Goal: Use online tool/utility: Utilize a website feature to perform a specific function

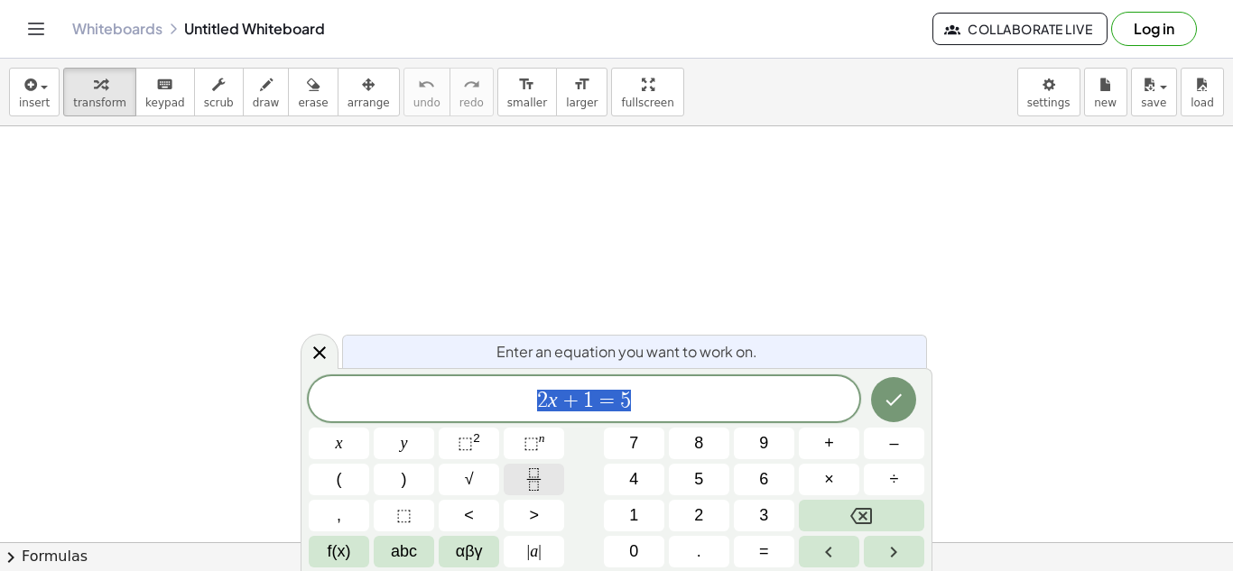
scroll to position [2, 0]
click at [369, 428] on div at bounding box center [339, 444] width 60 height 32
click at [901, 402] on icon "Done" at bounding box center [894, 400] width 22 height 22
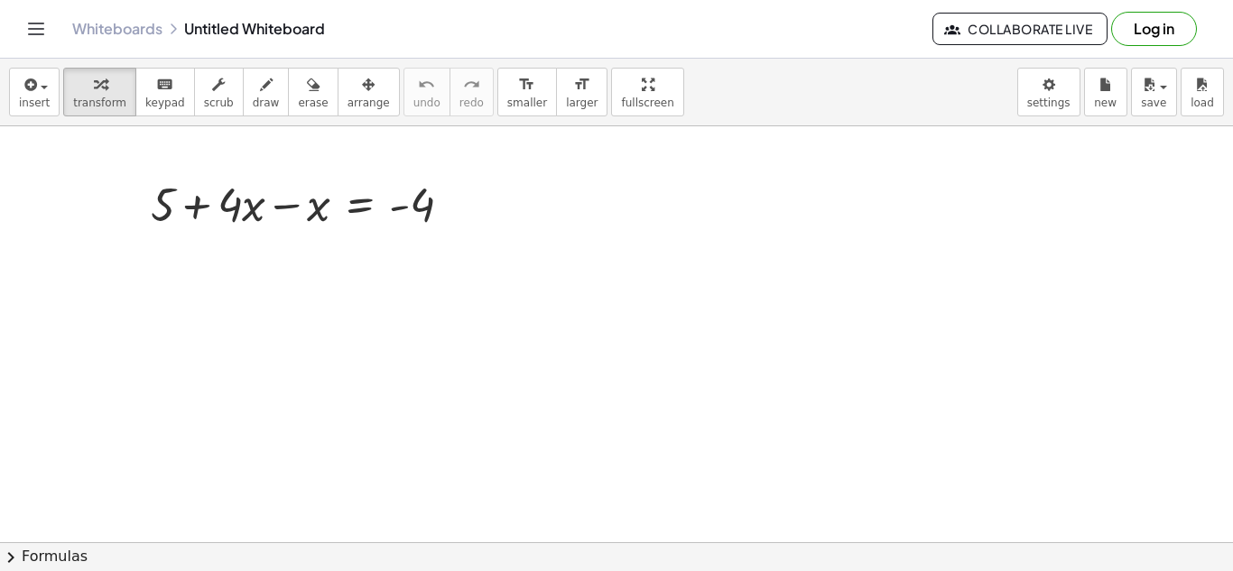
scroll to position [0, 0]
click at [415, 211] on div at bounding box center [309, 202] width 334 height 61
click at [457, 201] on div at bounding box center [458, 205] width 20 height 20
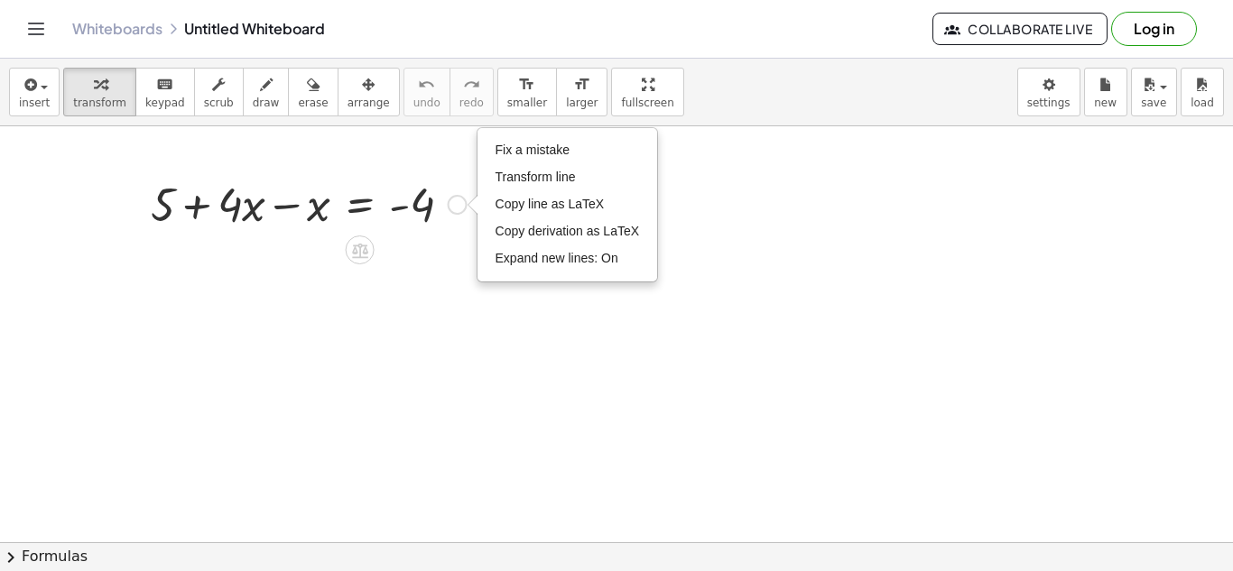
click at [457, 201] on div "Fix a mistake Transform line Copy line as LaTeX Copy derivation as LaTeX Expand…" at bounding box center [458, 205] width 20 height 20
click at [320, 193] on div at bounding box center [309, 202] width 334 height 61
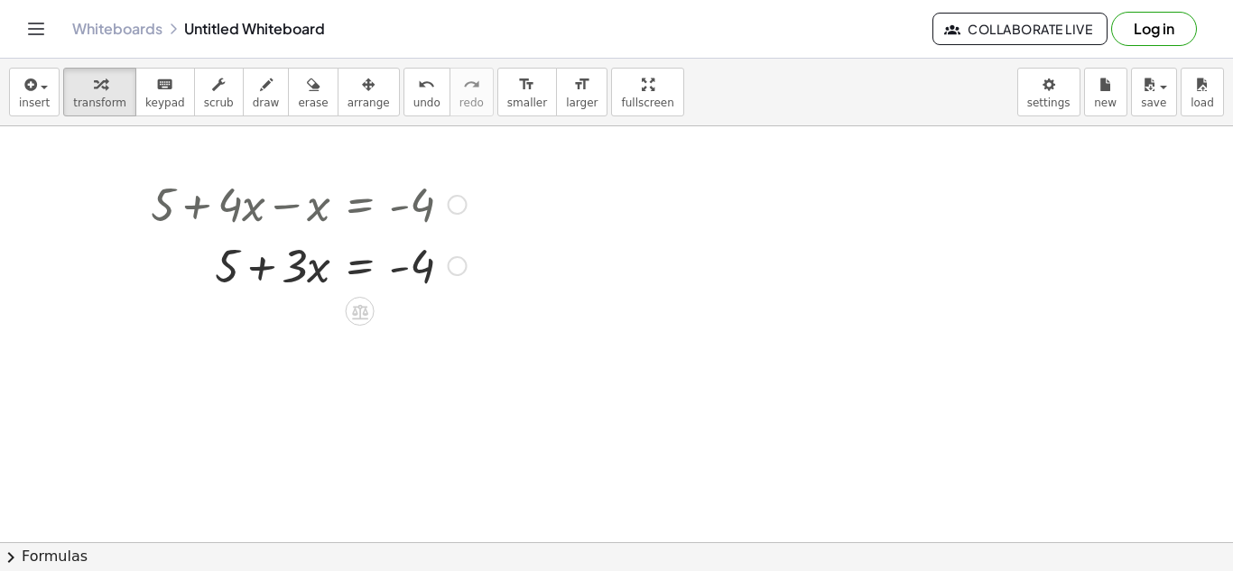
click at [227, 264] on div at bounding box center [309, 264] width 334 height 61
click at [423, 263] on div at bounding box center [309, 264] width 334 height 61
click at [307, 266] on div at bounding box center [309, 264] width 334 height 61
click at [237, 267] on div at bounding box center [309, 264] width 334 height 61
click at [357, 273] on div at bounding box center [309, 264] width 334 height 61
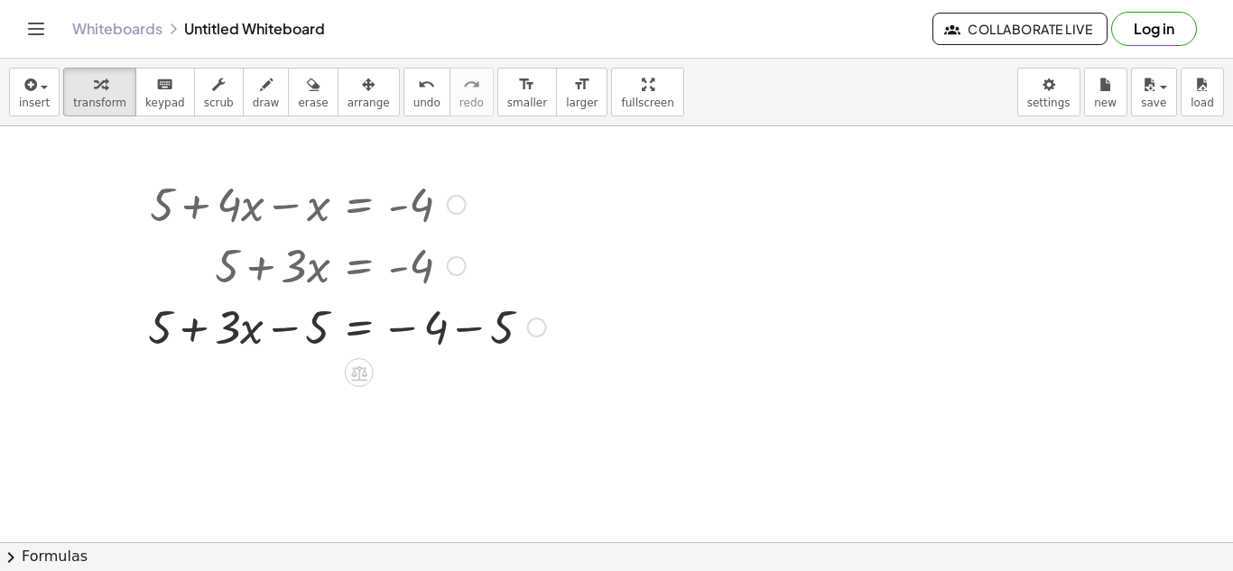
click at [302, 333] on div at bounding box center [347, 325] width 416 height 61
click at [221, 330] on div at bounding box center [347, 325] width 416 height 61
click at [184, 334] on div at bounding box center [347, 325] width 416 height 61
click at [170, 329] on div at bounding box center [347, 325] width 416 height 61
drag, startPoint x: 316, startPoint y: 331, endPoint x: 192, endPoint y: 333, distance: 123.7
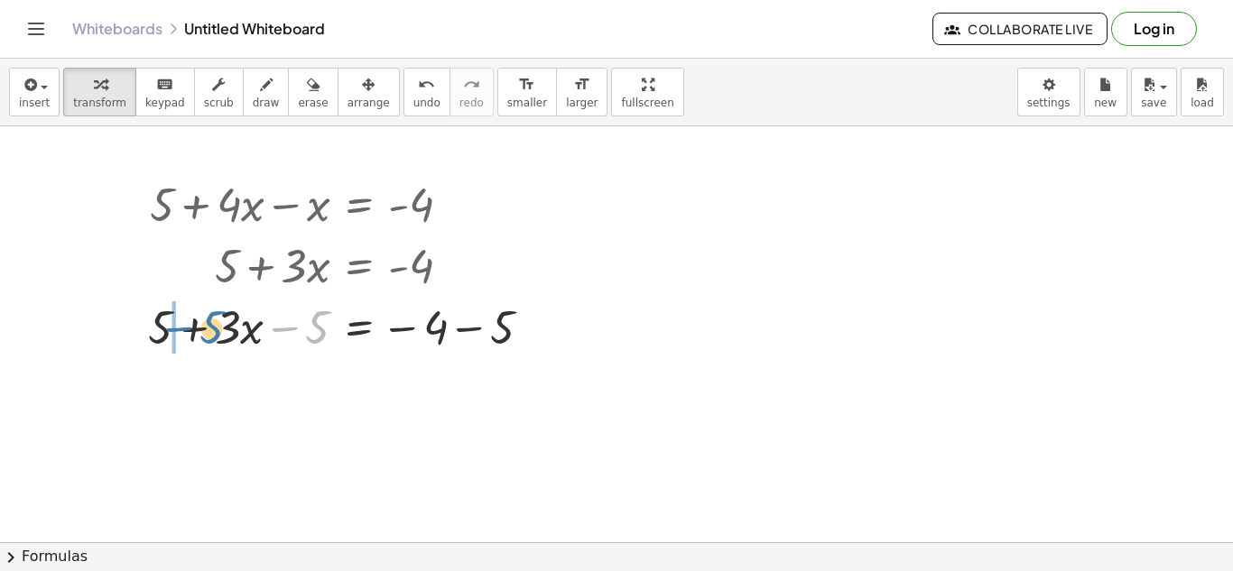
click at [192, 333] on div at bounding box center [347, 325] width 416 height 61
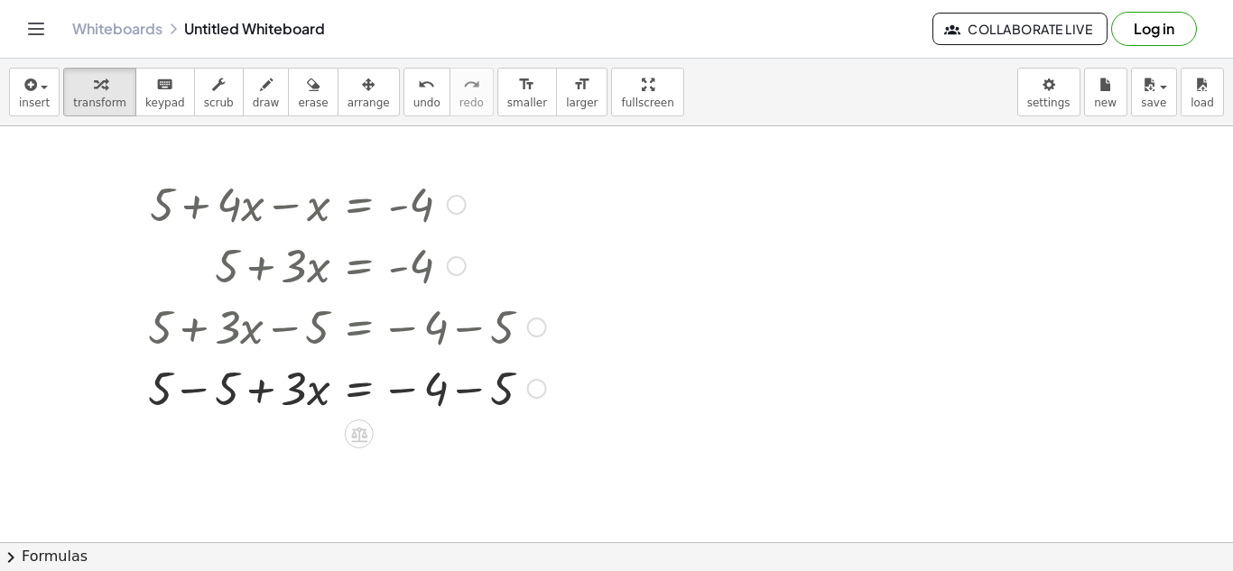
click at [230, 387] on div at bounding box center [347, 387] width 416 height 61
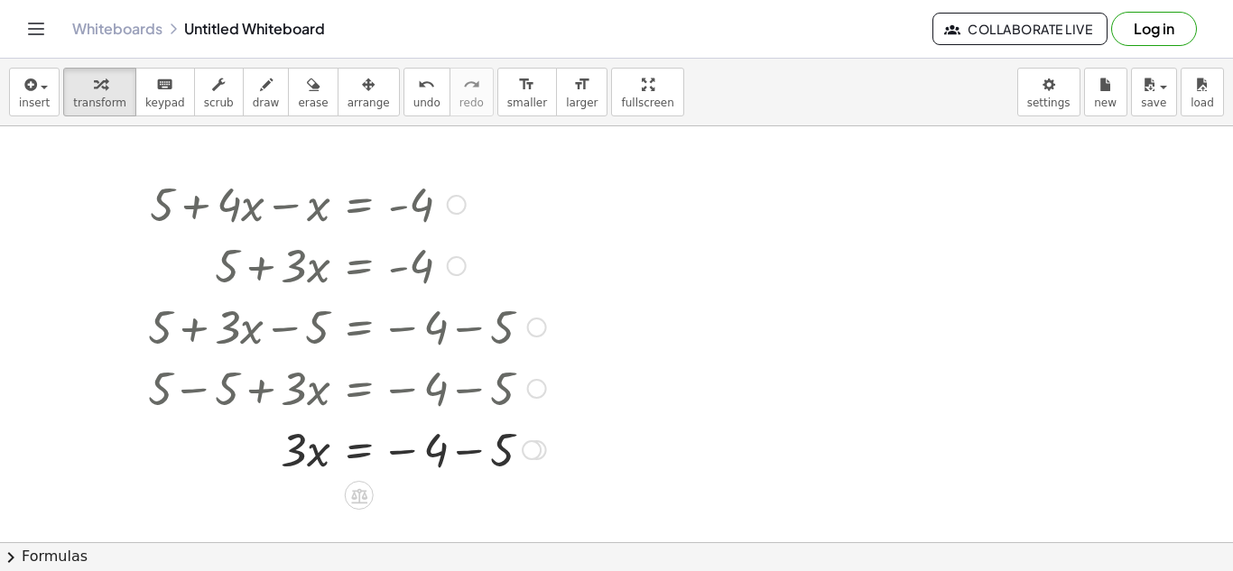
click at [432, 461] on div at bounding box center [347, 448] width 416 height 61
click at [506, 446] on div at bounding box center [347, 448] width 416 height 61
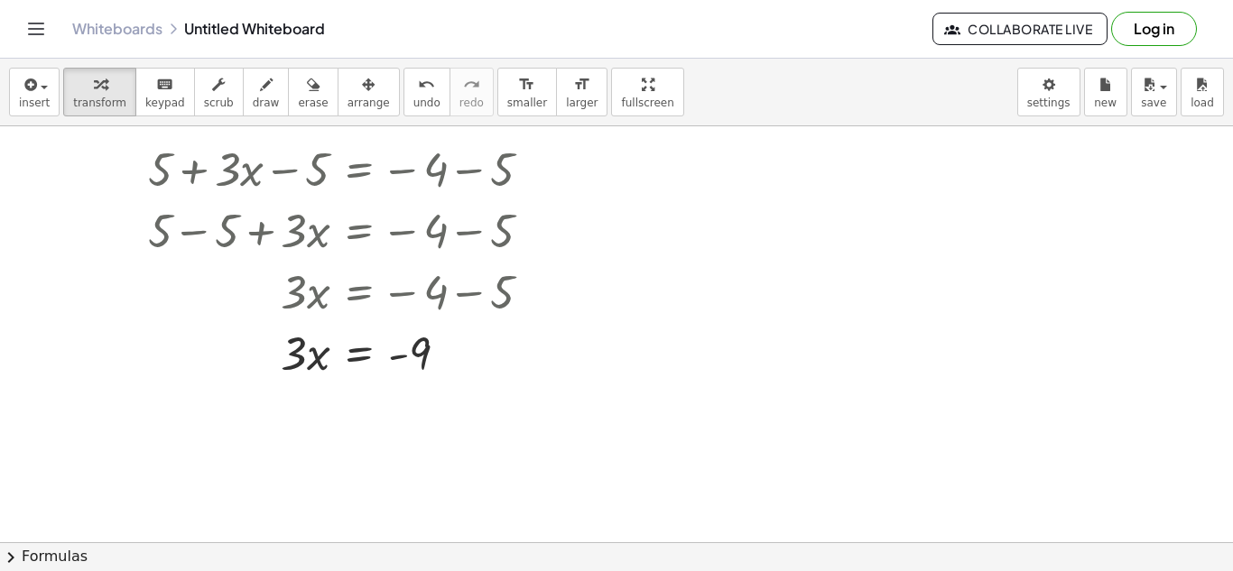
scroll to position [168, 0]
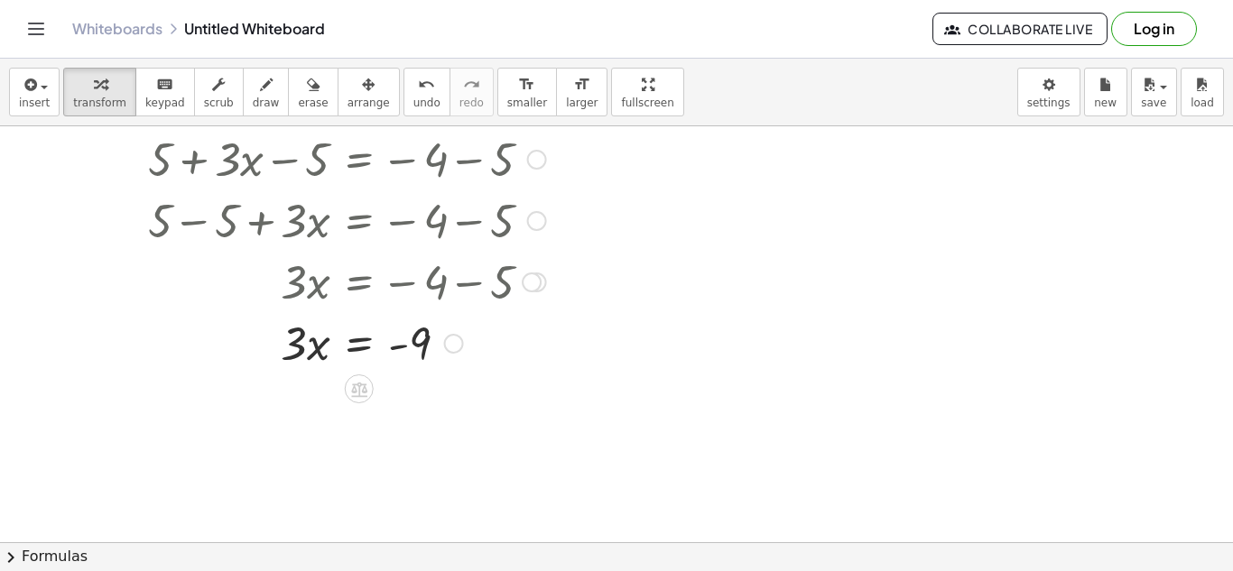
click at [313, 349] on div at bounding box center [347, 341] width 416 height 61
click at [360, 389] on icon at bounding box center [358, 389] width 19 height 19
click at [404, 389] on div "÷" at bounding box center [395, 389] width 29 height 29
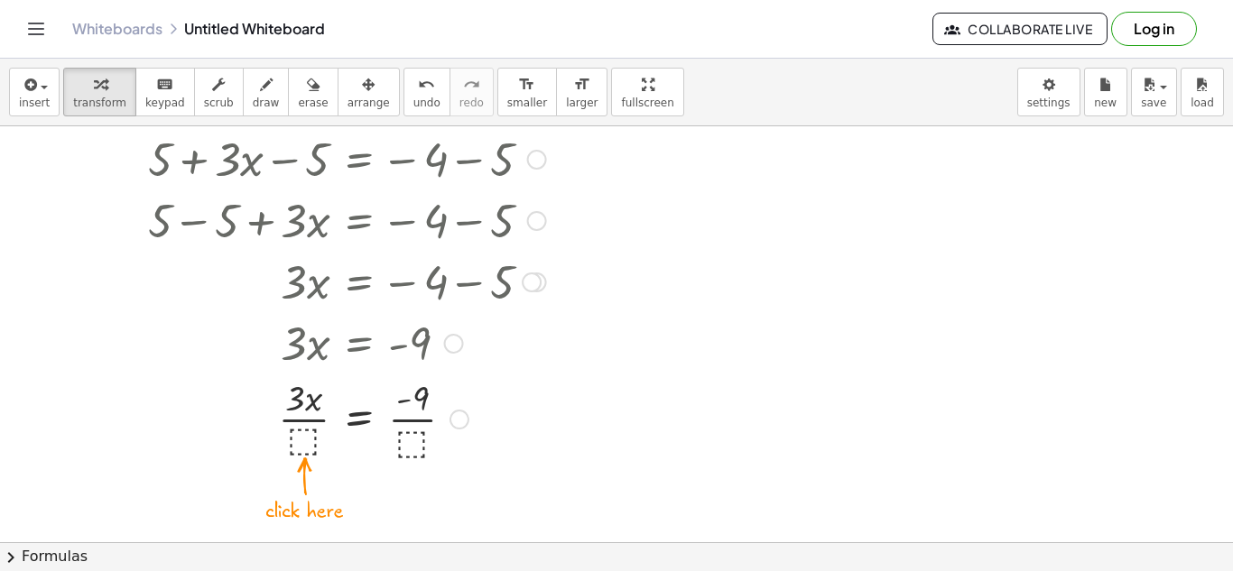
click at [304, 437] on div at bounding box center [347, 418] width 416 height 90
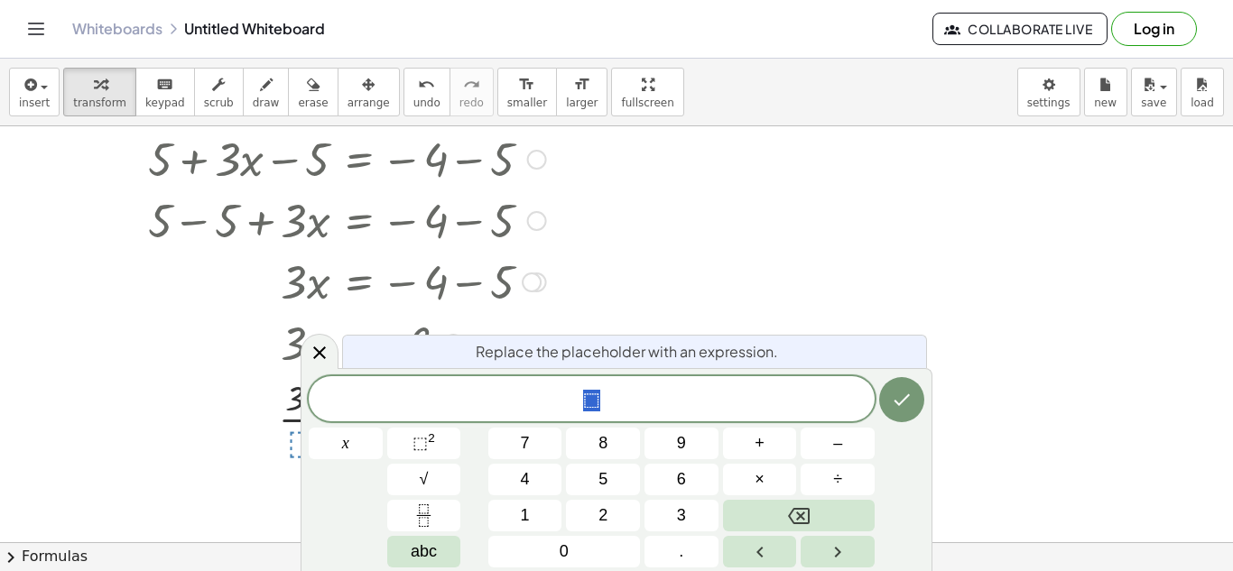
scroll to position [8, 0]
click at [907, 397] on icon "Done" at bounding box center [903, 400] width 16 height 12
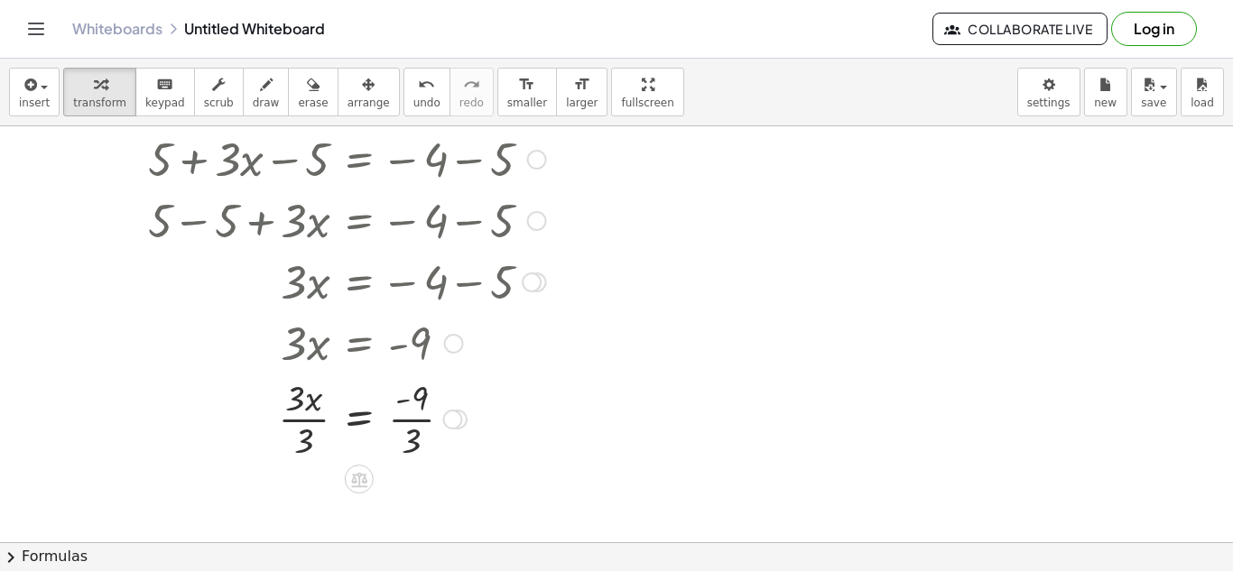
click at [426, 424] on div at bounding box center [347, 418] width 416 height 90
click at [297, 418] on div at bounding box center [347, 418] width 416 height 90
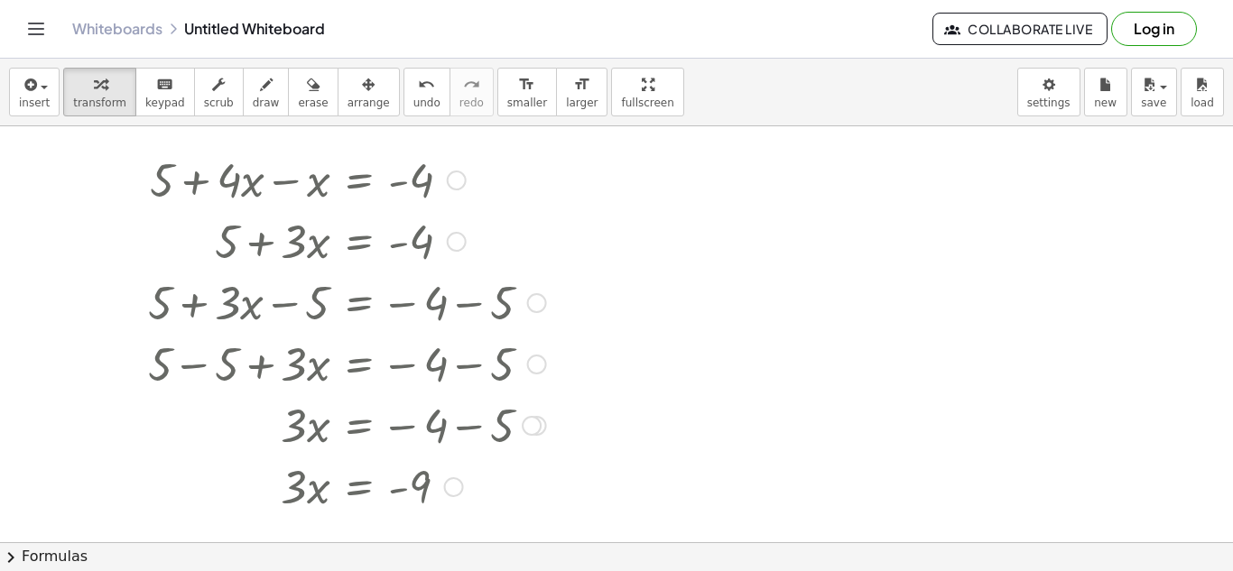
scroll to position [33, 0]
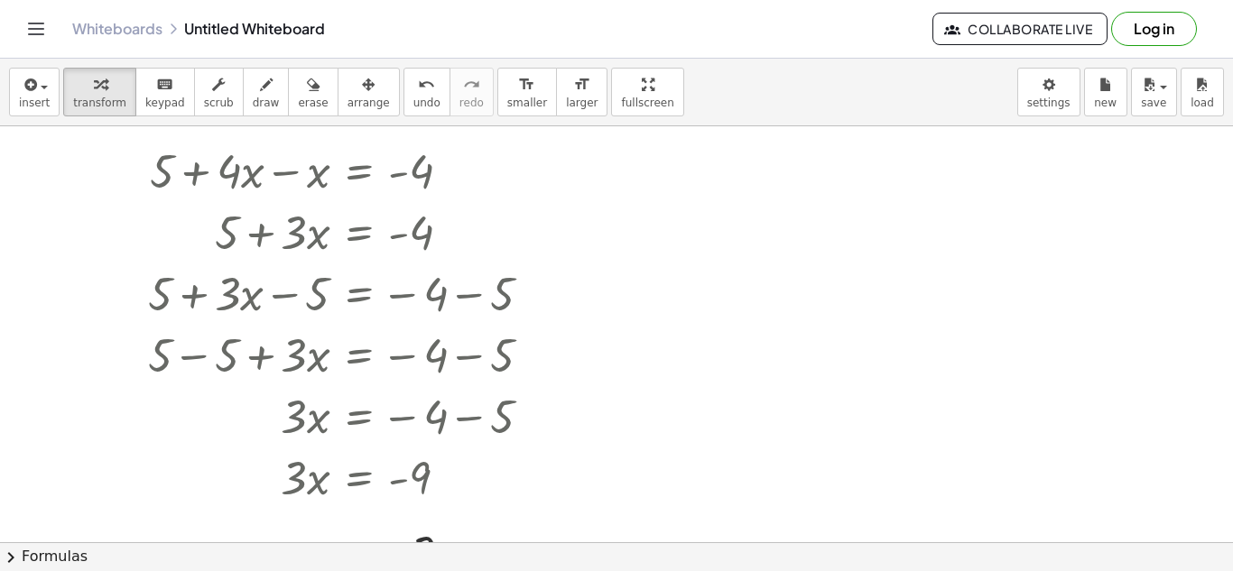
click at [651, 315] on div at bounding box center [616, 509] width 1233 height 832
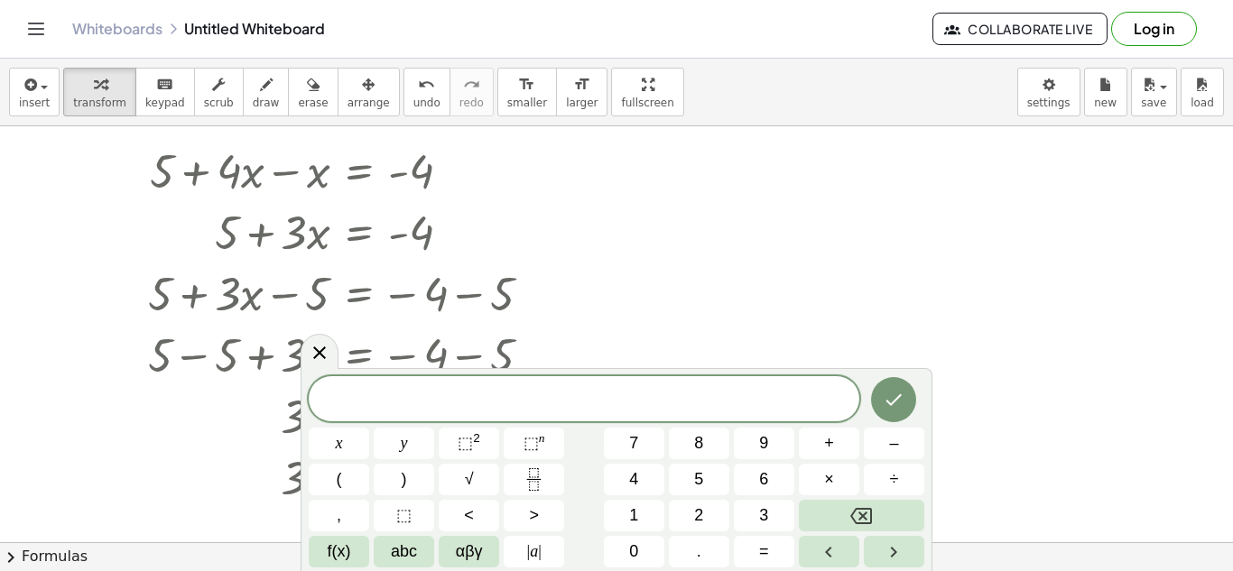
click at [970, 375] on div at bounding box center [616, 509] width 1233 height 832
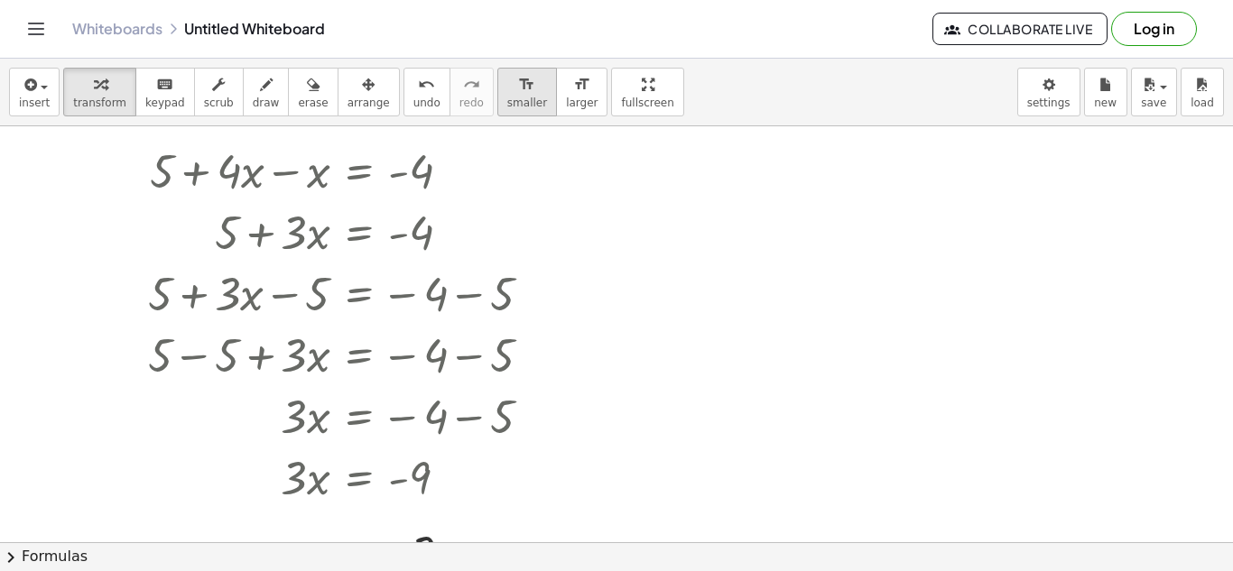
click at [507, 97] on span "smaller" at bounding box center [527, 103] width 40 height 13
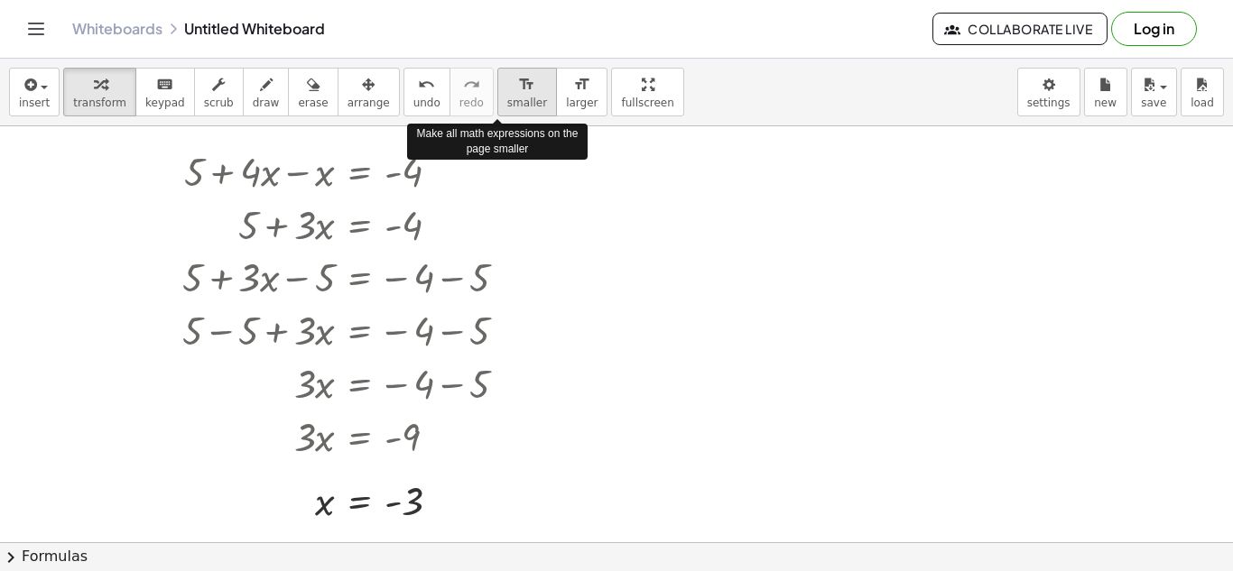
click at [518, 93] on icon "format_size" at bounding box center [526, 85] width 17 height 22
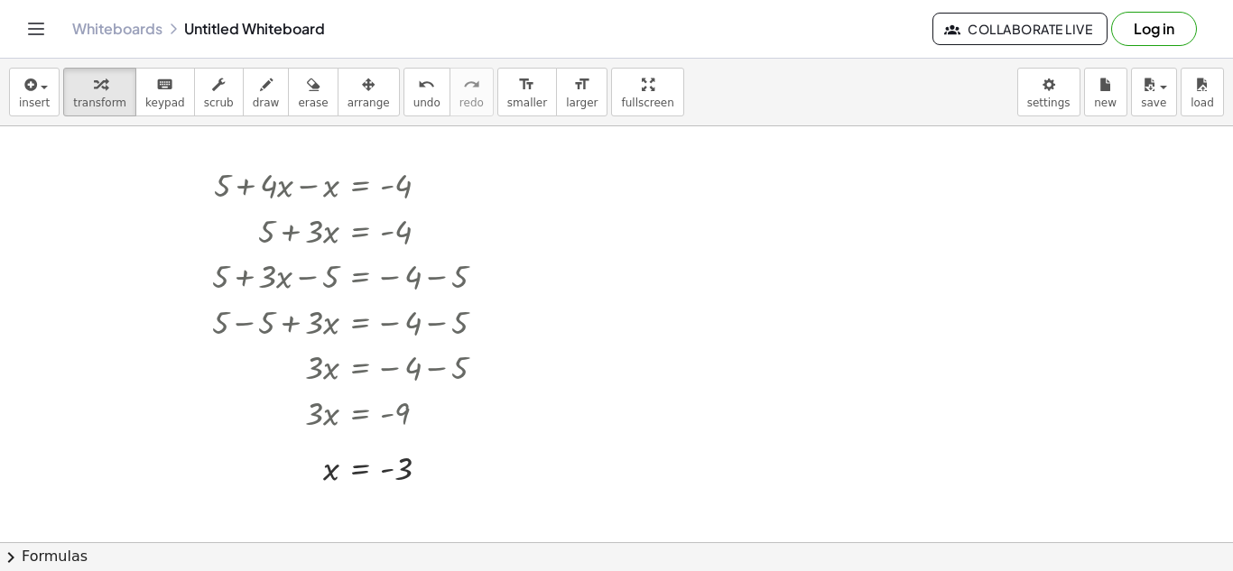
scroll to position [27, 0]
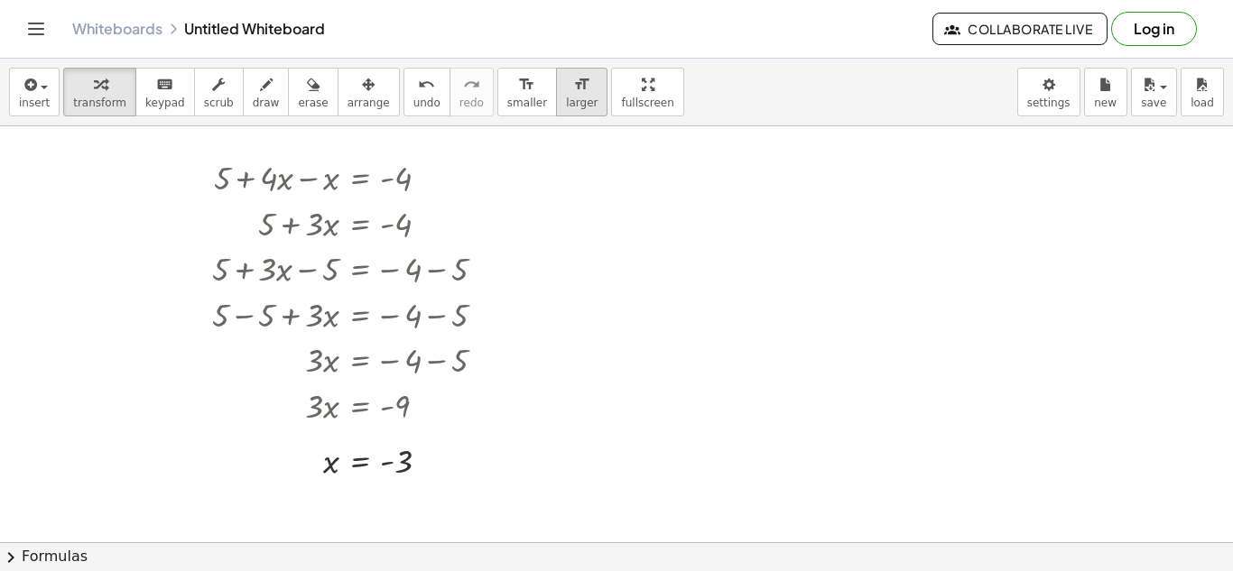
click at [573, 89] on icon "format_size" at bounding box center [581, 85] width 17 height 22
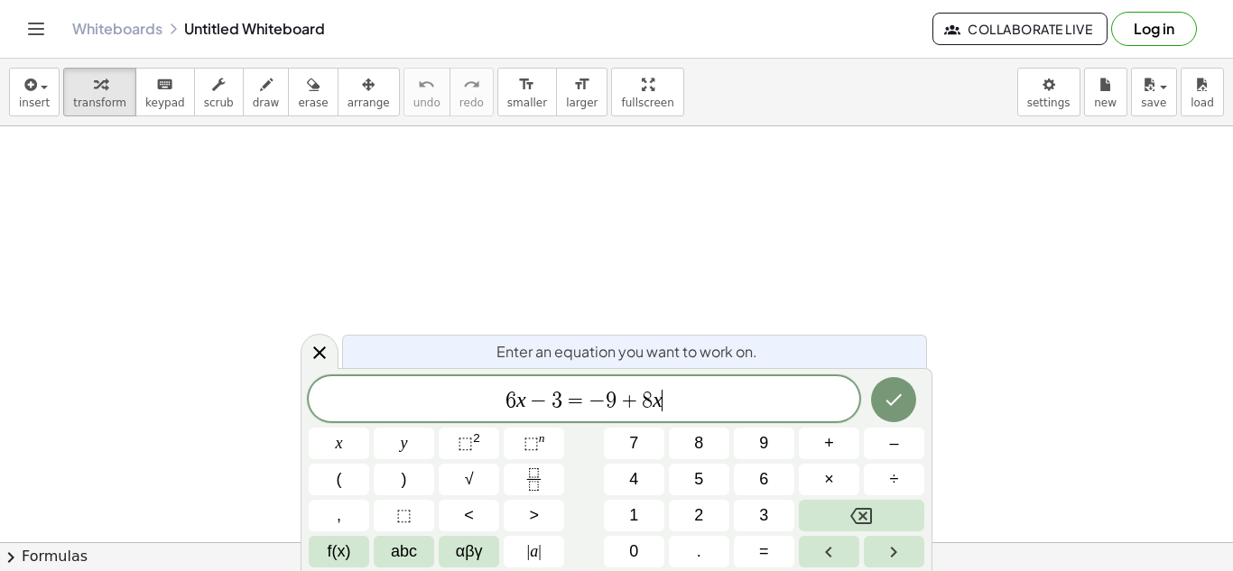
scroll to position [2, 0]
click at [890, 401] on icon "Done" at bounding box center [894, 400] width 22 height 22
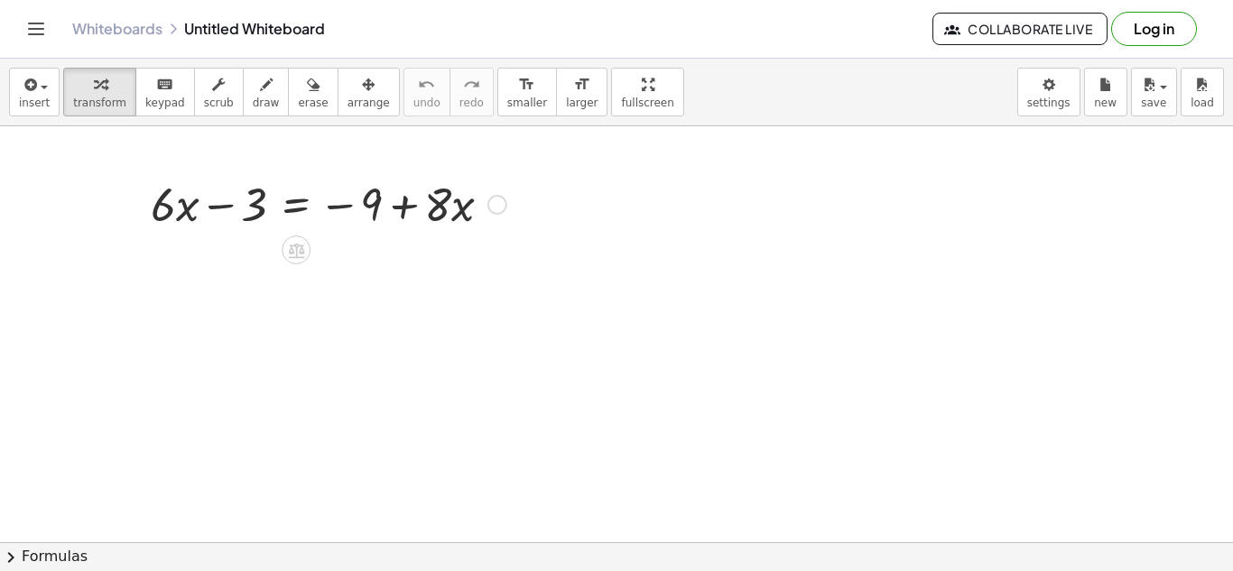
click at [497, 210] on div at bounding box center [497, 205] width 20 height 20
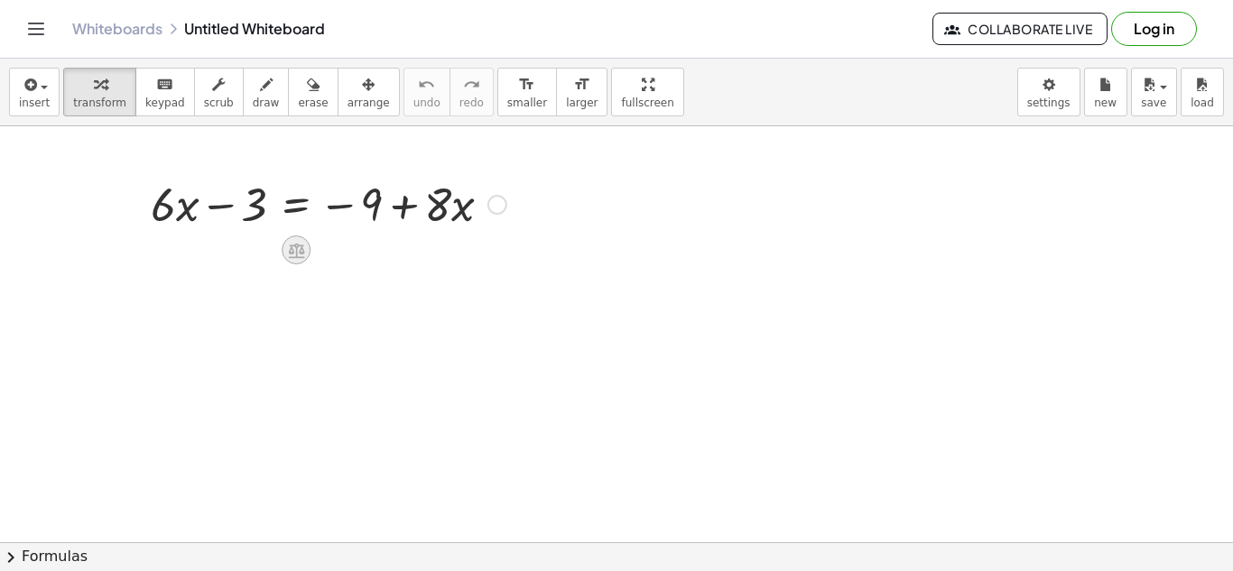
click at [298, 256] on icon at bounding box center [296, 250] width 16 height 15
click at [269, 253] on div "−" at bounding box center [260, 250] width 29 height 29
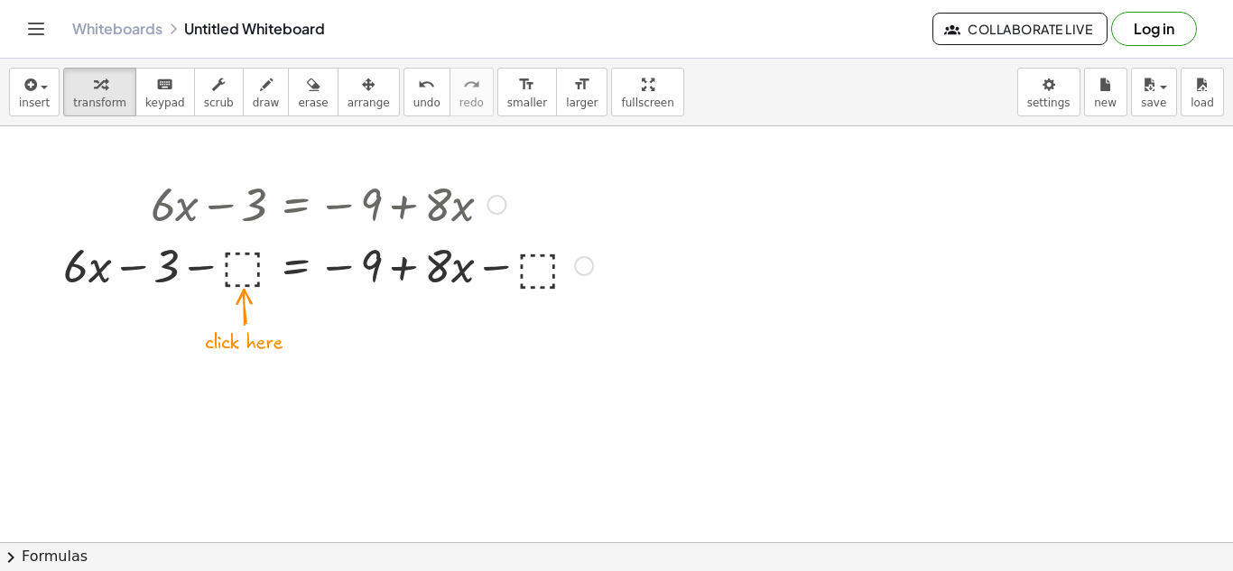
click at [246, 263] on div at bounding box center [328, 264] width 548 height 61
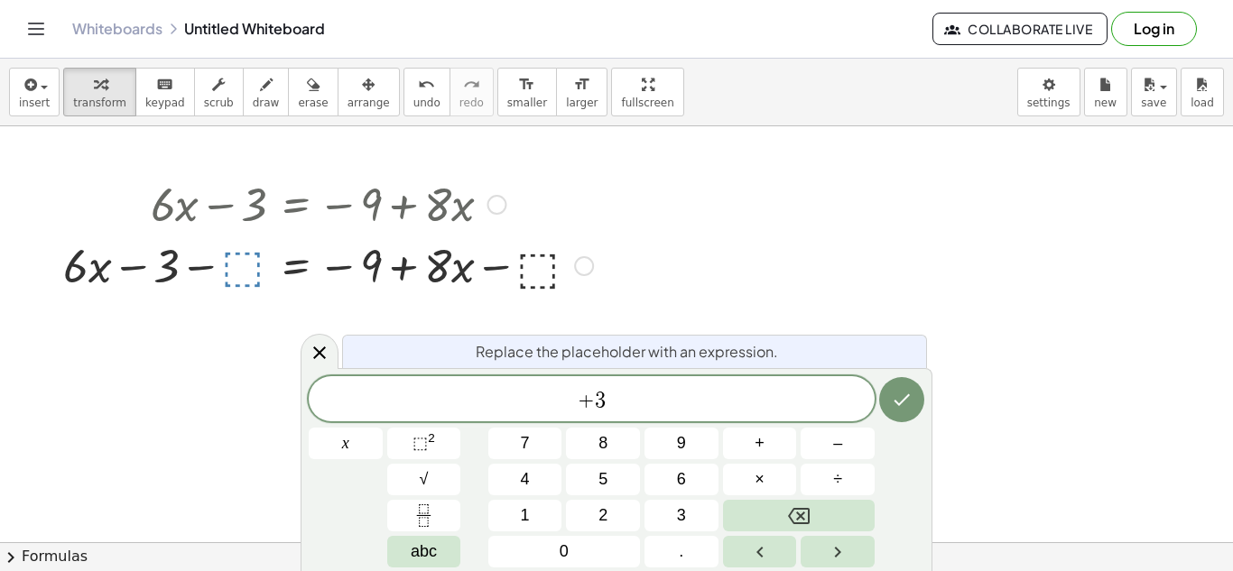
scroll to position [5, 0]
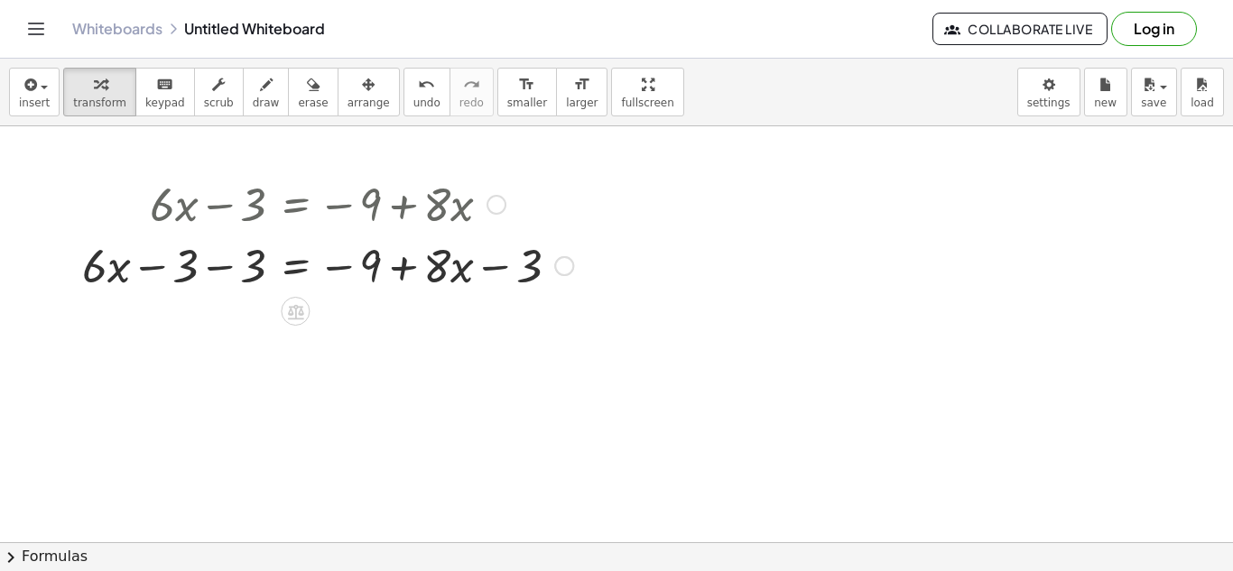
click at [185, 267] on div at bounding box center [327, 264] width 509 height 61
click at [257, 263] on div at bounding box center [327, 264] width 509 height 61
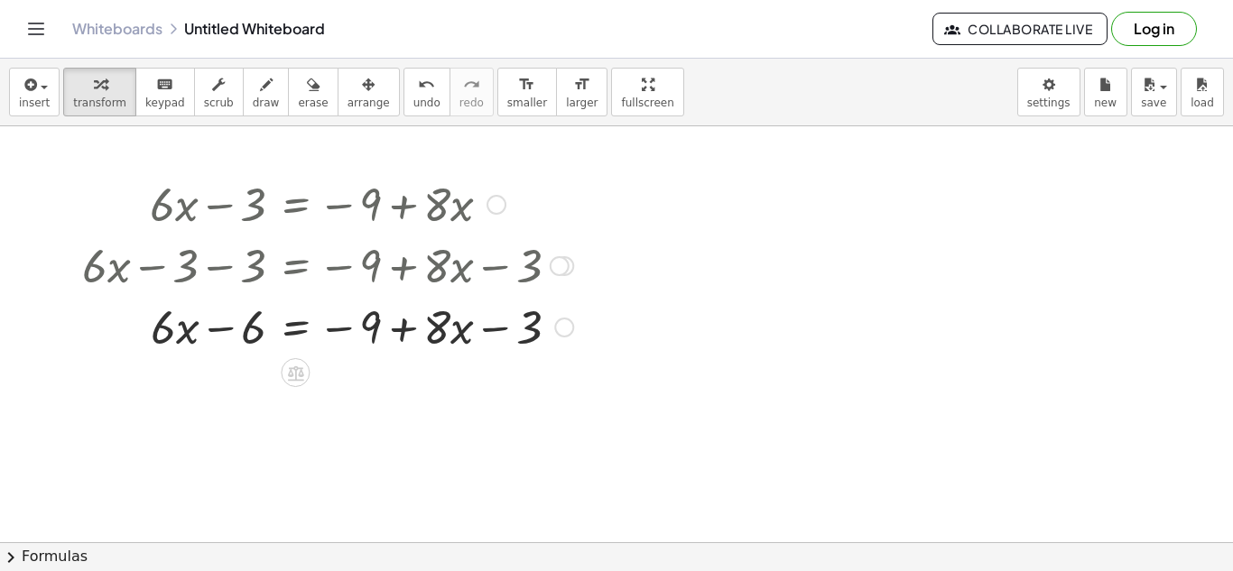
click at [568, 266] on div at bounding box center [560, 266] width 20 height 20
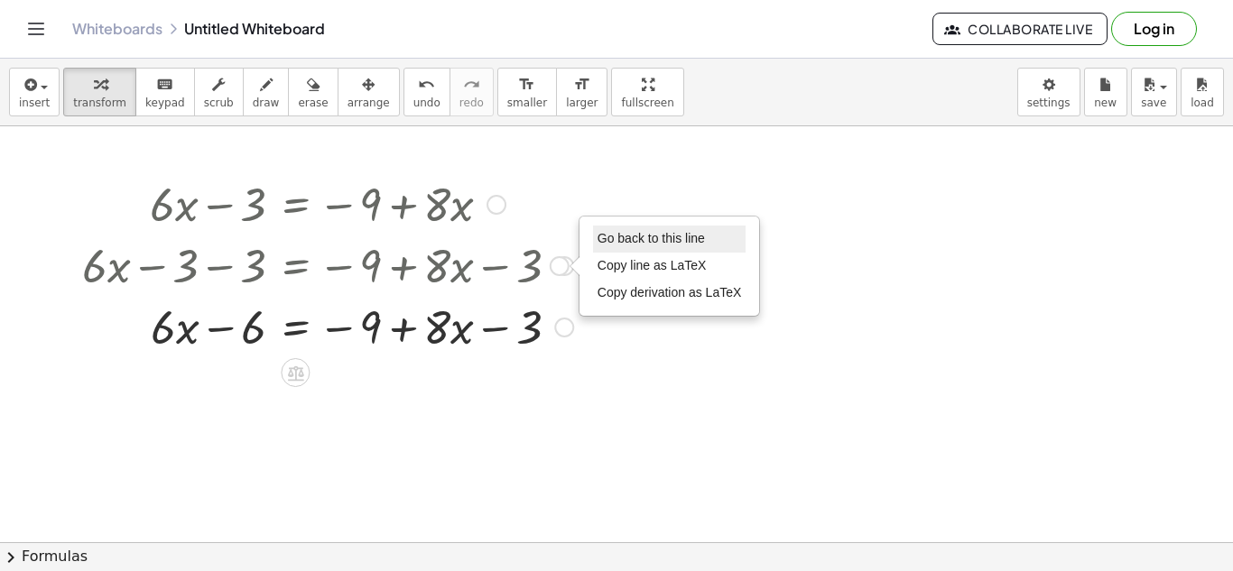
click at [608, 245] on span "Go back to this line" at bounding box center [651, 238] width 107 height 14
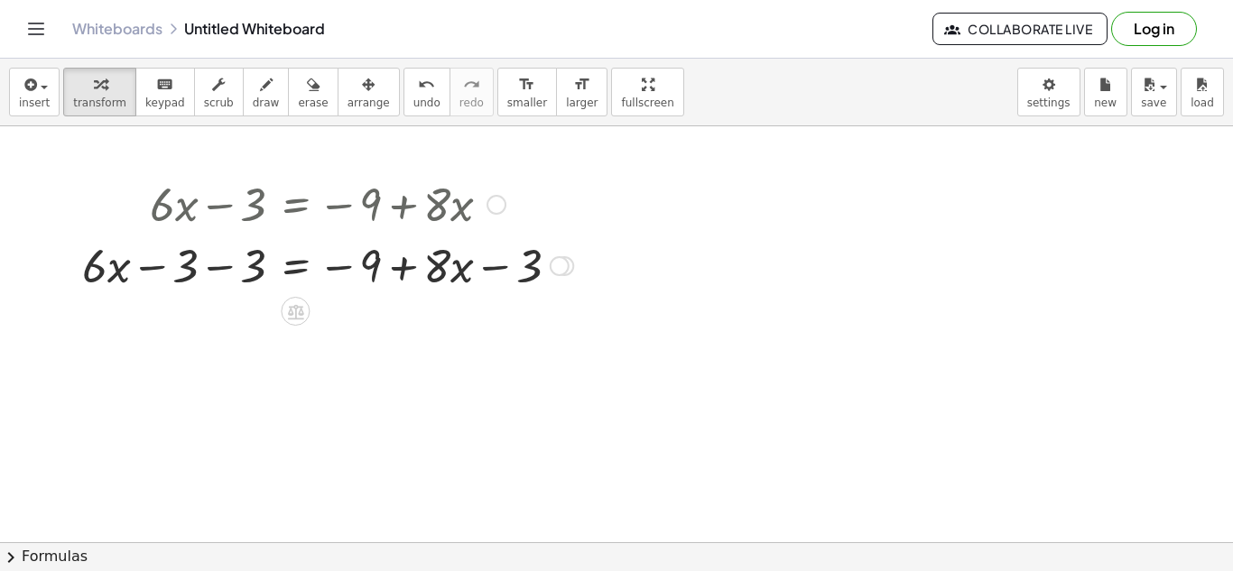
click at [568, 261] on div "Go back to this line Copy line as LaTeX Copy derivation as LaTeX" at bounding box center [560, 266] width 20 height 20
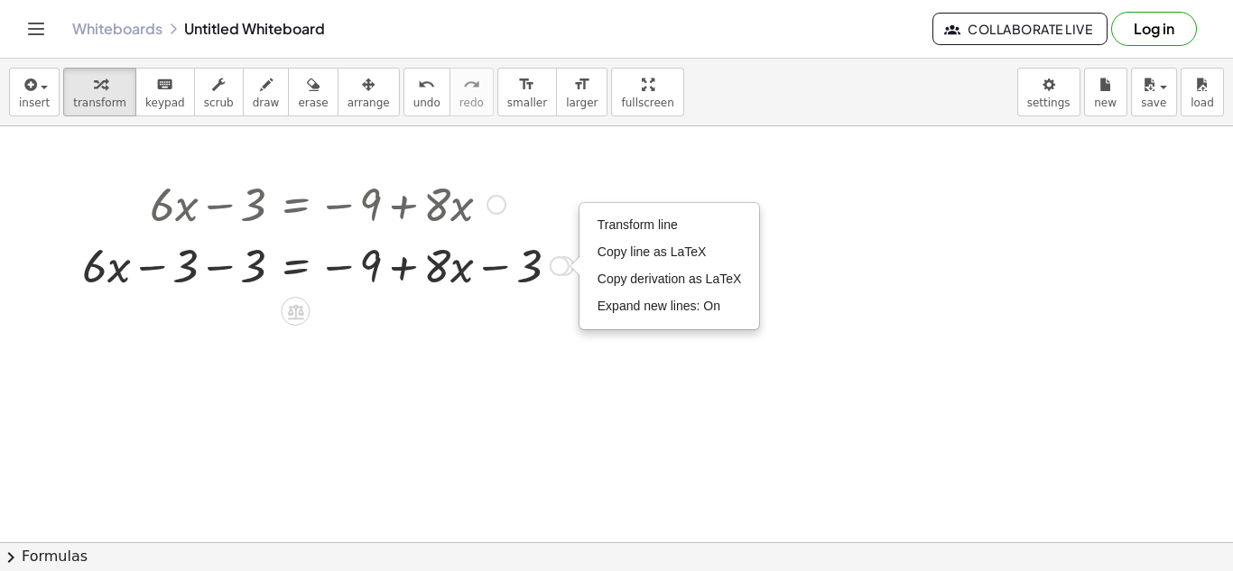
click at [483, 201] on div at bounding box center [327, 202] width 509 height 61
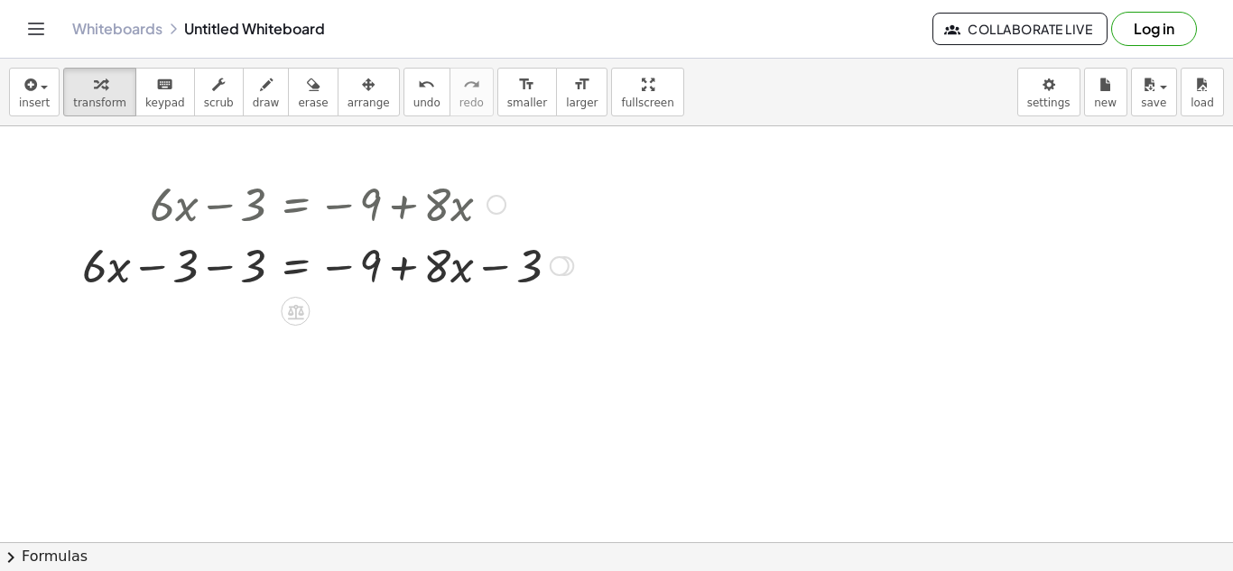
click at [489, 204] on div at bounding box center [497, 205] width 20 height 20
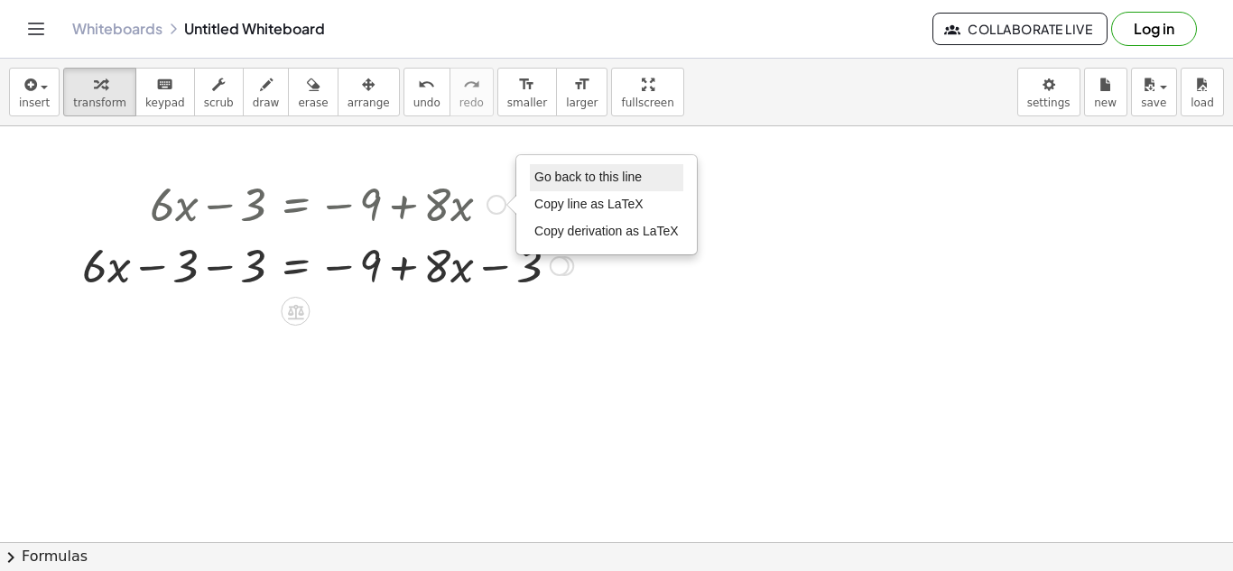
click at [558, 173] on span "Go back to this line" at bounding box center [587, 177] width 107 height 14
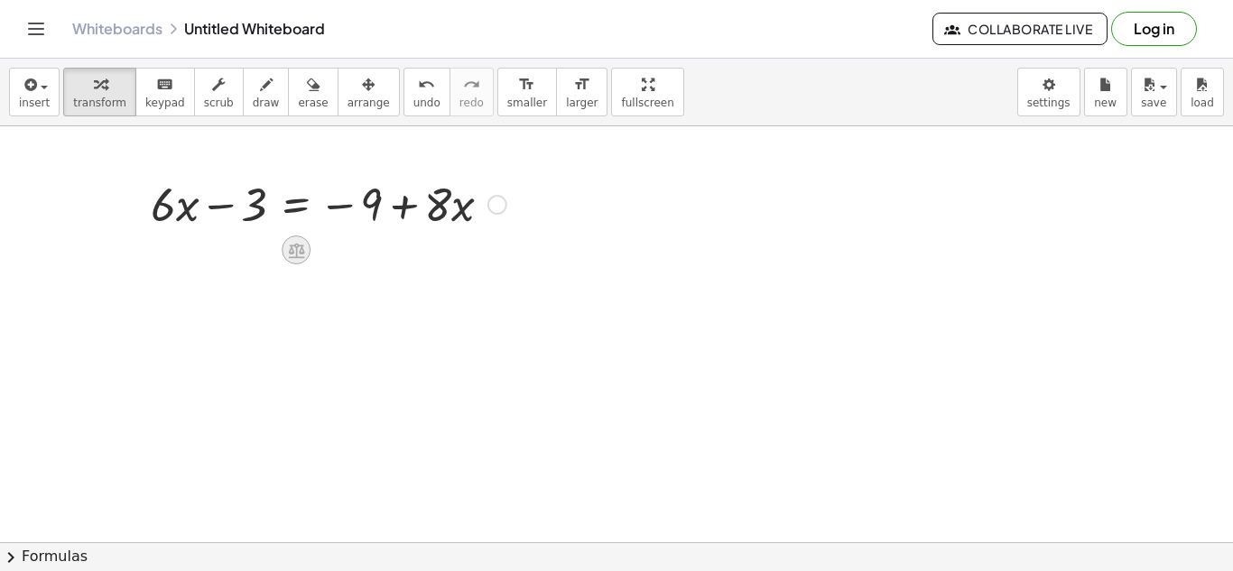
click at [292, 256] on icon at bounding box center [296, 250] width 16 height 15
click at [227, 249] on span "+" at bounding box center [223, 250] width 11 height 26
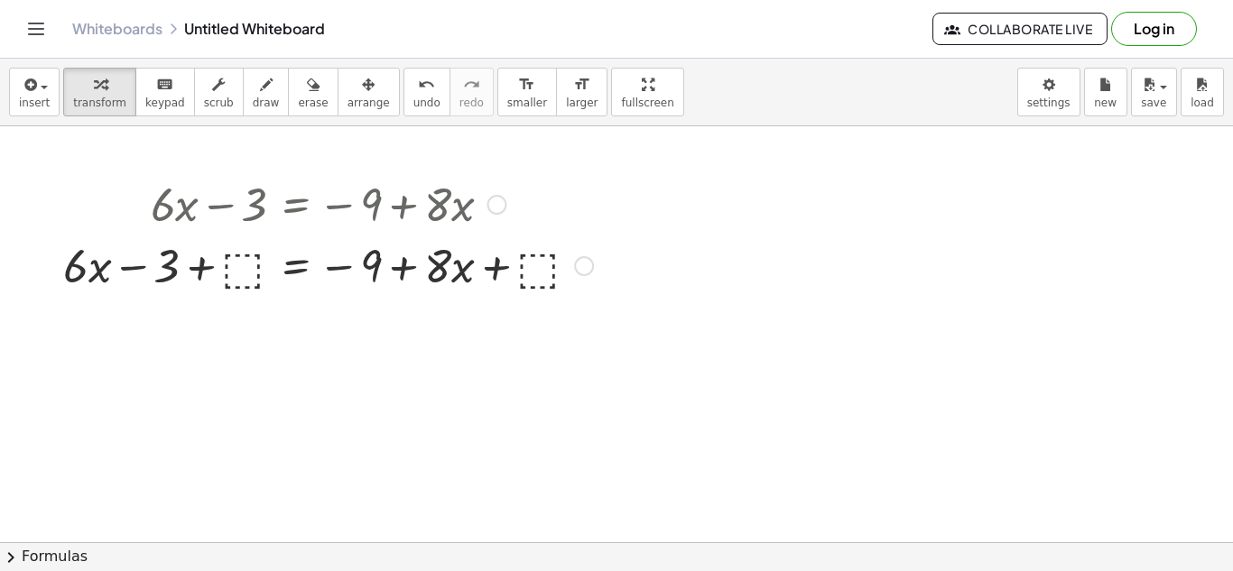
click at [271, 256] on div at bounding box center [328, 264] width 548 height 61
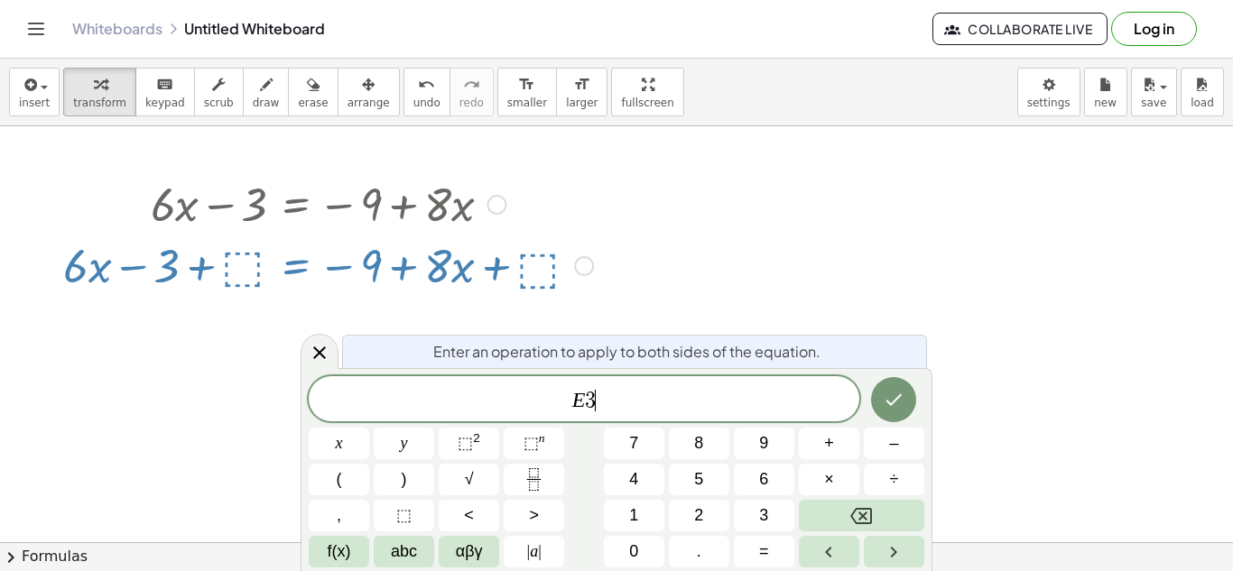
scroll to position [7, 0]
click at [905, 405] on button "Done" at bounding box center [893, 399] width 45 height 45
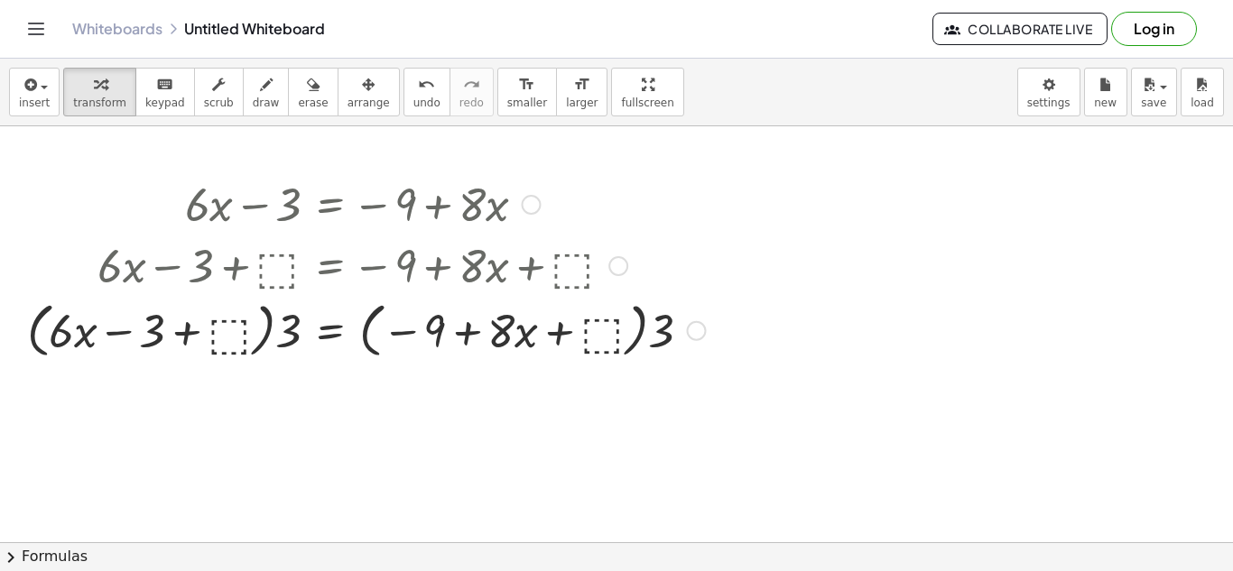
click at [539, 210] on div at bounding box center [366, 202] width 697 height 61
click at [532, 204] on div at bounding box center [532, 205] width 20 height 20
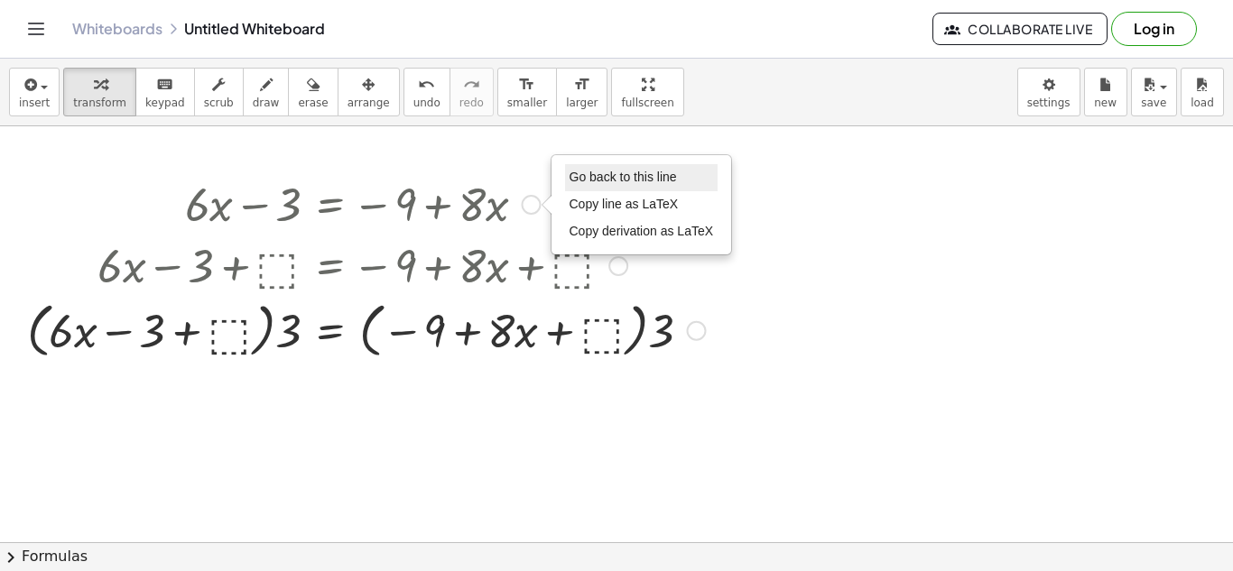
click at [593, 182] on span "Go back to this line" at bounding box center [623, 177] width 107 height 14
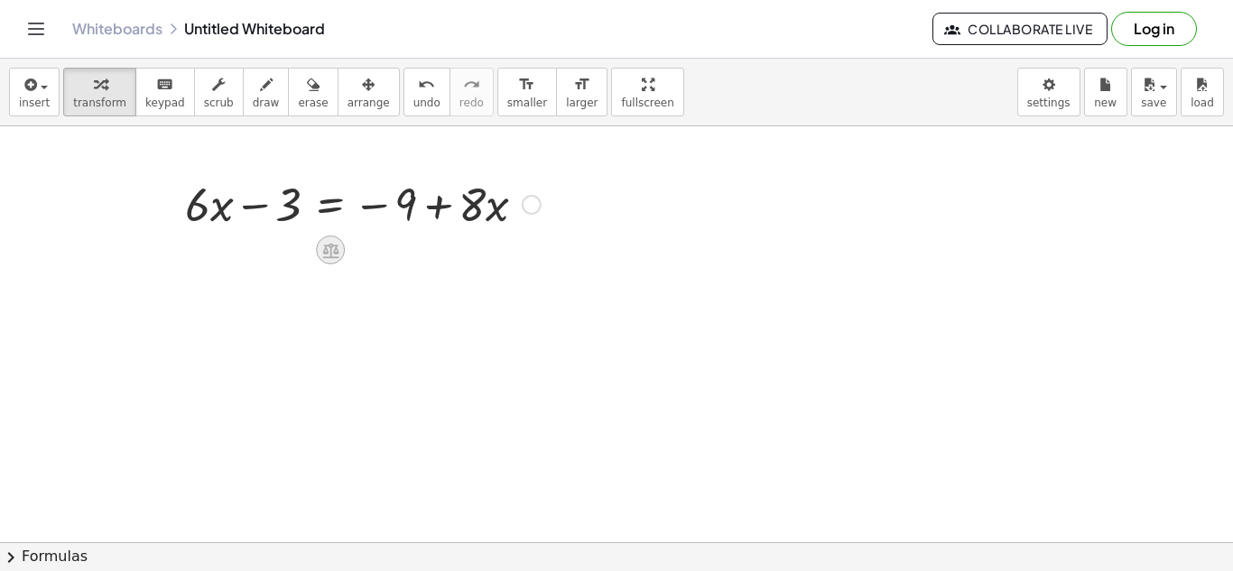
click at [316, 249] on div at bounding box center [330, 250] width 29 height 29
click at [257, 255] on span "+" at bounding box center [258, 250] width 11 height 26
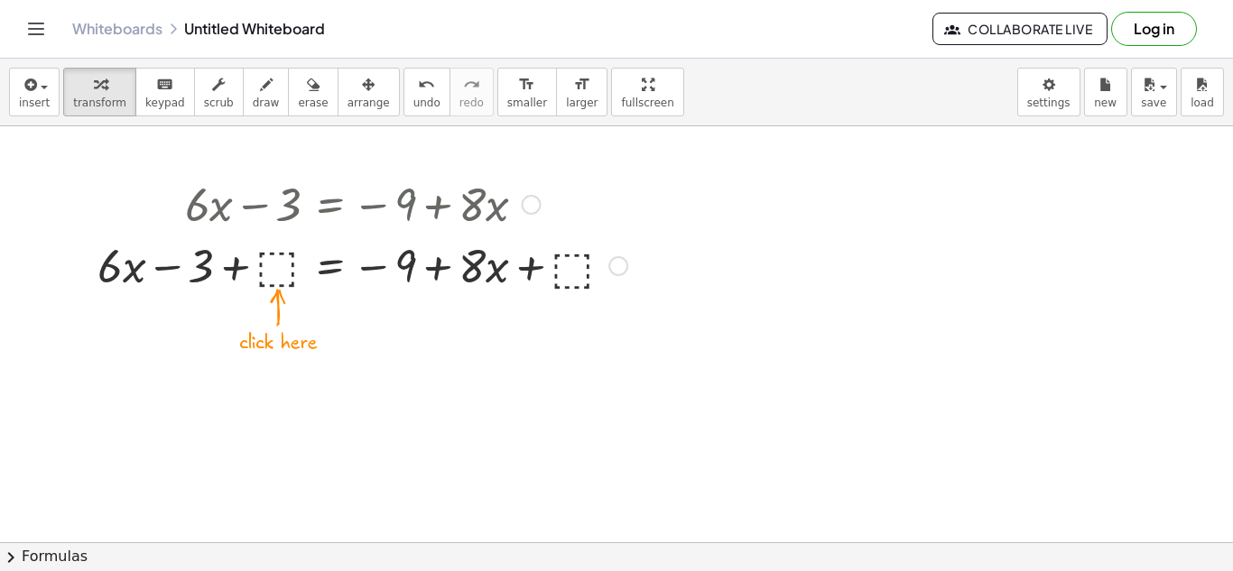
click at [279, 262] on div at bounding box center [362, 264] width 548 height 61
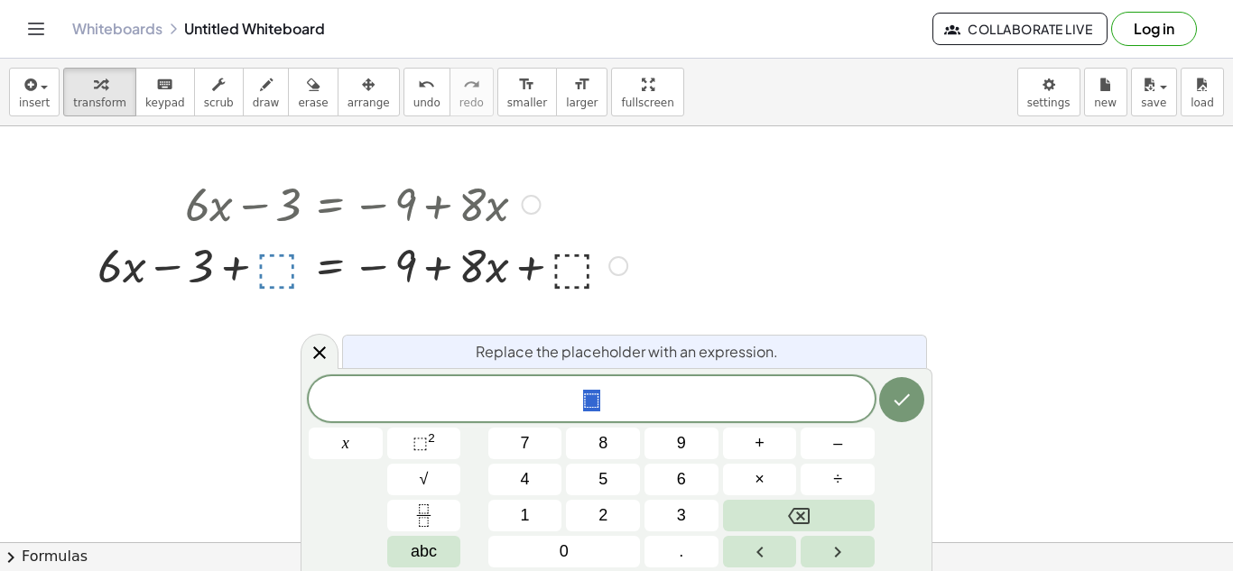
scroll to position [9, 0]
click at [910, 403] on icon "Done" at bounding box center [902, 400] width 22 height 22
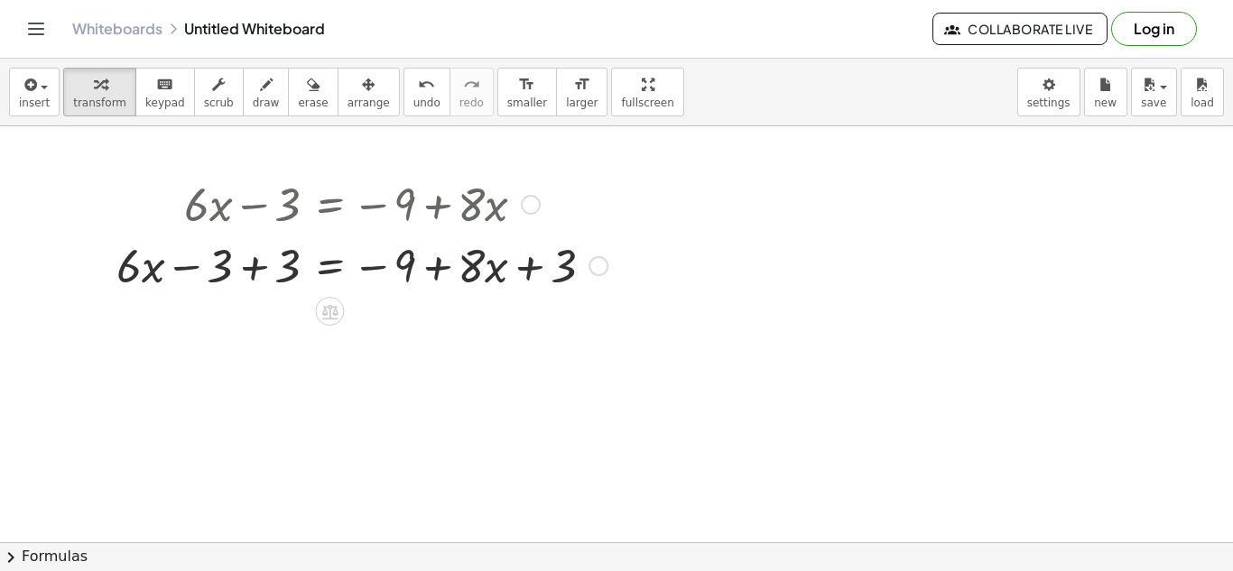
click at [248, 265] on div at bounding box center [361, 264] width 509 height 61
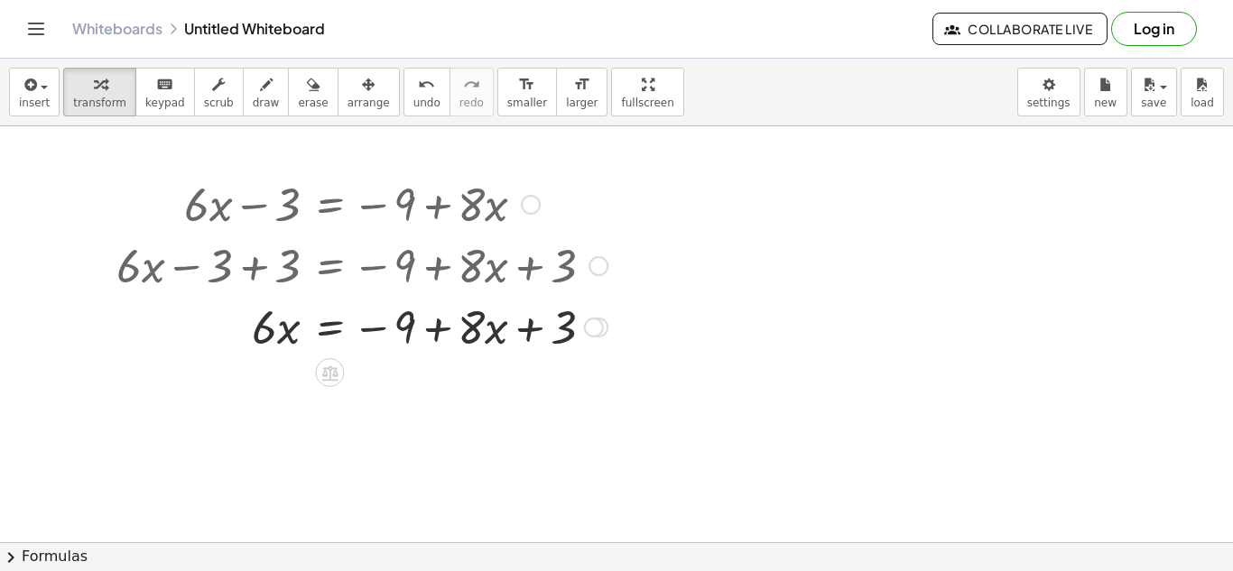
click at [534, 330] on div at bounding box center [361, 325] width 509 height 61
drag, startPoint x: 555, startPoint y: 336, endPoint x: 412, endPoint y: 331, distance: 143.6
click at [412, 331] on div at bounding box center [361, 325] width 509 height 61
click at [437, 332] on div at bounding box center [361, 325] width 509 height 61
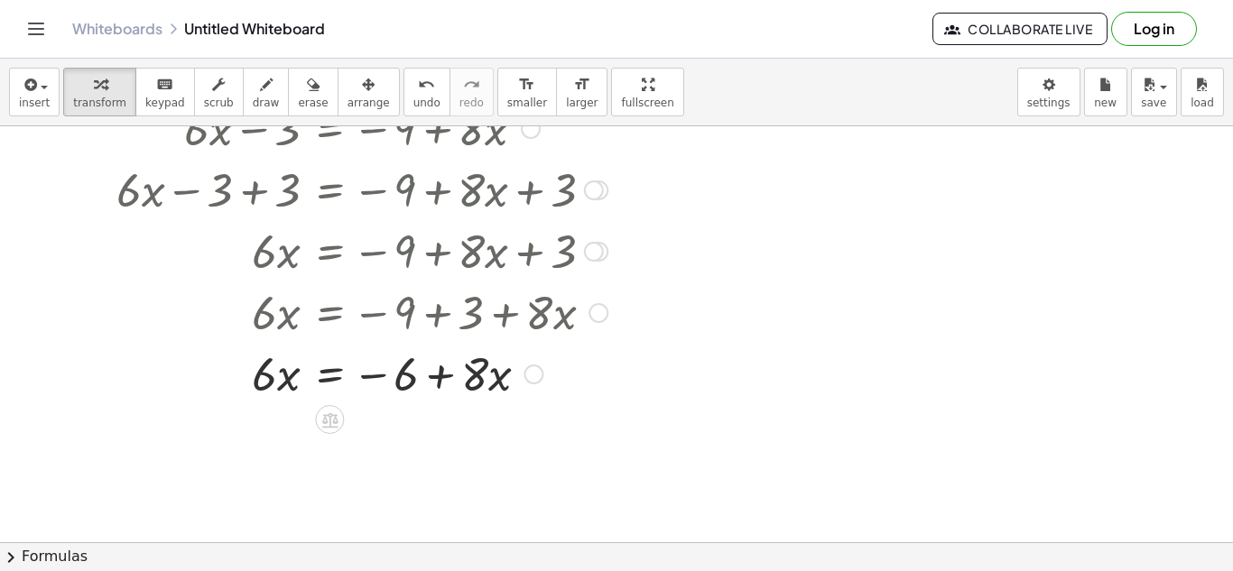
scroll to position [77, 0]
click at [335, 421] on icon at bounding box center [330, 419] width 16 height 15
click at [294, 420] on span "−" at bounding box center [294, 419] width 11 height 26
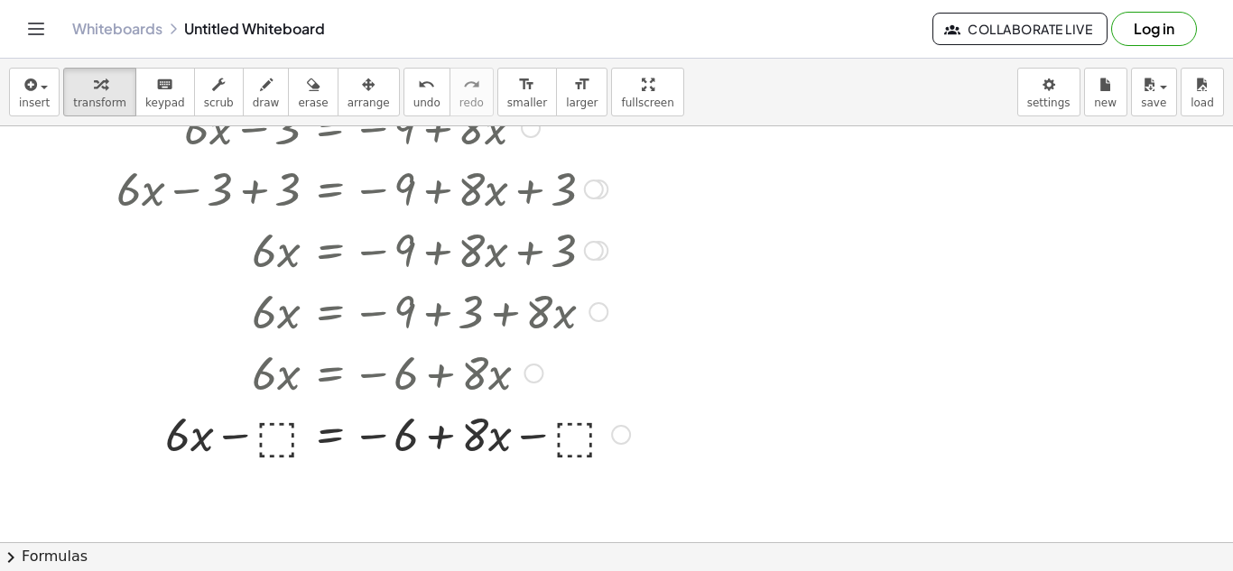
click at [285, 431] on div at bounding box center [373, 433] width 532 height 61
click at [265, 437] on div at bounding box center [374, 433] width 535 height 61
click at [227, 435] on div at bounding box center [374, 433] width 535 height 61
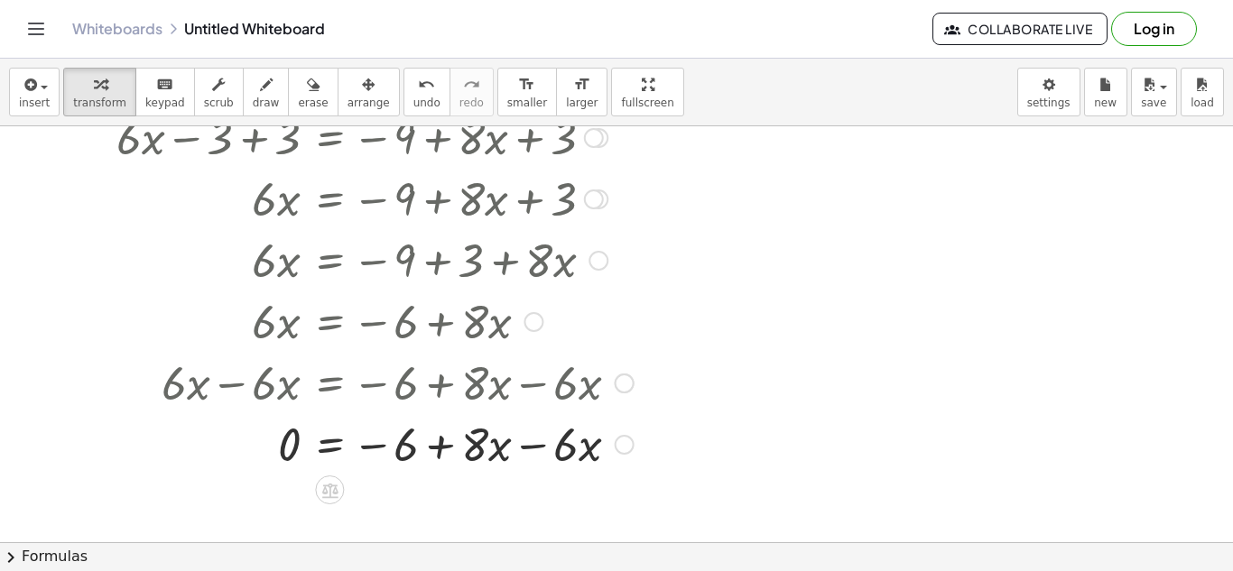
scroll to position [132, 0]
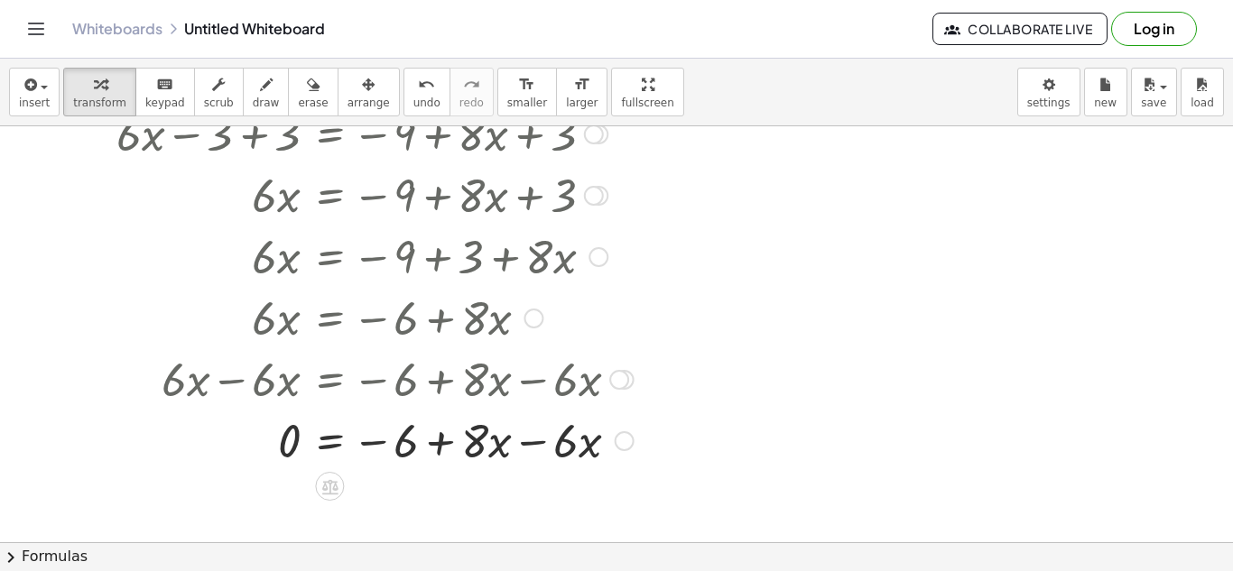
click at [542, 331] on div at bounding box center [374, 316] width 535 height 61
click at [535, 324] on div at bounding box center [534, 319] width 20 height 20
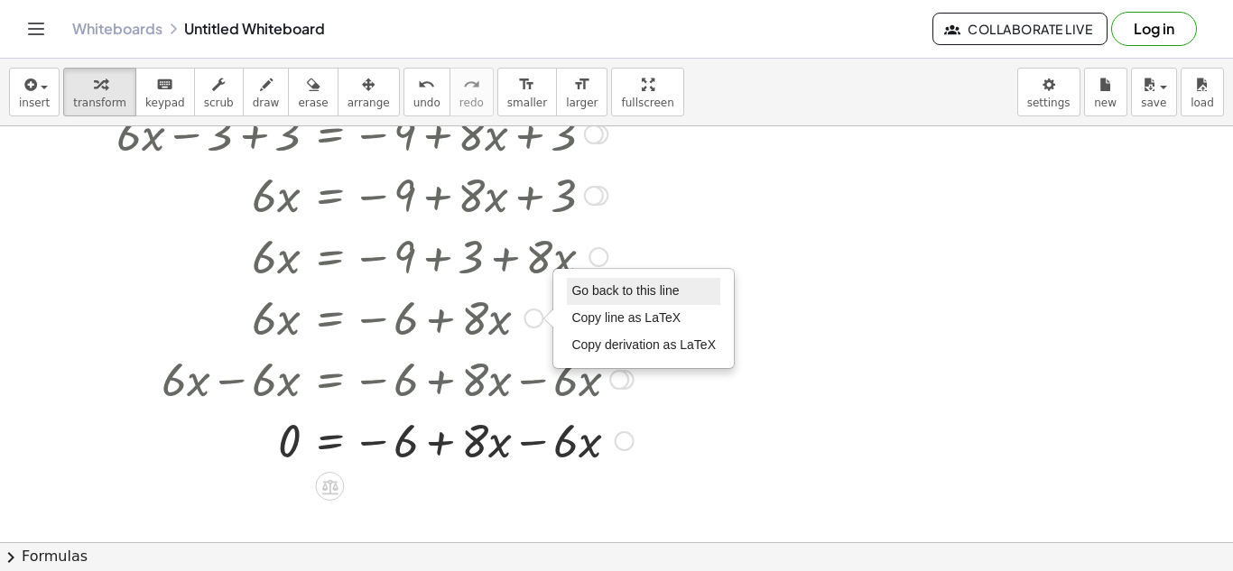
click at [579, 288] on span "Go back to this line" at bounding box center [624, 290] width 107 height 14
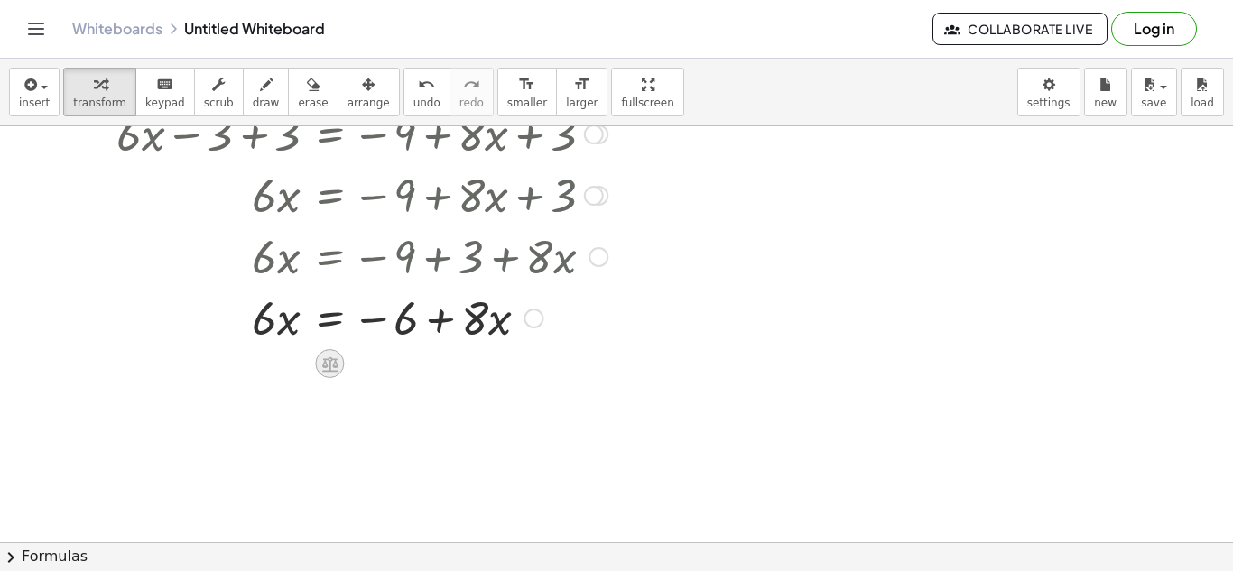
click at [328, 360] on icon at bounding box center [330, 364] width 16 height 15
click at [292, 360] on span "−" at bounding box center [294, 364] width 11 height 26
click at [0, 0] on div at bounding box center [0, 0] width 0 height 0
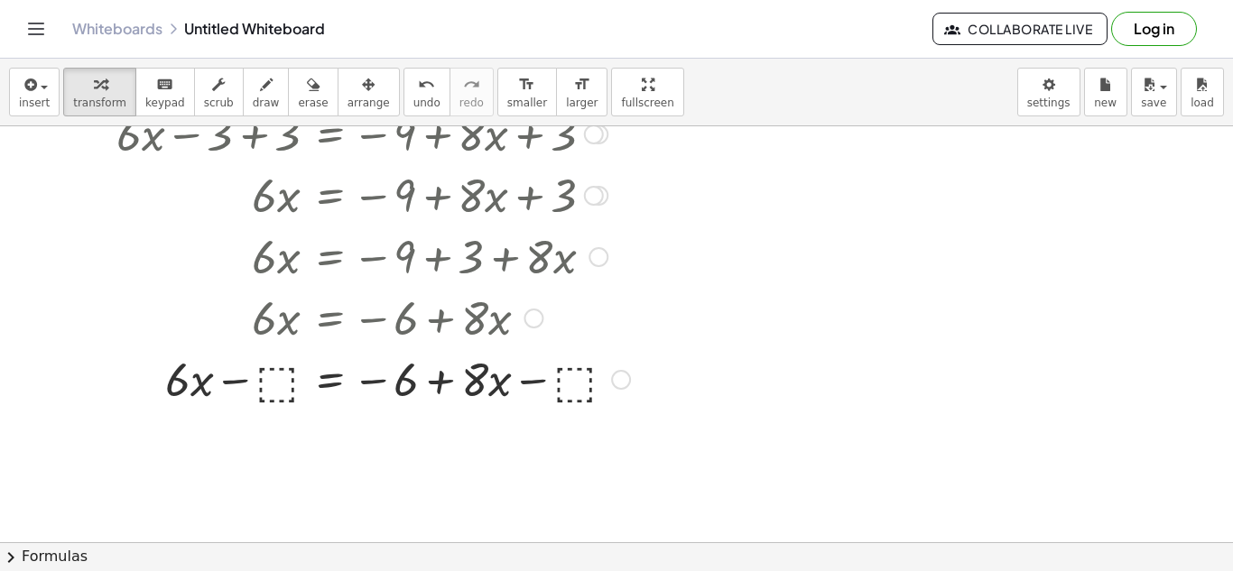
click at [281, 363] on div at bounding box center [373, 378] width 532 height 61
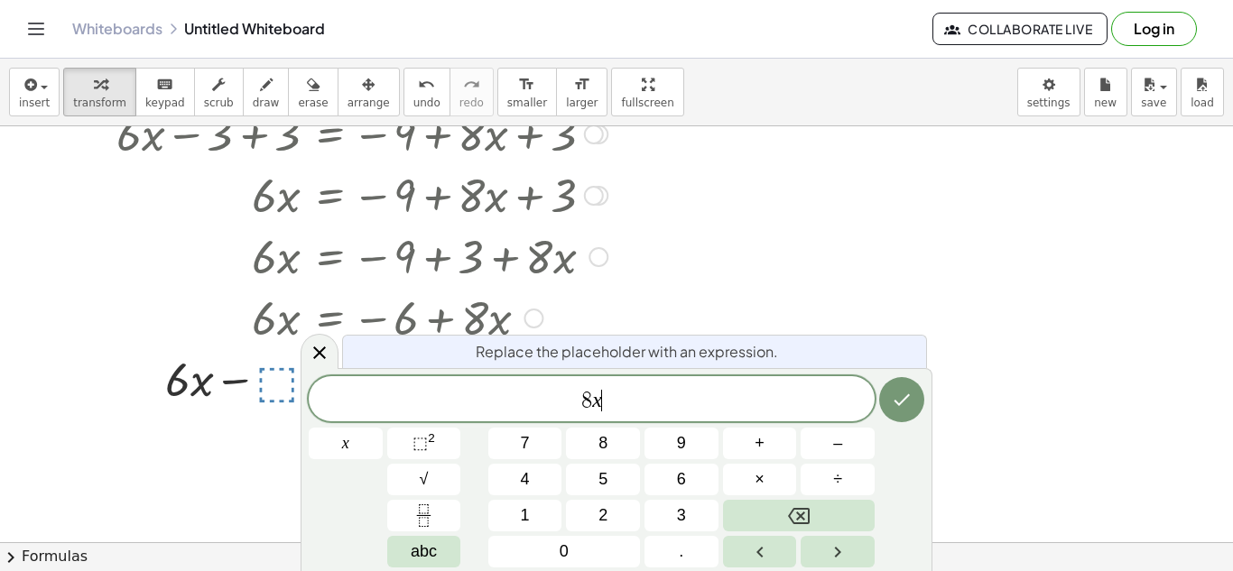
scroll to position [15, 0]
click at [907, 404] on icon "Done" at bounding box center [902, 400] width 22 height 22
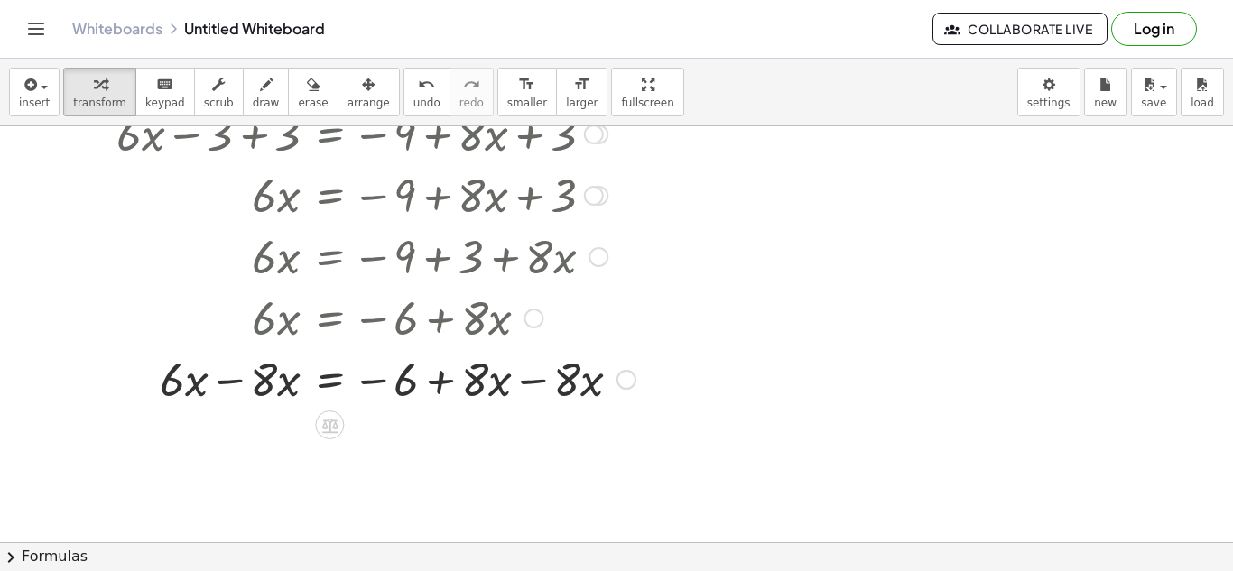
click at [234, 381] on div at bounding box center [375, 378] width 537 height 61
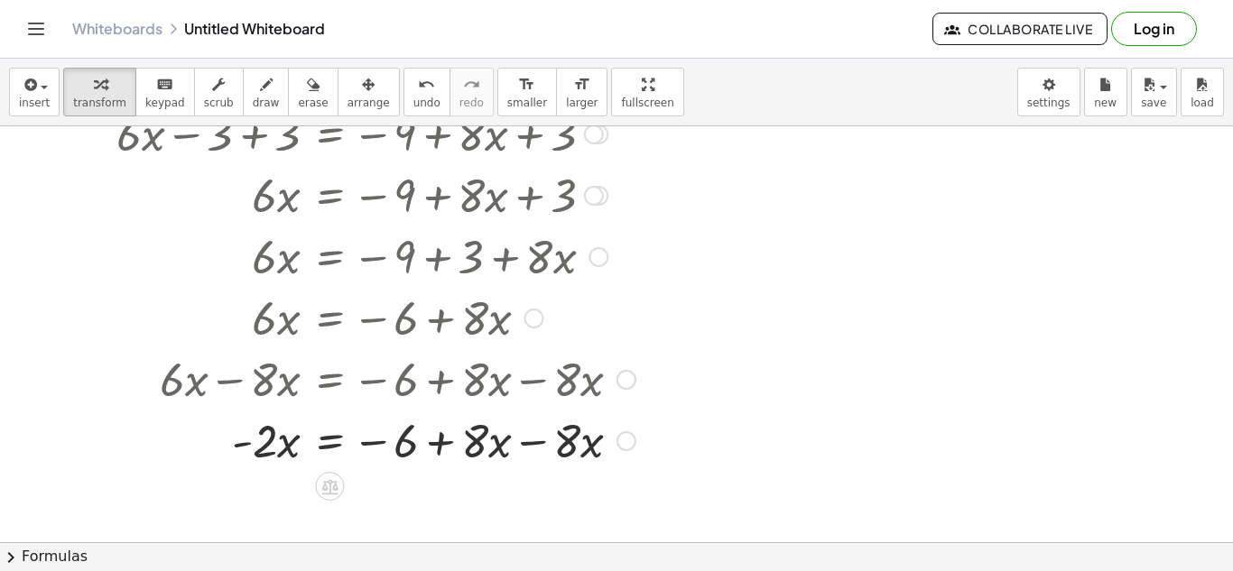
click at [523, 445] on div at bounding box center [375, 439] width 537 height 61
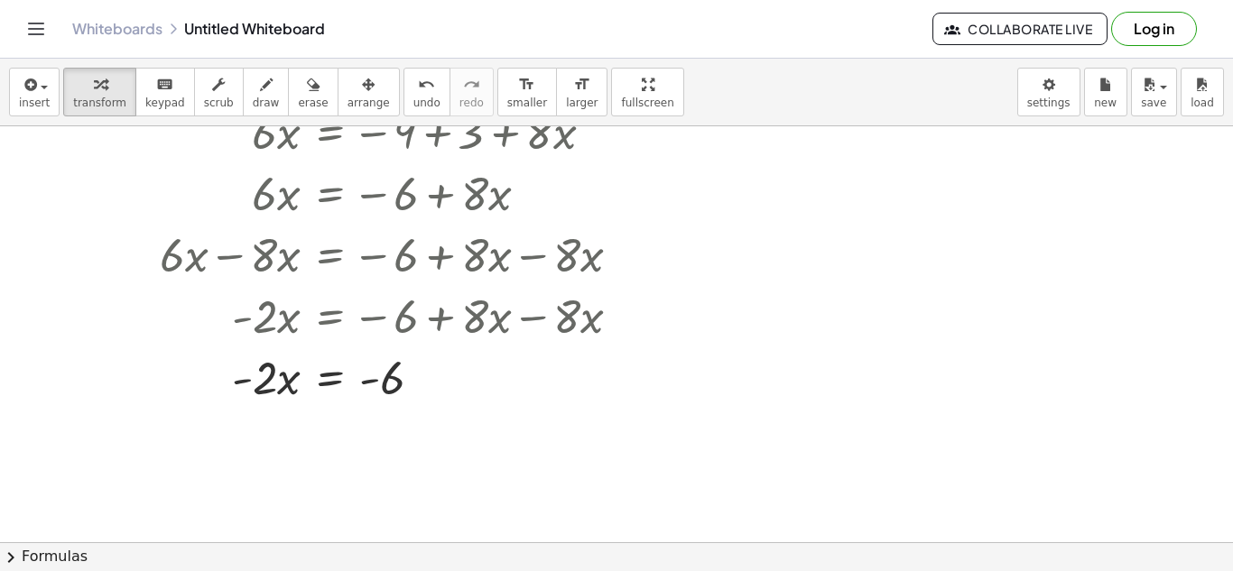
scroll to position [258, 0]
click at [328, 415] on icon at bounding box center [330, 421] width 16 height 15
click at [375, 421] on div "÷" at bounding box center [365, 421] width 29 height 29
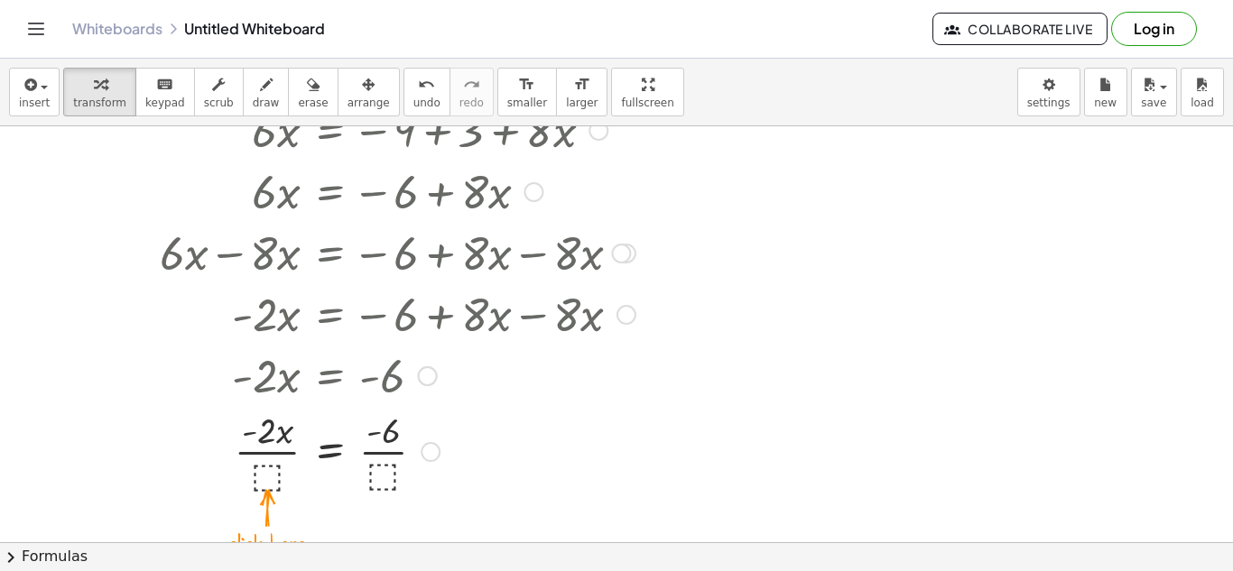
click at [274, 478] on div at bounding box center [375, 450] width 537 height 90
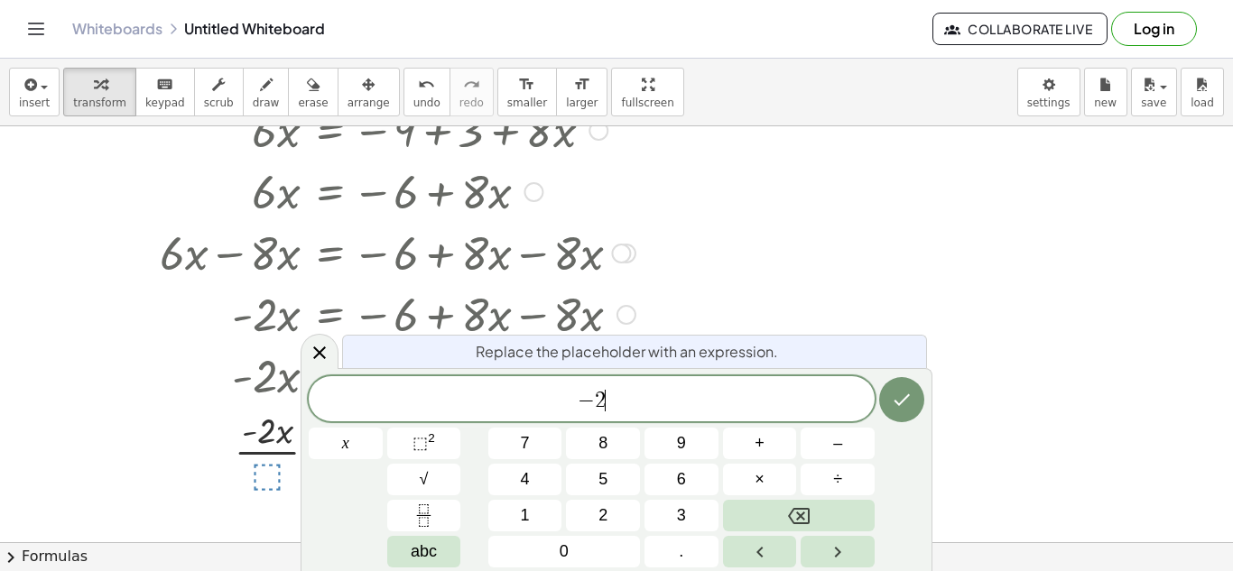
scroll to position [0, 0]
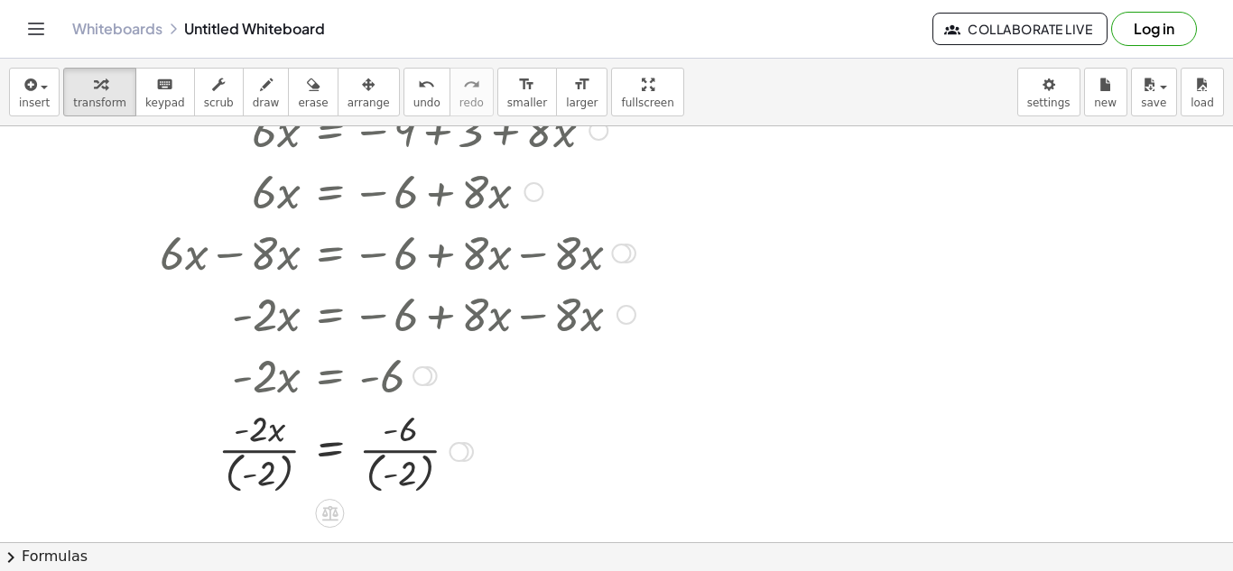
click at [394, 471] on div at bounding box center [375, 451] width 537 height 94
click at [387, 449] on div at bounding box center [375, 451] width 537 height 94
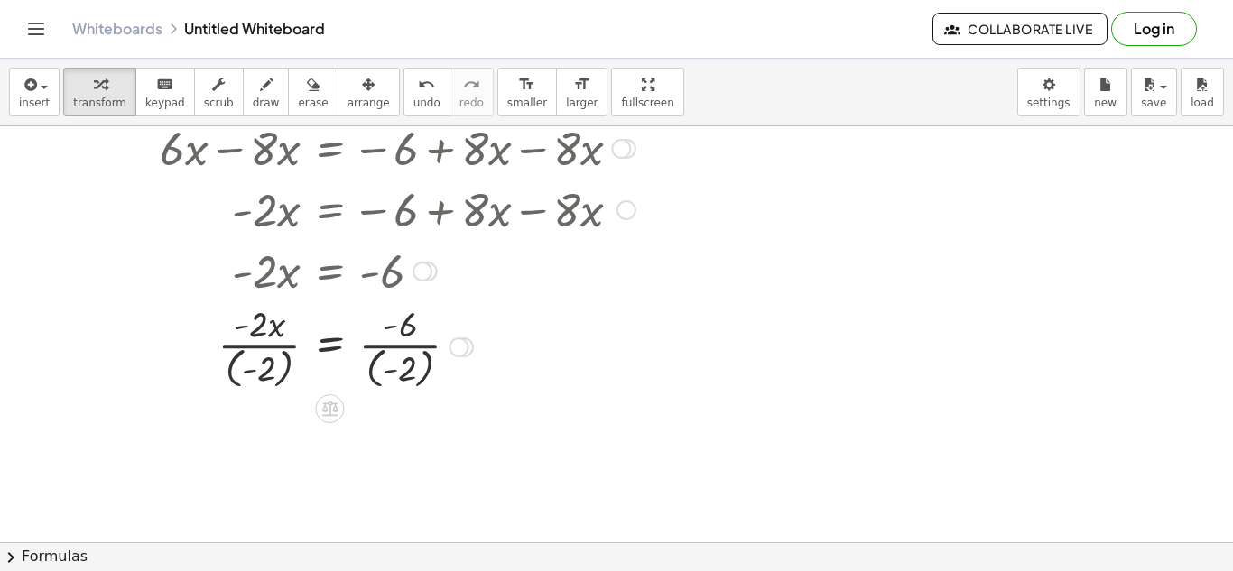
scroll to position [372, 0]
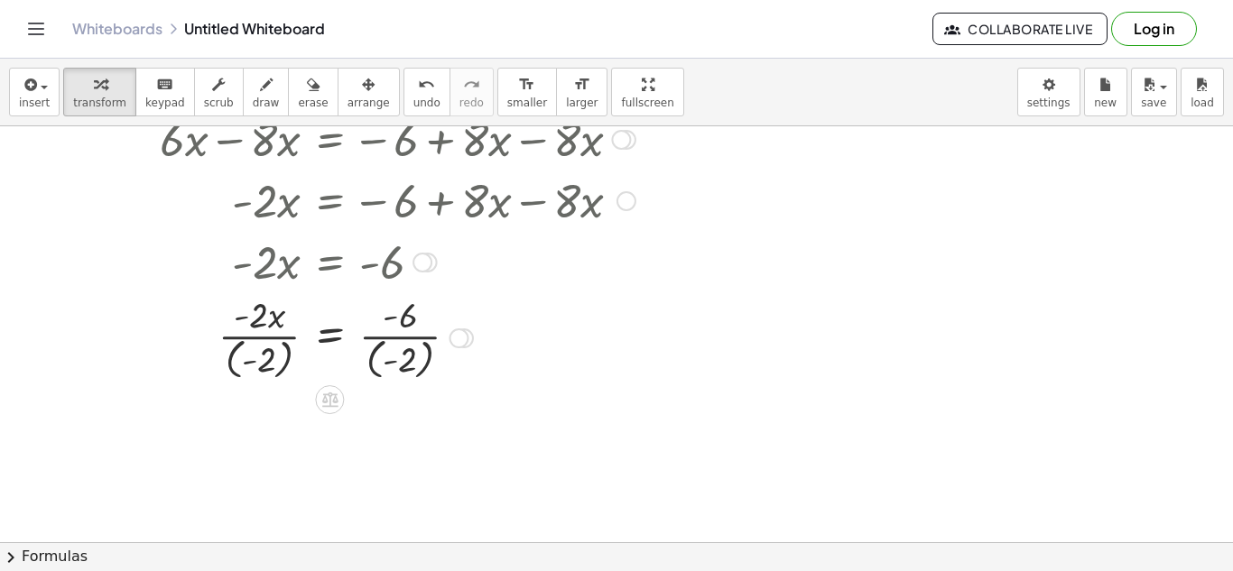
click at [267, 320] on div at bounding box center [375, 337] width 537 height 94
click at [265, 361] on div at bounding box center [375, 337] width 537 height 94
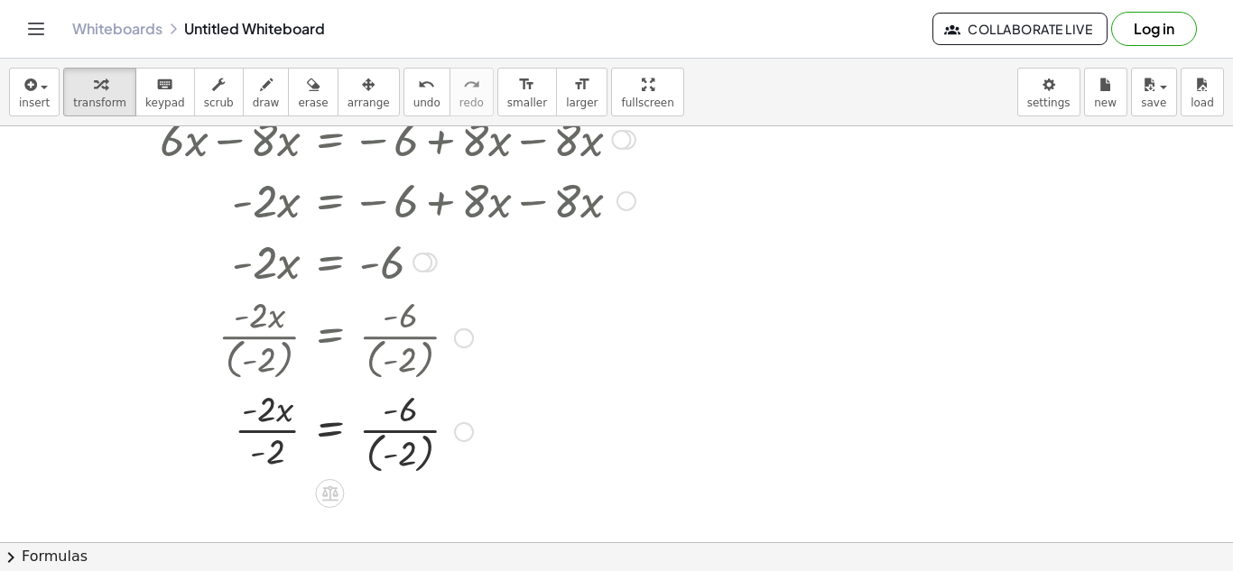
click at [275, 436] on div at bounding box center [375, 431] width 537 height 94
click at [404, 444] on div at bounding box center [375, 431] width 537 height 94
click at [388, 441] on div at bounding box center [375, 430] width 537 height 90
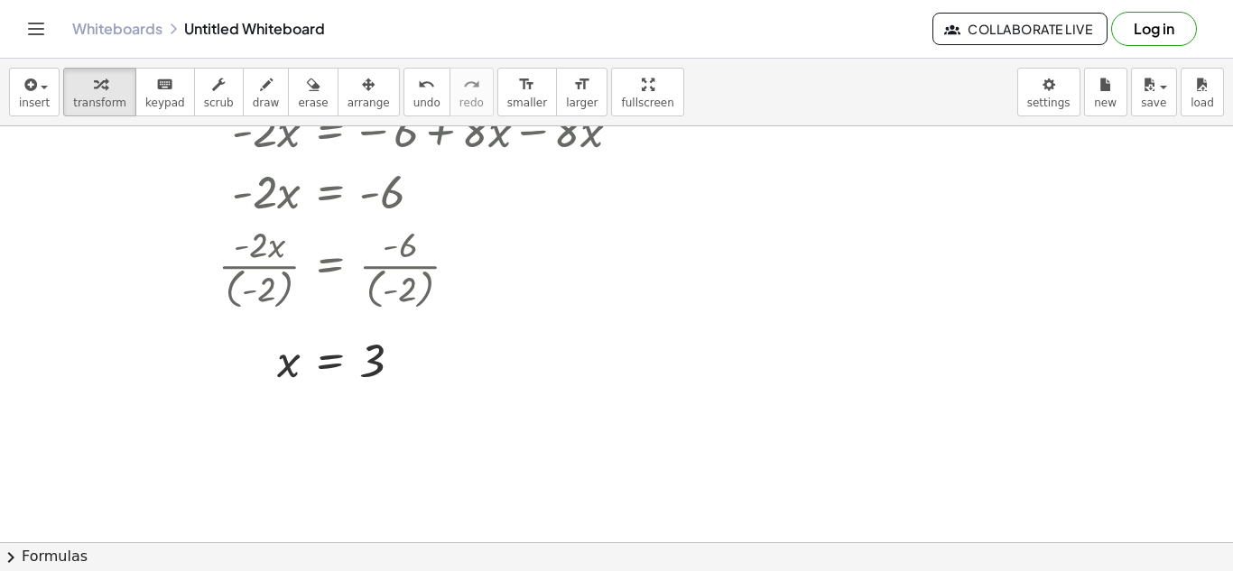
scroll to position [349, 0]
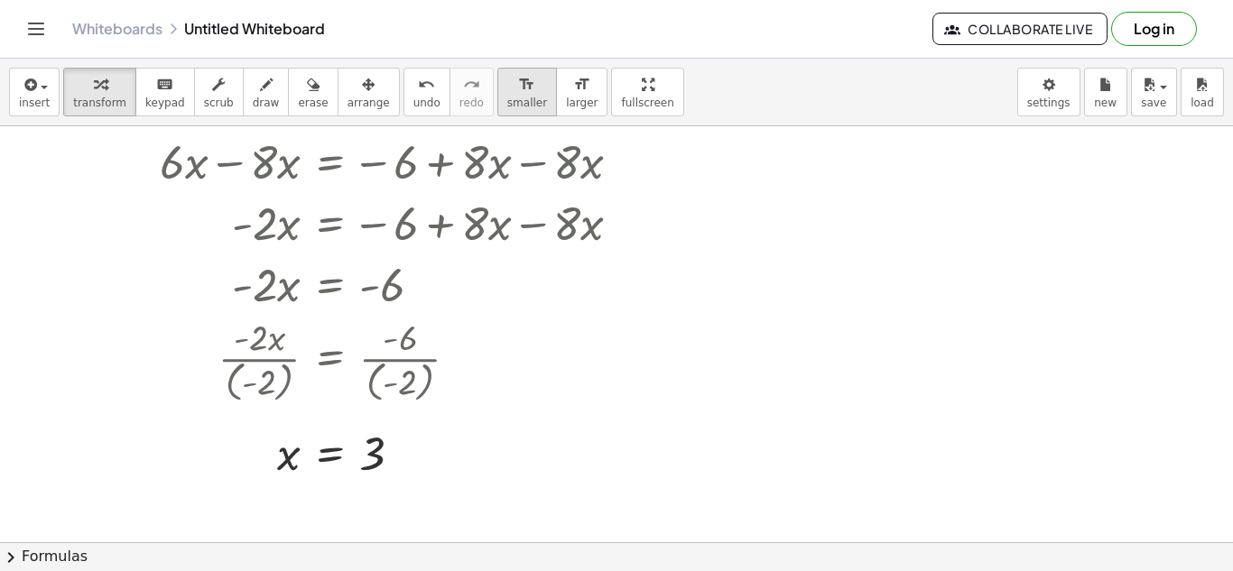
click at [507, 100] on span "smaller" at bounding box center [527, 103] width 40 height 13
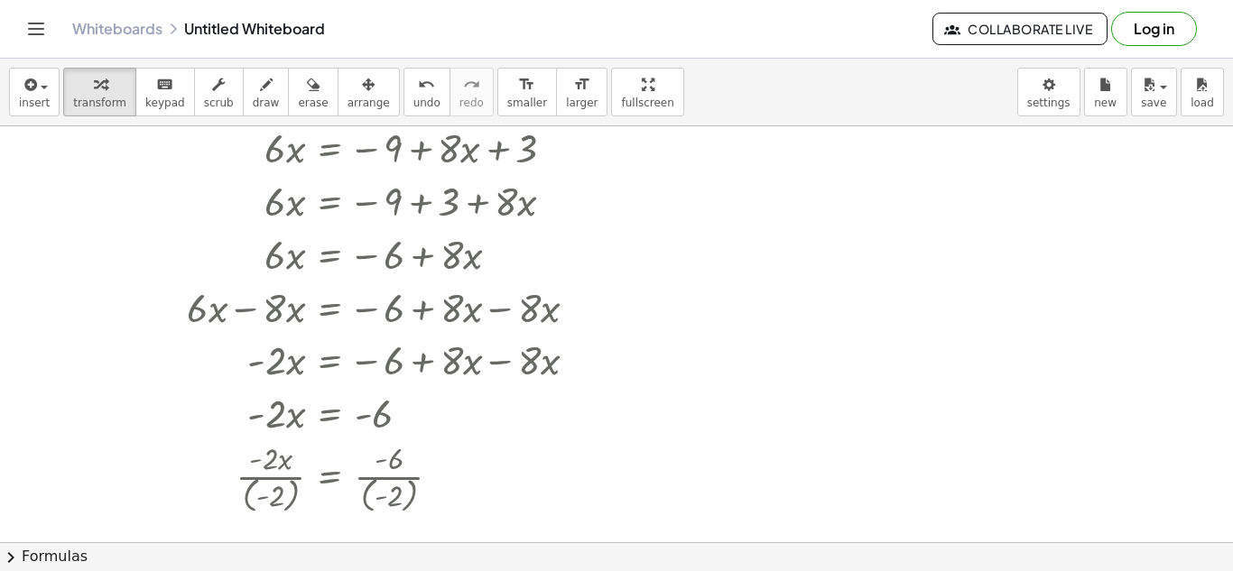
scroll to position [158, 0]
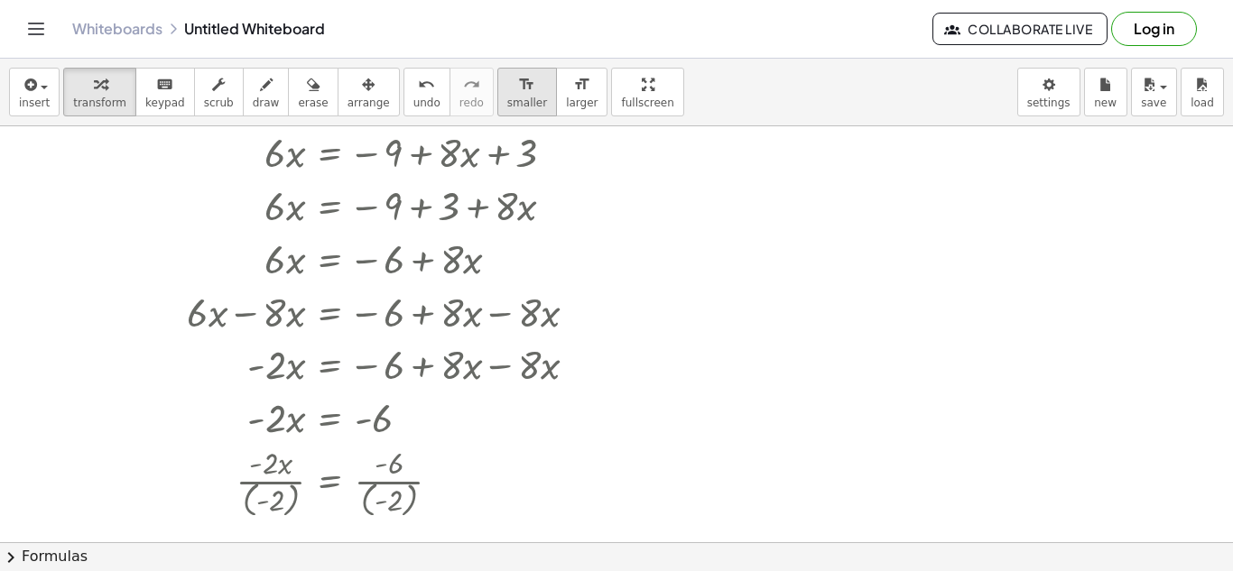
click at [512, 90] on div "format_size" at bounding box center [527, 84] width 40 height 22
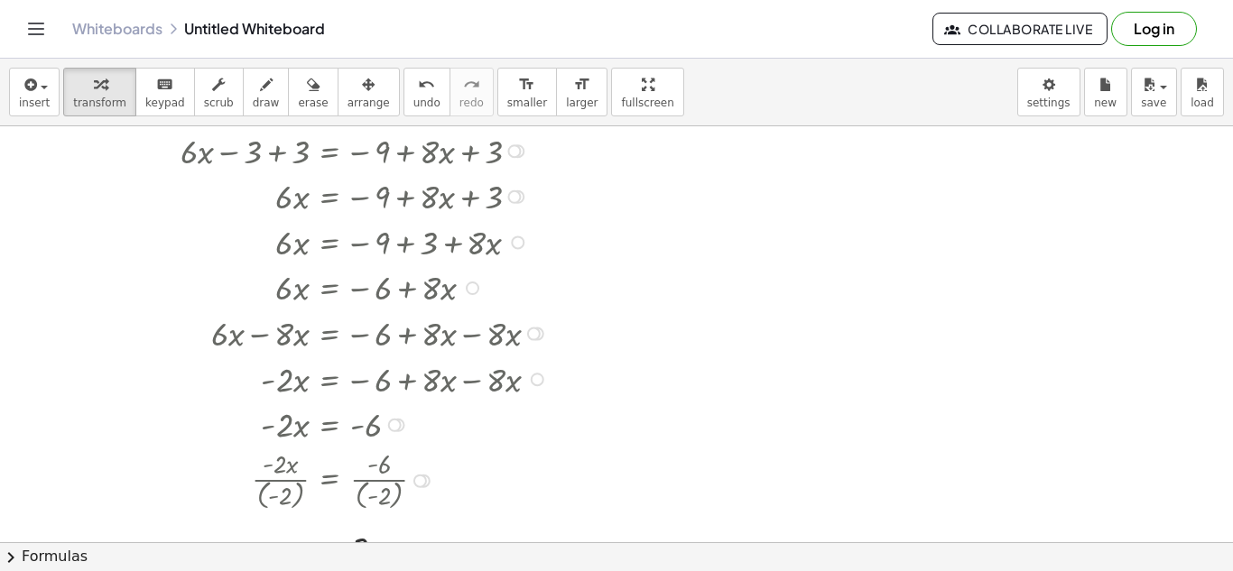
scroll to position [101, 0]
click at [507, 103] on span "smaller" at bounding box center [527, 103] width 40 height 13
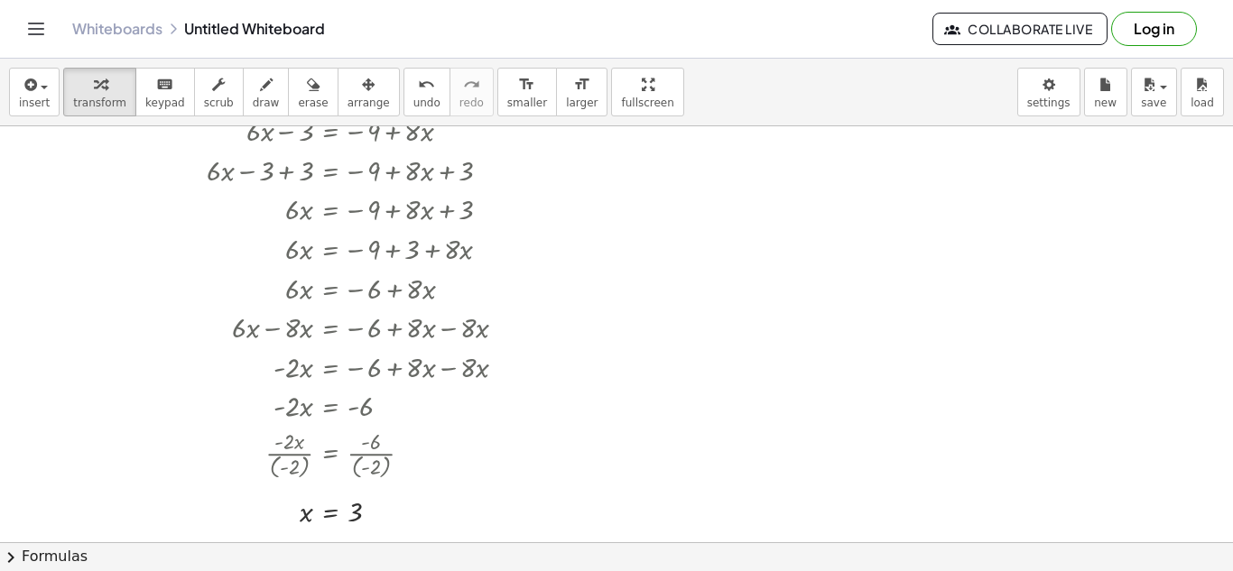
scroll to position [68, 0]
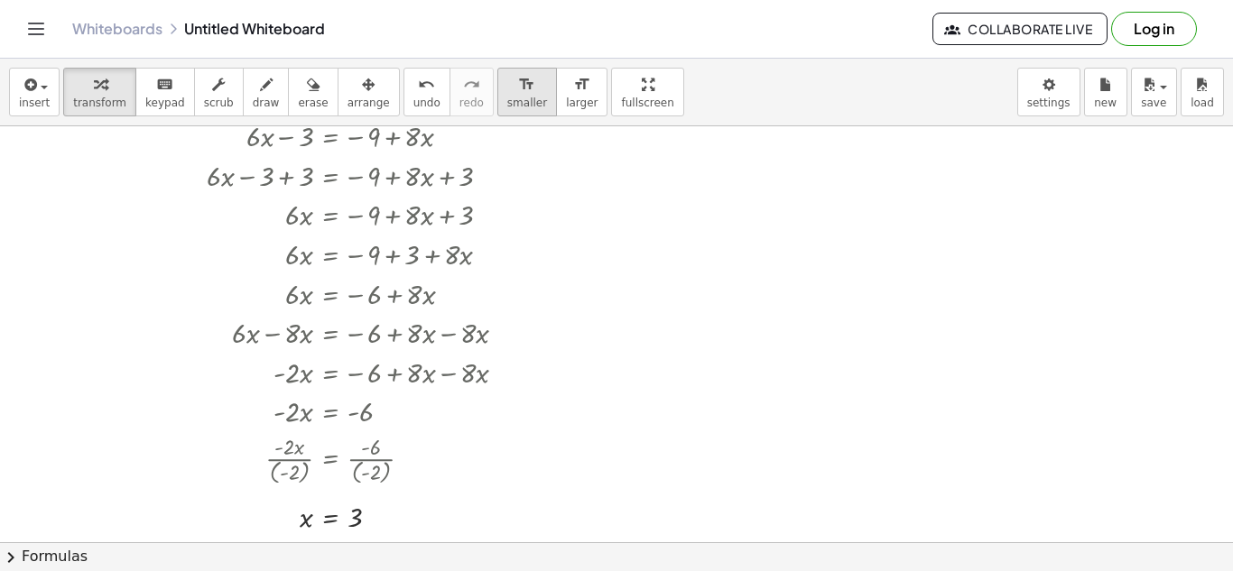
click at [507, 100] on span "smaller" at bounding box center [527, 103] width 40 height 13
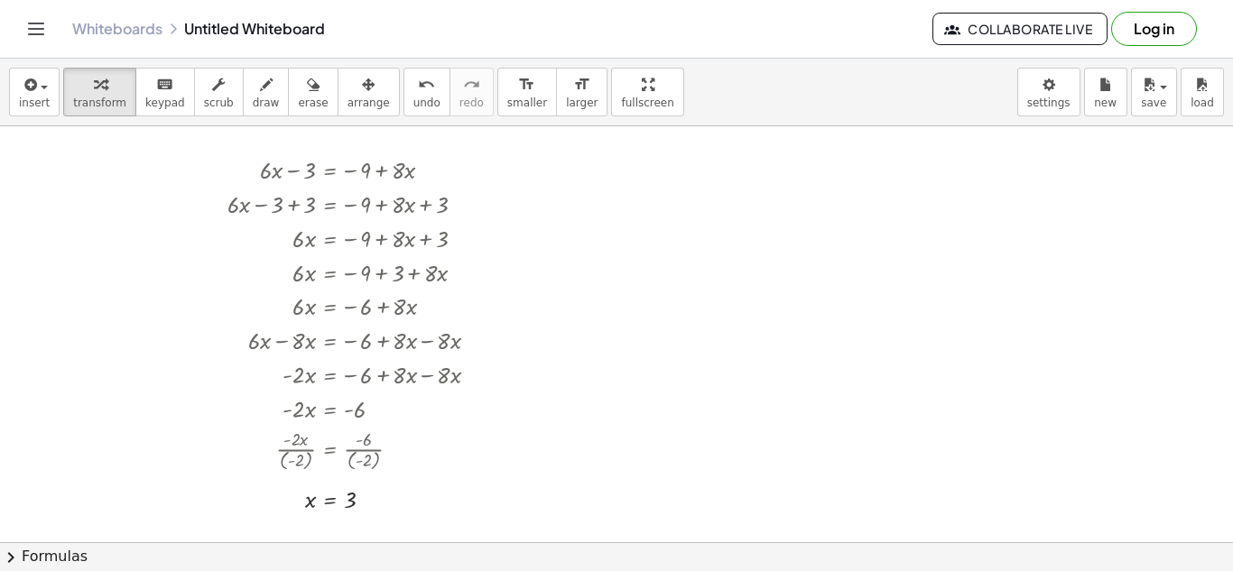
scroll to position [39, 0]
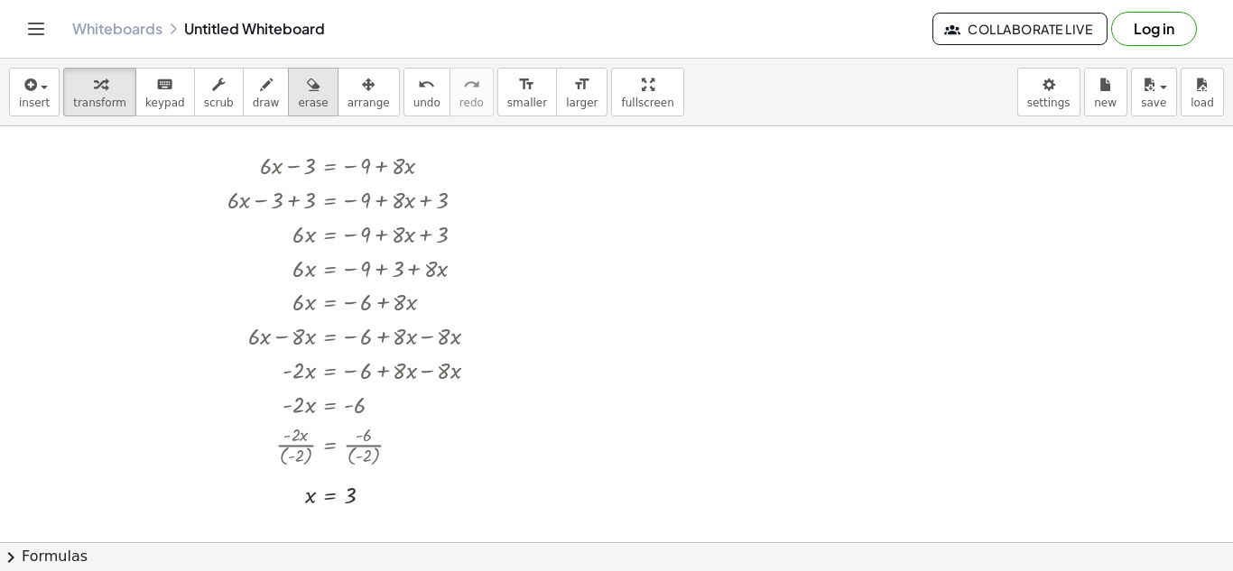
click at [307, 91] on icon "button" at bounding box center [313, 85] width 13 height 22
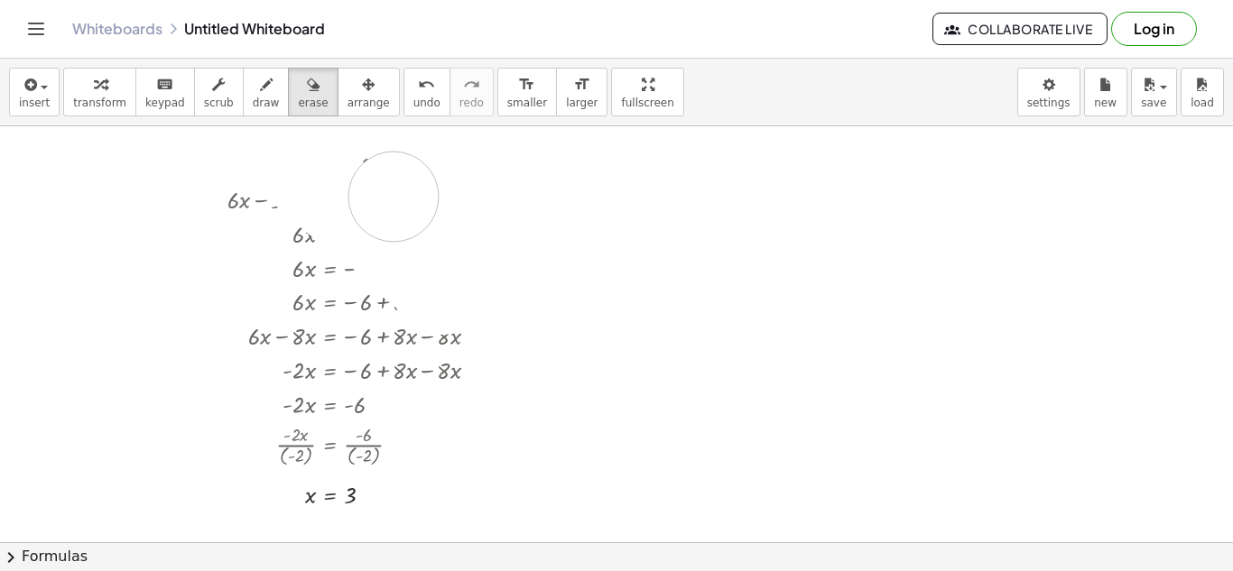
drag, startPoint x: 278, startPoint y: 145, endPoint x: 394, endPoint y: 198, distance: 126.9
click at [394, 198] on div at bounding box center [616, 504] width 1233 height 832
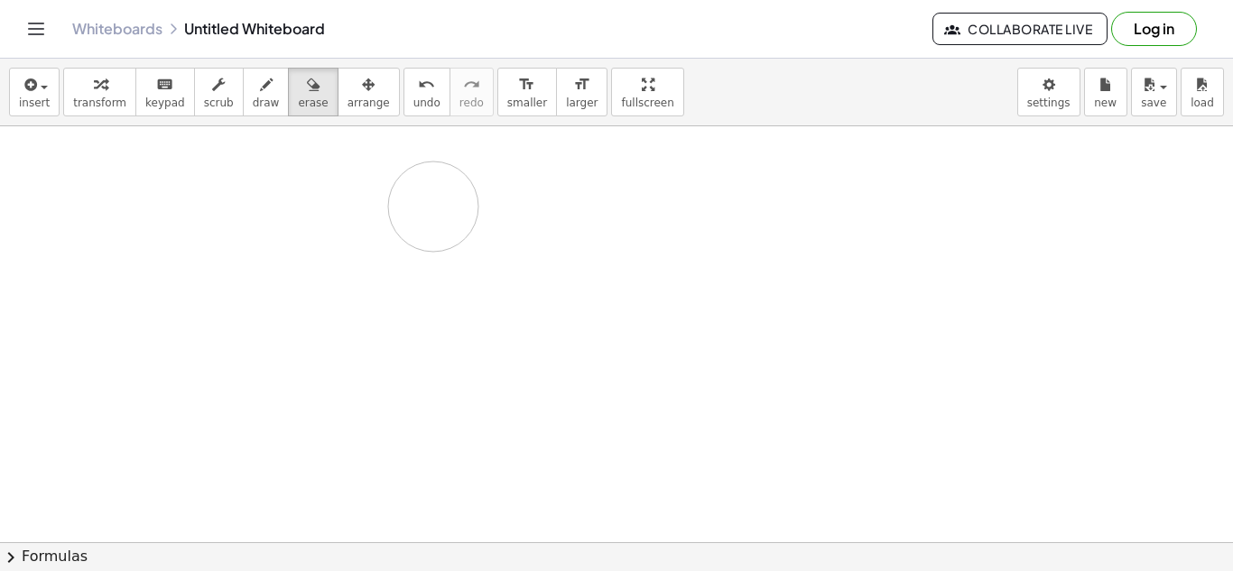
drag, startPoint x: 271, startPoint y: 143, endPoint x: 446, endPoint y: 225, distance: 193.4
click at [446, 225] on div at bounding box center [616, 504] width 1233 height 832
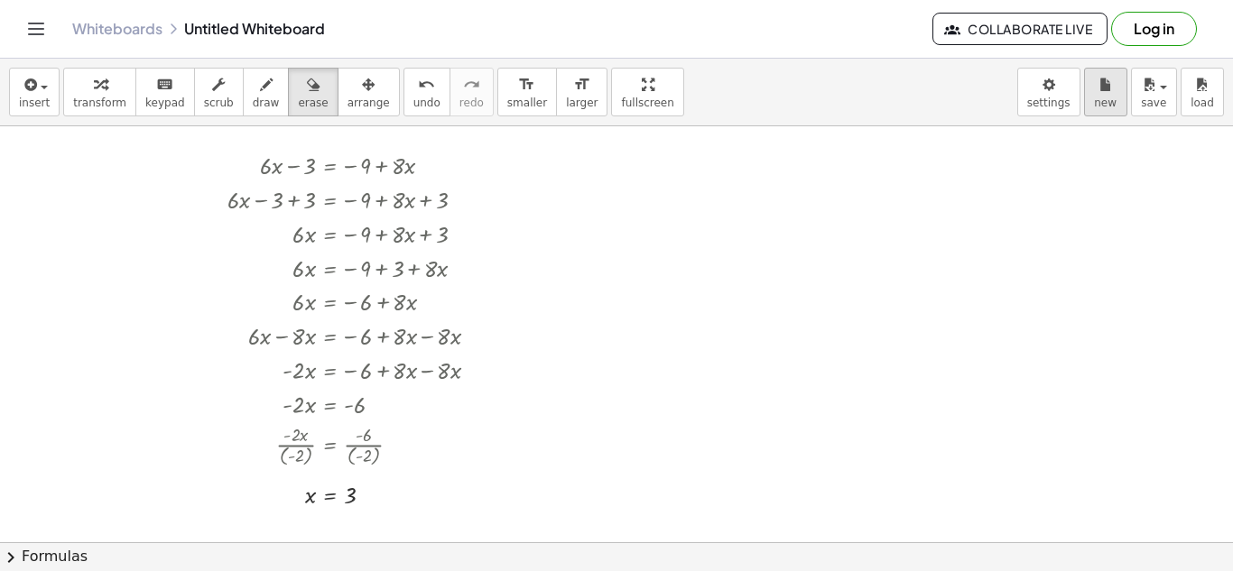
click at [1108, 99] on span "new" at bounding box center [1105, 103] width 23 height 13
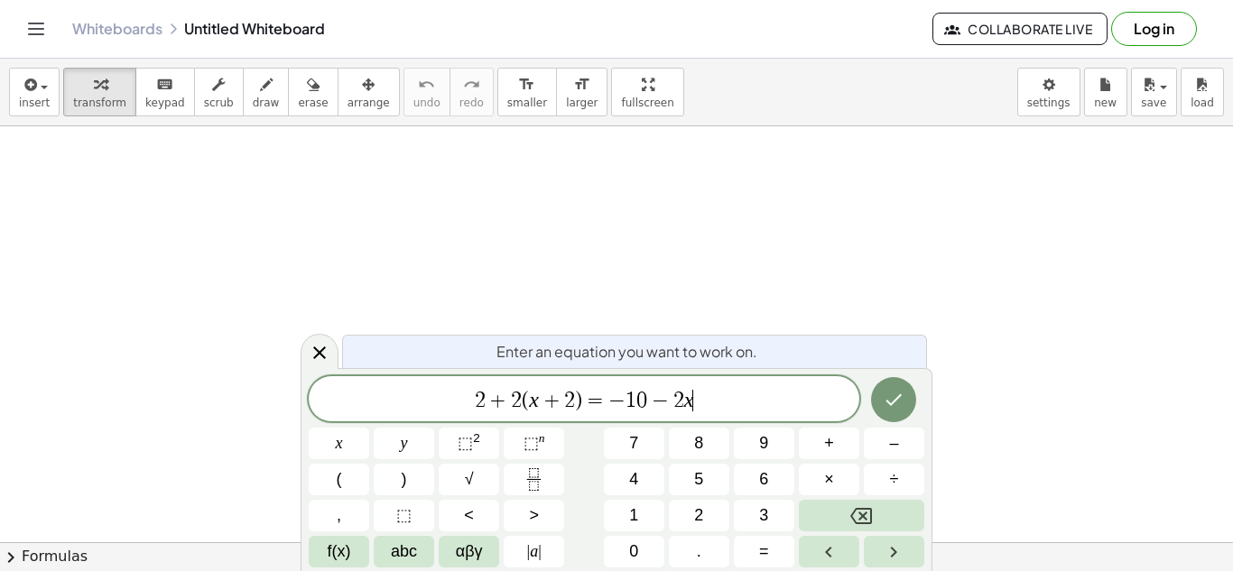
scroll to position [2, 0]
click at [898, 411] on button "Done" at bounding box center [893, 399] width 45 height 45
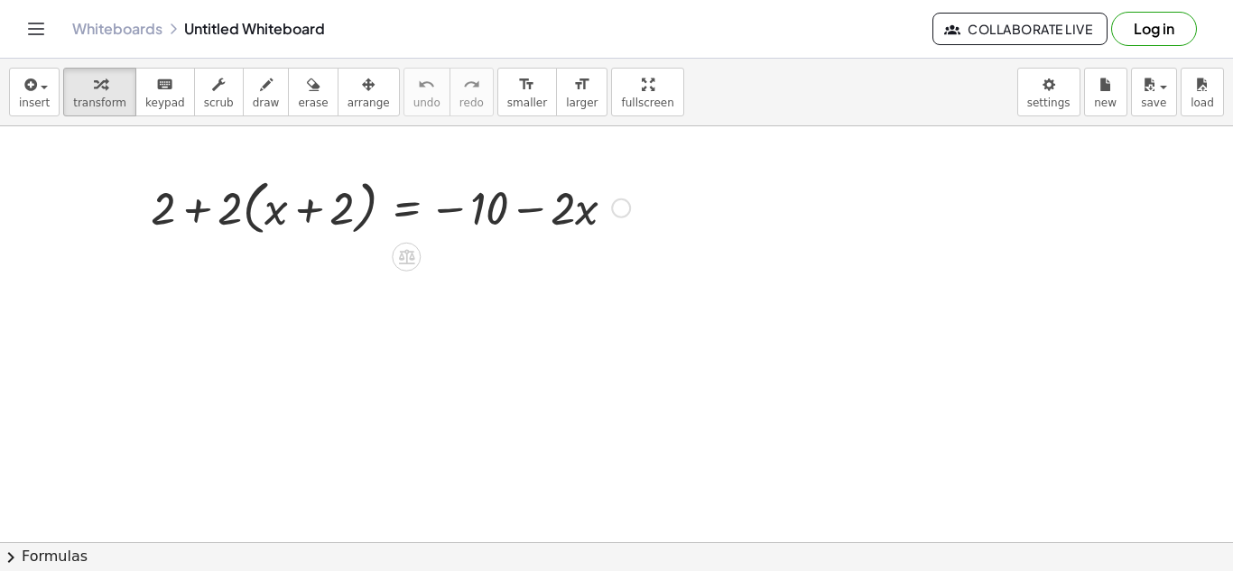
click at [249, 219] on div at bounding box center [390, 206] width 497 height 69
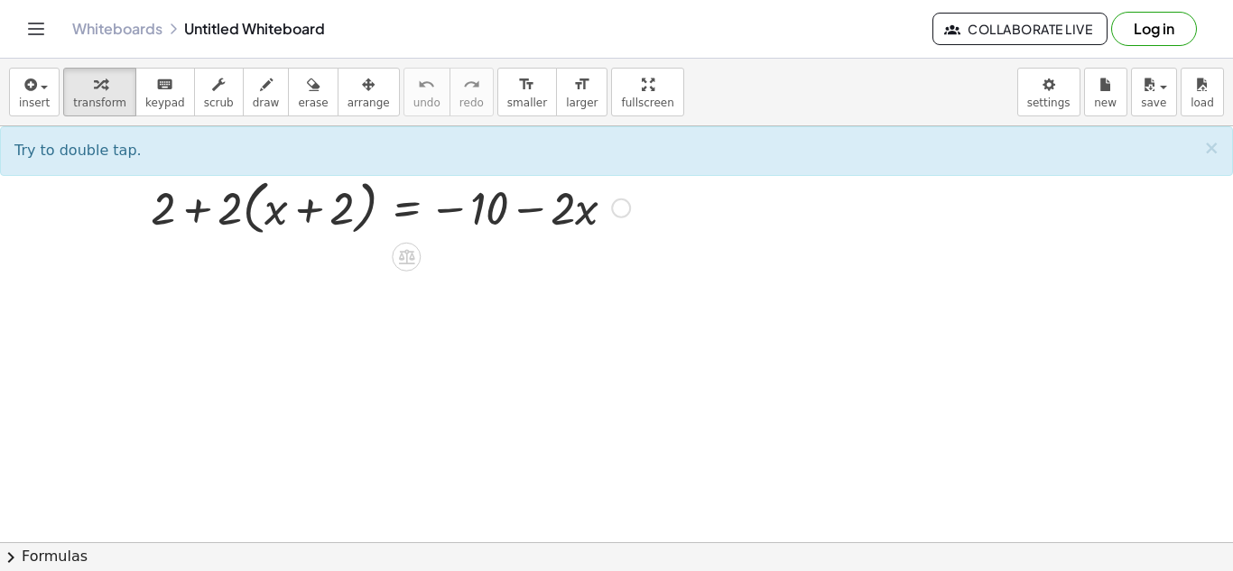
click at [260, 212] on div at bounding box center [390, 206] width 497 height 69
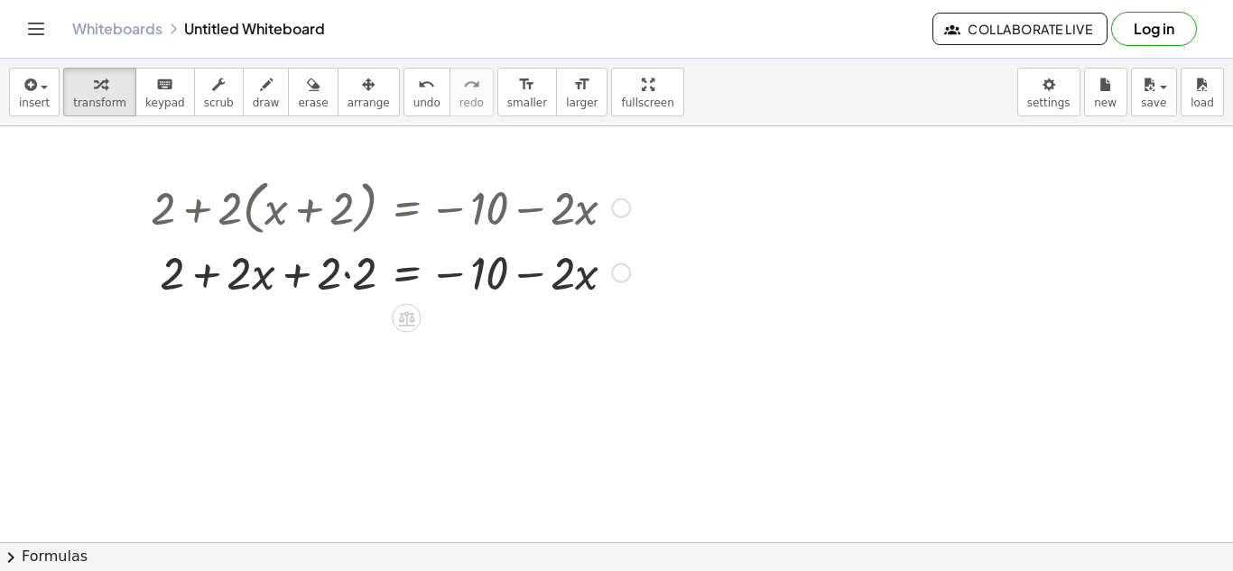
click at [347, 279] on div at bounding box center [390, 271] width 497 height 61
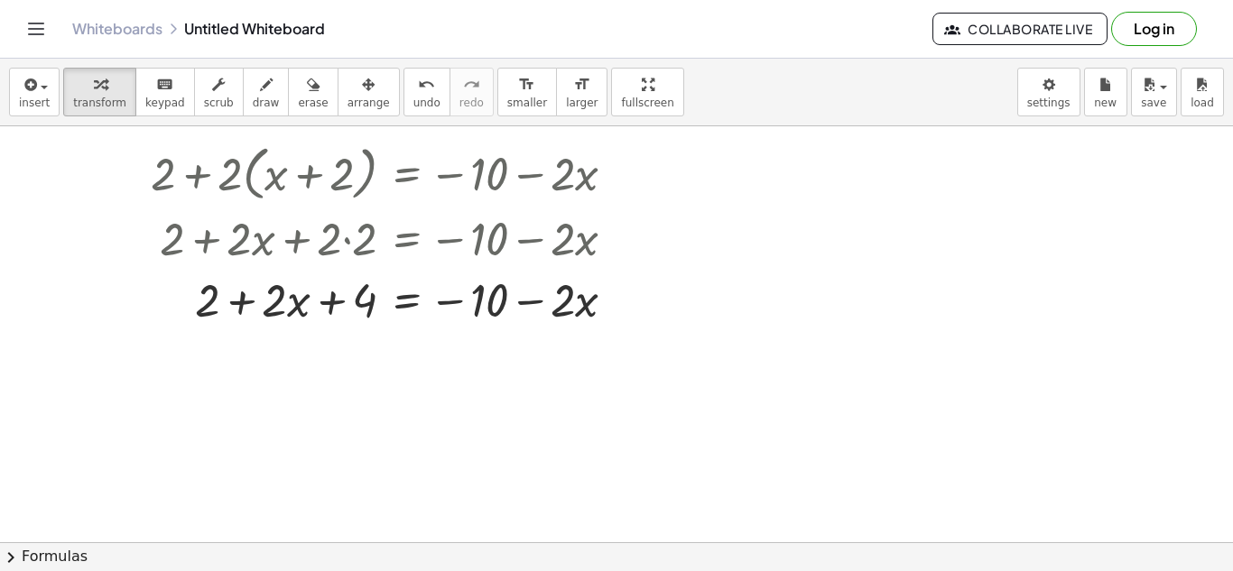
scroll to position [35, 0]
drag, startPoint x: 280, startPoint y: 310, endPoint x: 191, endPoint y: 307, distance: 88.5
click at [191, 307] on div at bounding box center [390, 297] width 497 height 61
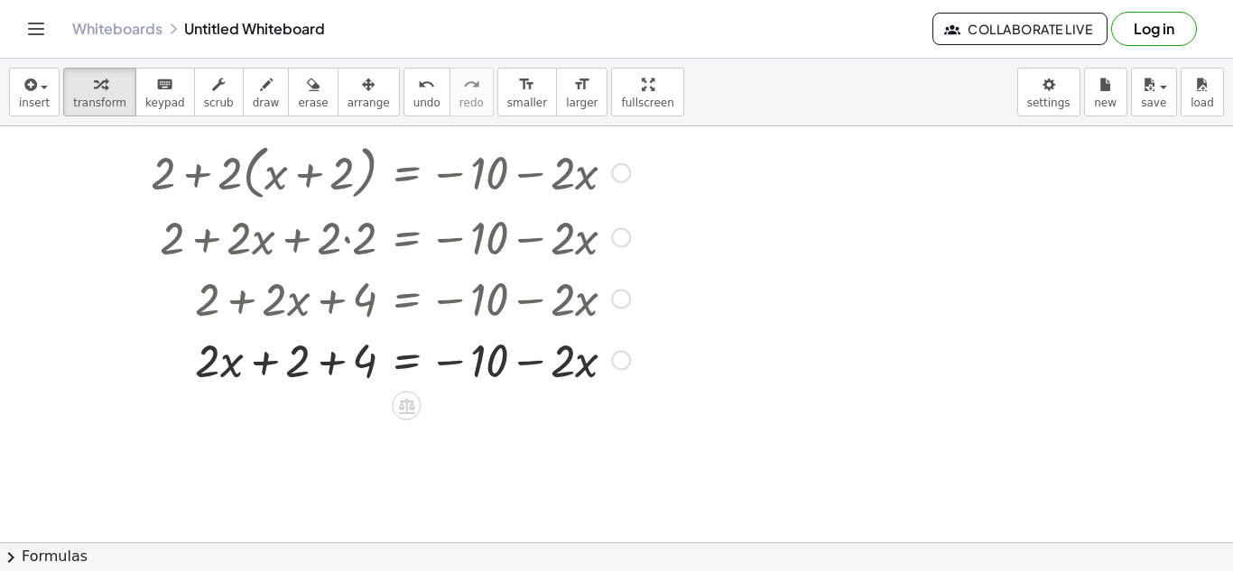
click at [320, 357] on div at bounding box center [390, 359] width 497 height 61
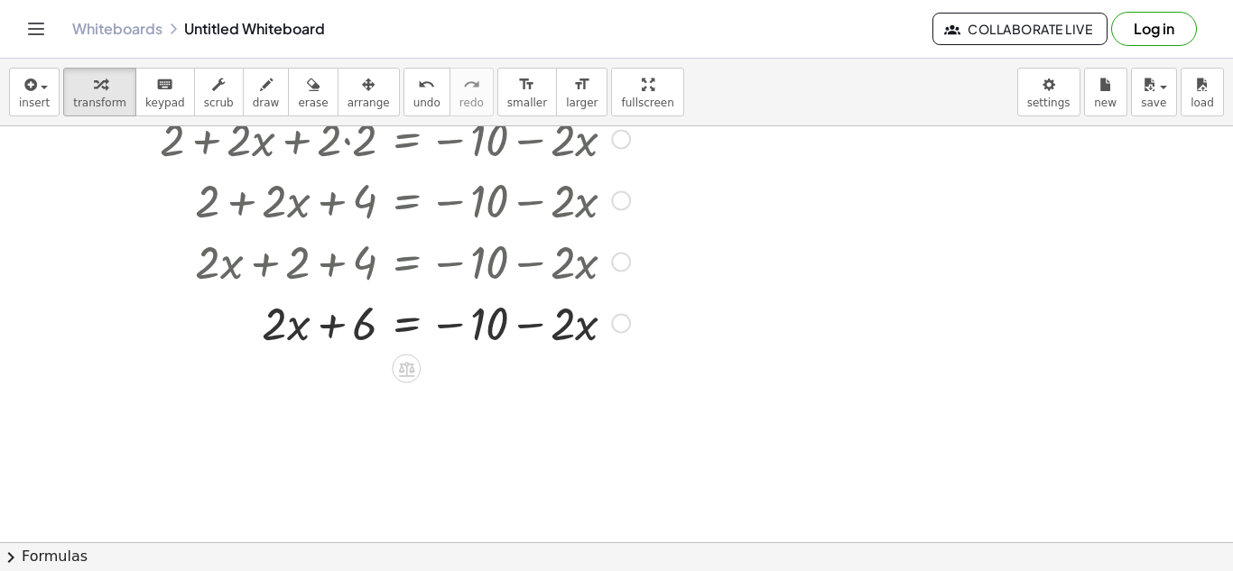
scroll to position [133, 0]
drag, startPoint x: 354, startPoint y: 333, endPoint x: 499, endPoint y: 338, distance: 145.4
click at [499, 338] on div at bounding box center [390, 322] width 497 height 61
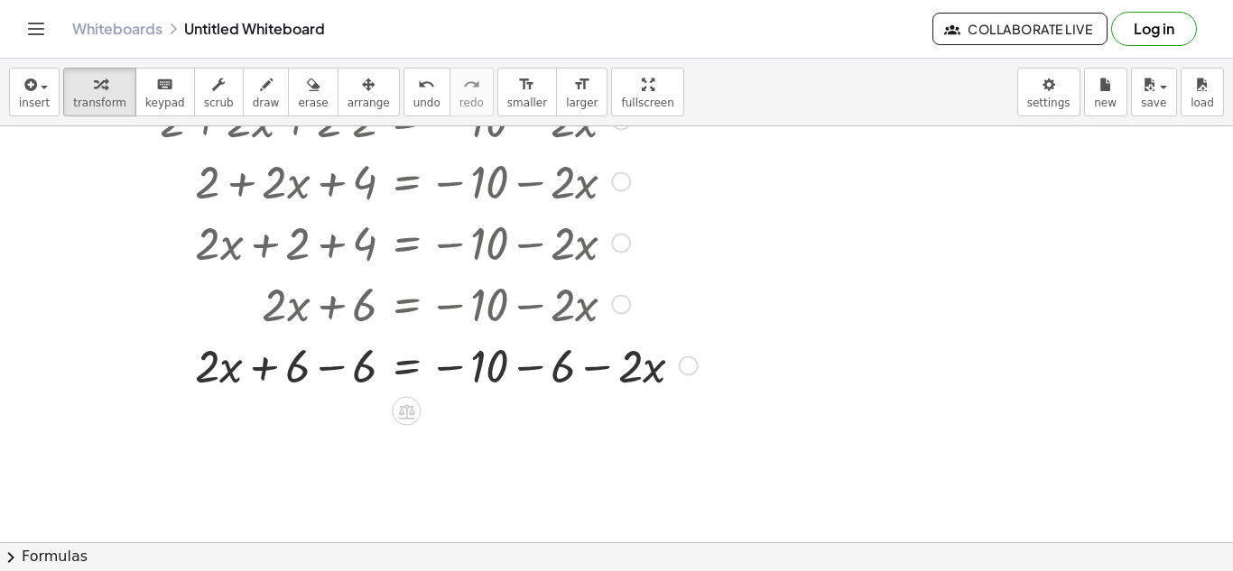
scroll to position [162, 0]
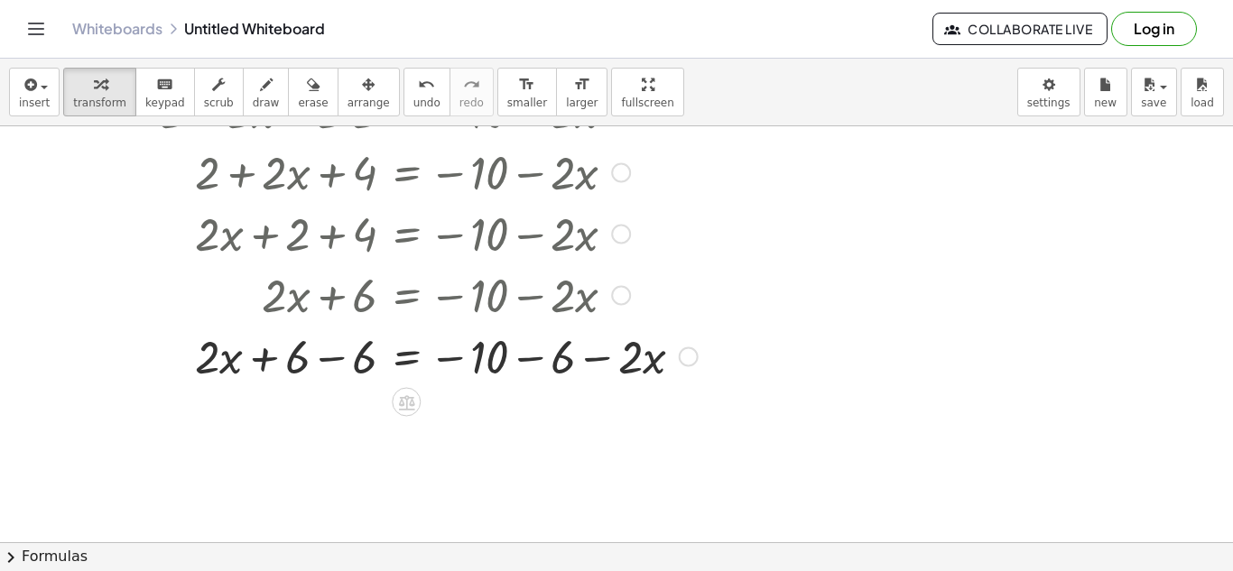
click at [499, 357] on div at bounding box center [424, 355] width 565 height 61
click at [524, 360] on div at bounding box center [424, 355] width 565 height 61
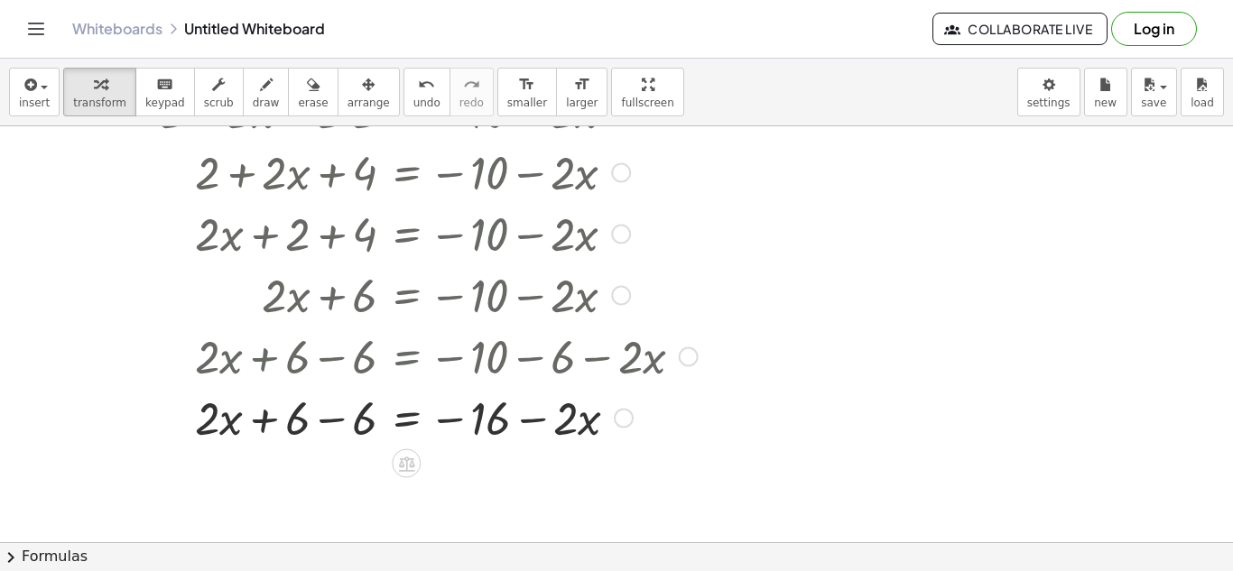
click at [358, 415] on div at bounding box center [424, 416] width 565 height 61
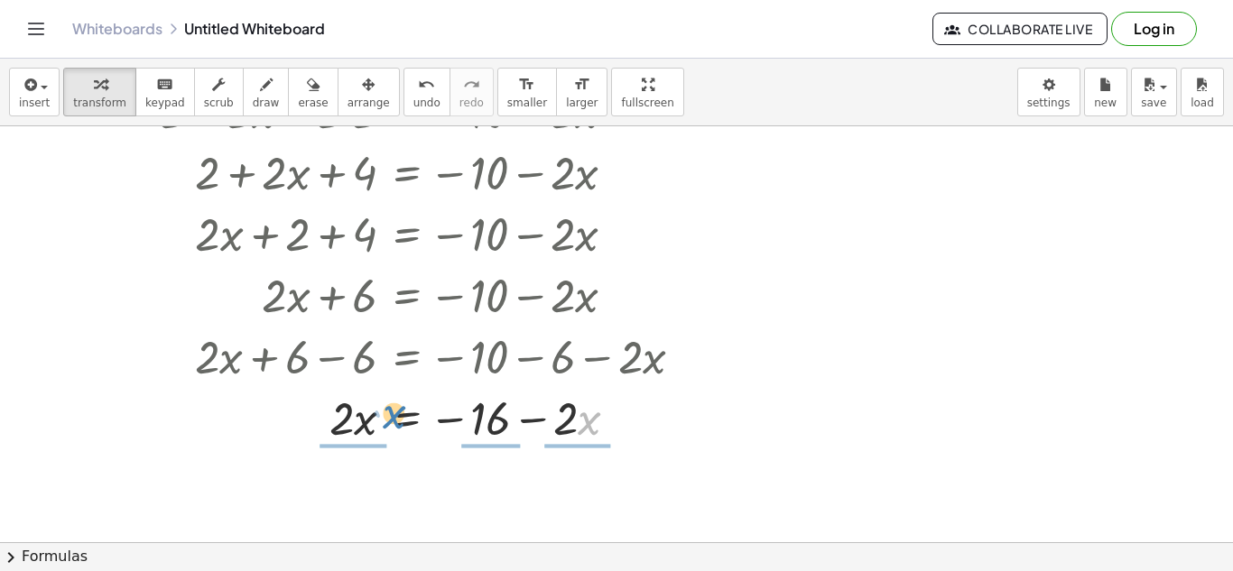
drag, startPoint x: 579, startPoint y: 432, endPoint x: 378, endPoint y: 432, distance: 200.4
click at [378, 432] on div at bounding box center [424, 416] width 565 height 61
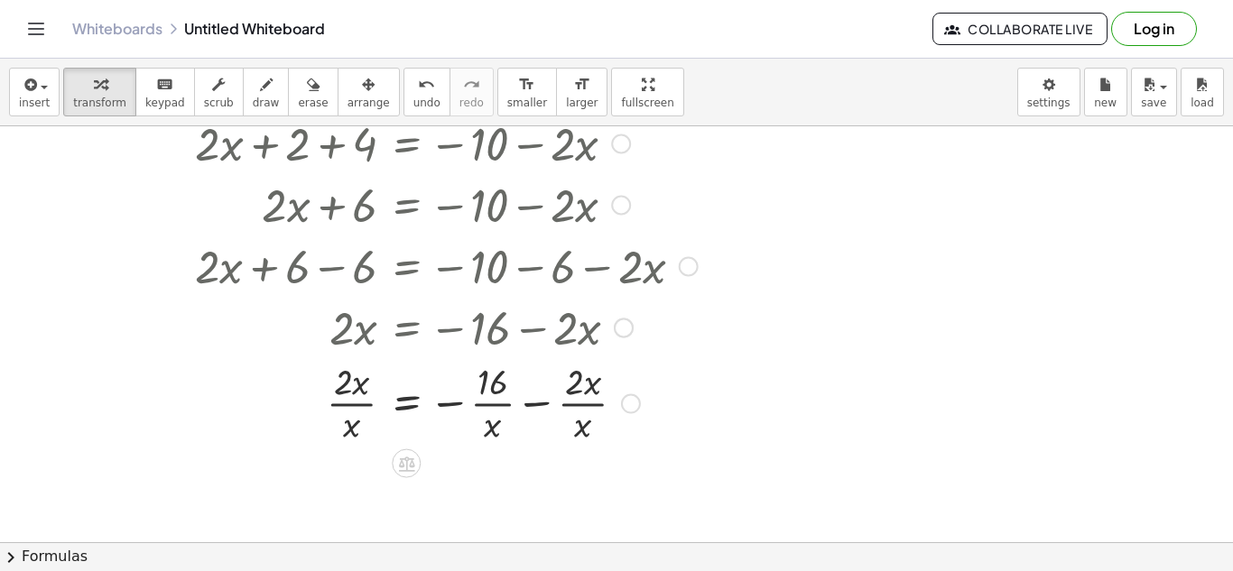
scroll to position [257, 0]
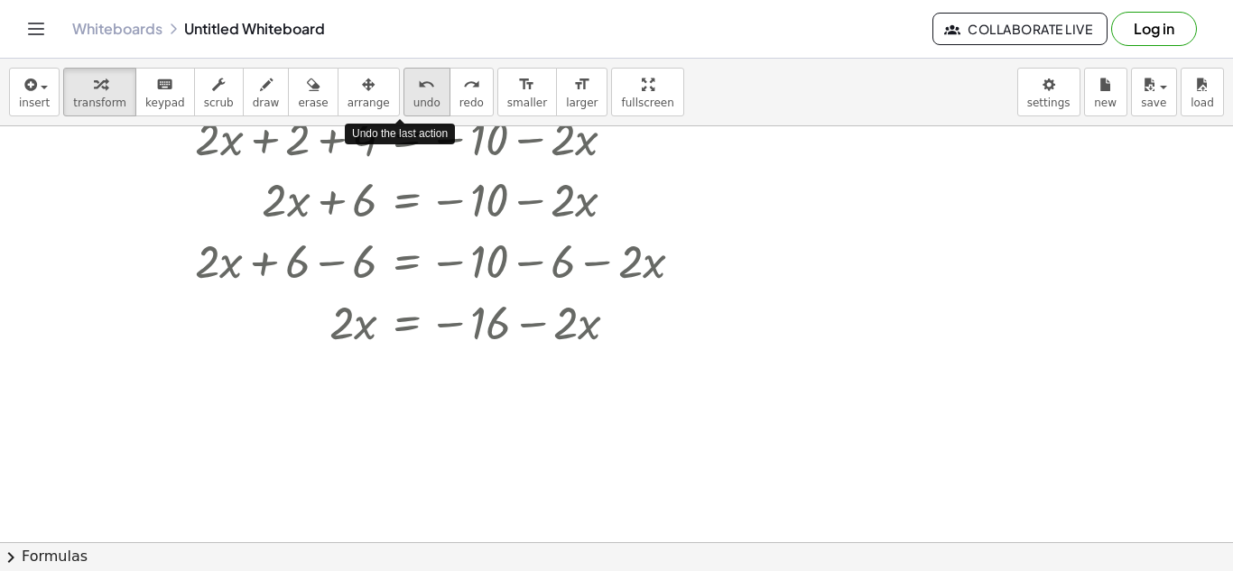
click at [418, 88] on icon "undo" at bounding box center [426, 85] width 17 height 22
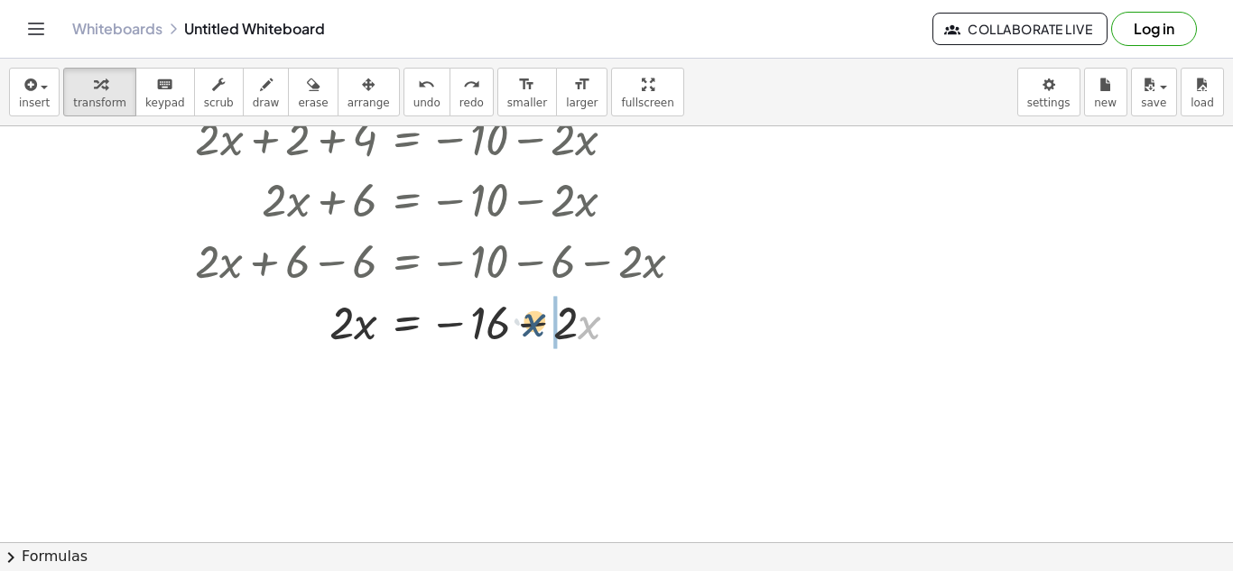
drag, startPoint x: 587, startPoint y: 327, endPoint x: 532, endPoint y: 325, distance: 55.1
click at [532, 325] on div at bounding box center [421, 321] width 555 height 61
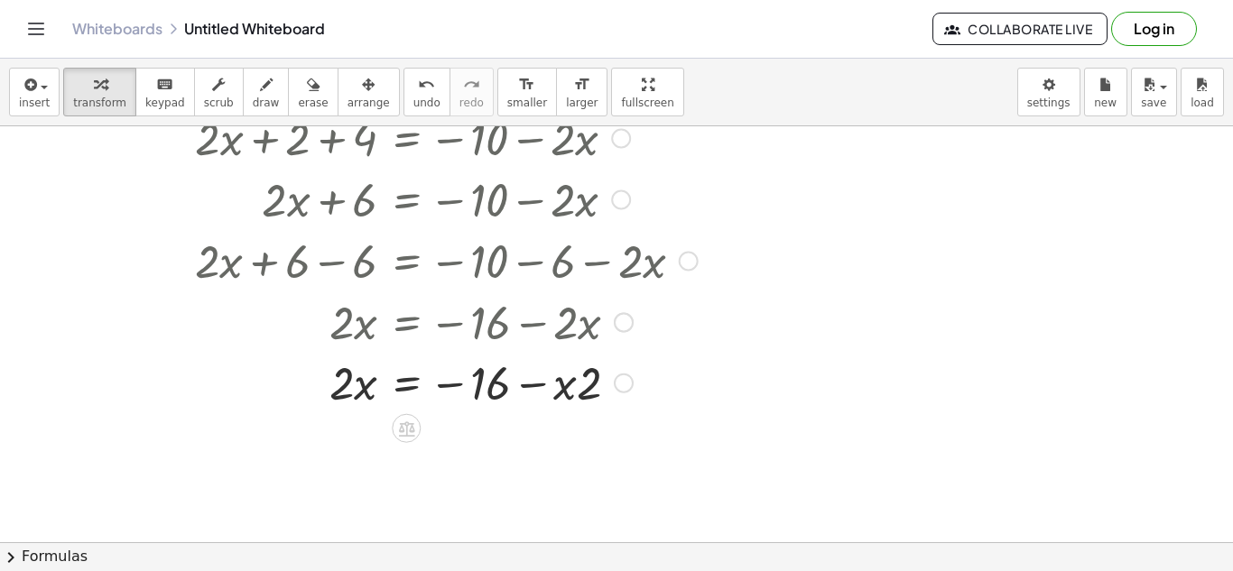
click at [557, 327] on div at bounding box center [421, 321] width 555 height 61
drag, startPoint x: 570, startPoint y: 388, endPoint x: 600, endPoint y: 390, distance: 30.7
click at [418, 92] on icon "undo" at bounding box center [426, 85] width 17 height 22
click at [418, 89] on icon "undo" at bounding box center [426, 85] width 17 height 22
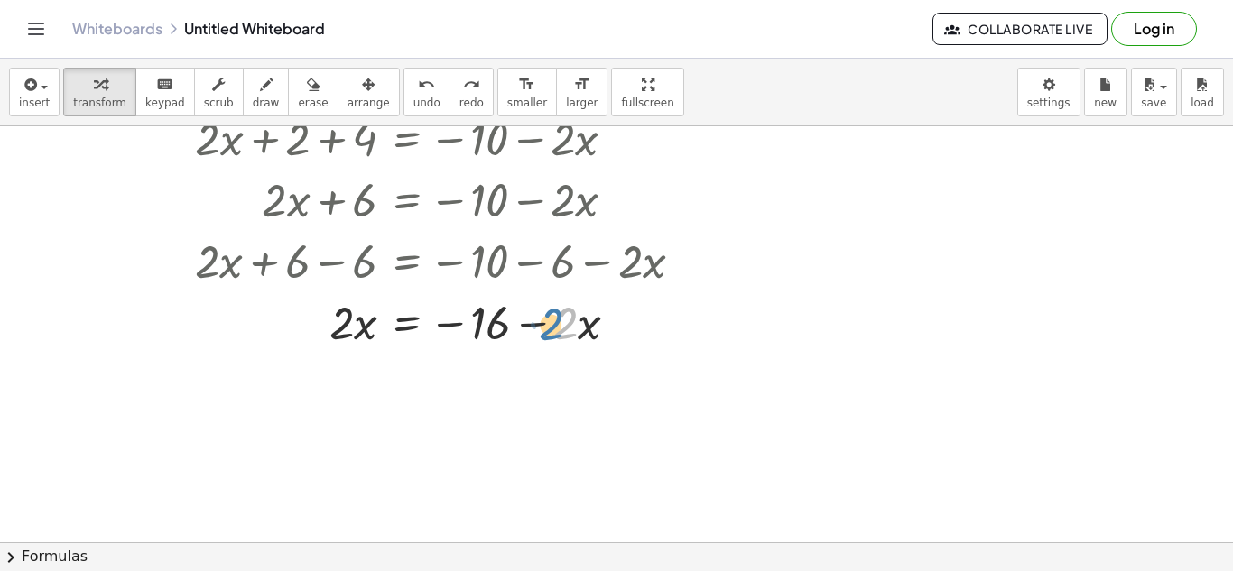
click at [559, 325] on div at bounding box center [421, 321] width 555 height 61
drag, startPoint x: 543, startPoint y: 323, endPoint x: 548, endPoint y: 339, distance: 16.9
click at [548, 339] on div at bounding box center [421, 321] width 555 height 61
drag, startPoint x: 537, startPoint y: 328, endPoint x: 350, endPoint y: 344, distance: 187.6
click at [350, 344] on div at bounding box center [421, 321] width 555 height 61
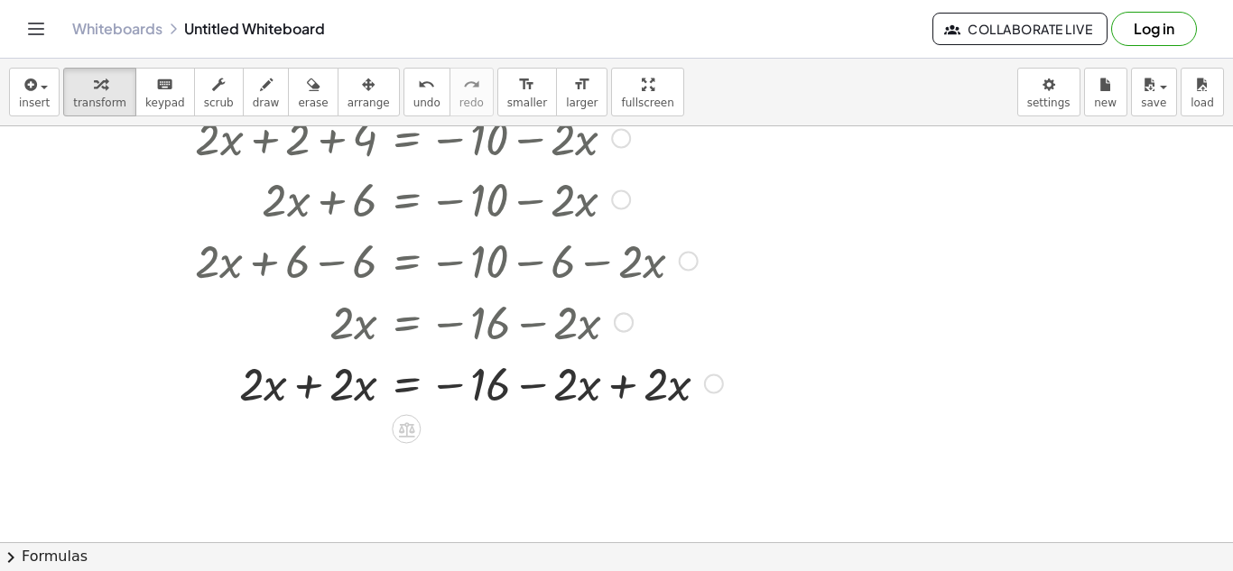
click at [345, 381] on div at bounding box center [437, 382] width 590 height 61
click at [348, 393] on div at bounding box center [437, 382] width 590 height 61
click at [256, 392] on div at bounding box center [437, 382] width 590 height 61
click at [290, 394] on div at bounding box center [437, 382] width 590 height 61
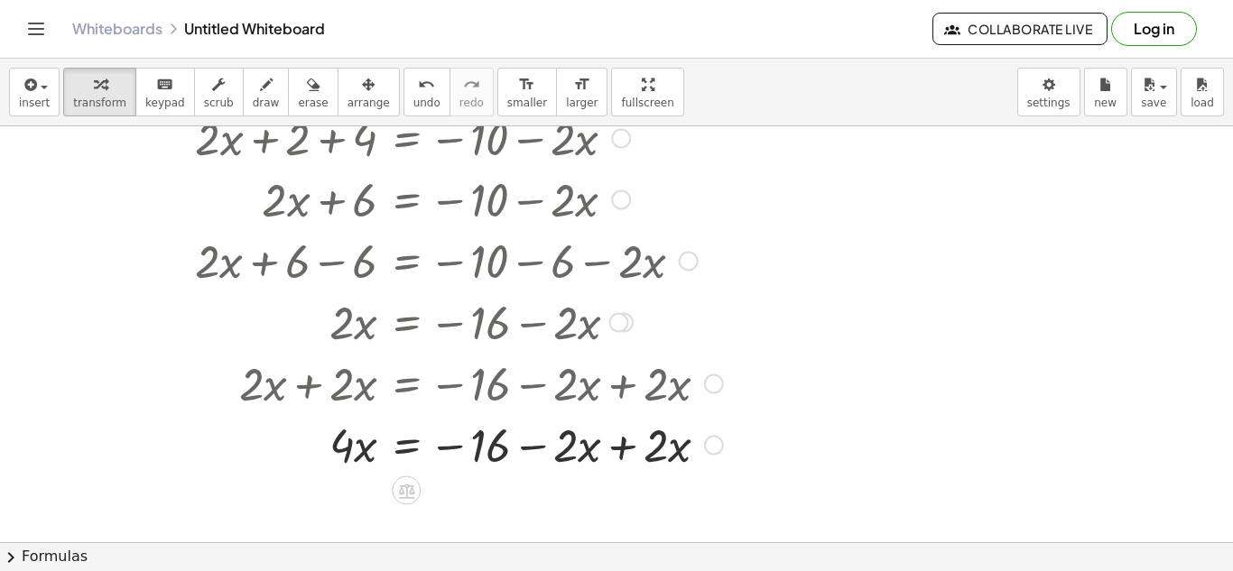
click at [621, 450] on div at bounding box center [437, 443] width 590 height 61
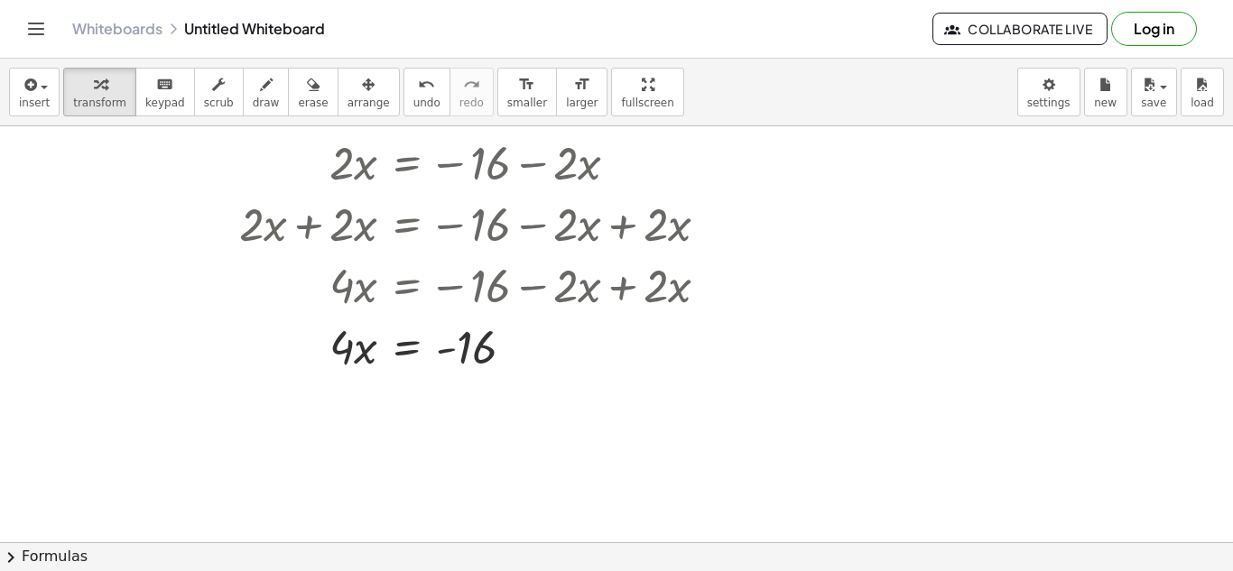
scroll to position [433, 0]
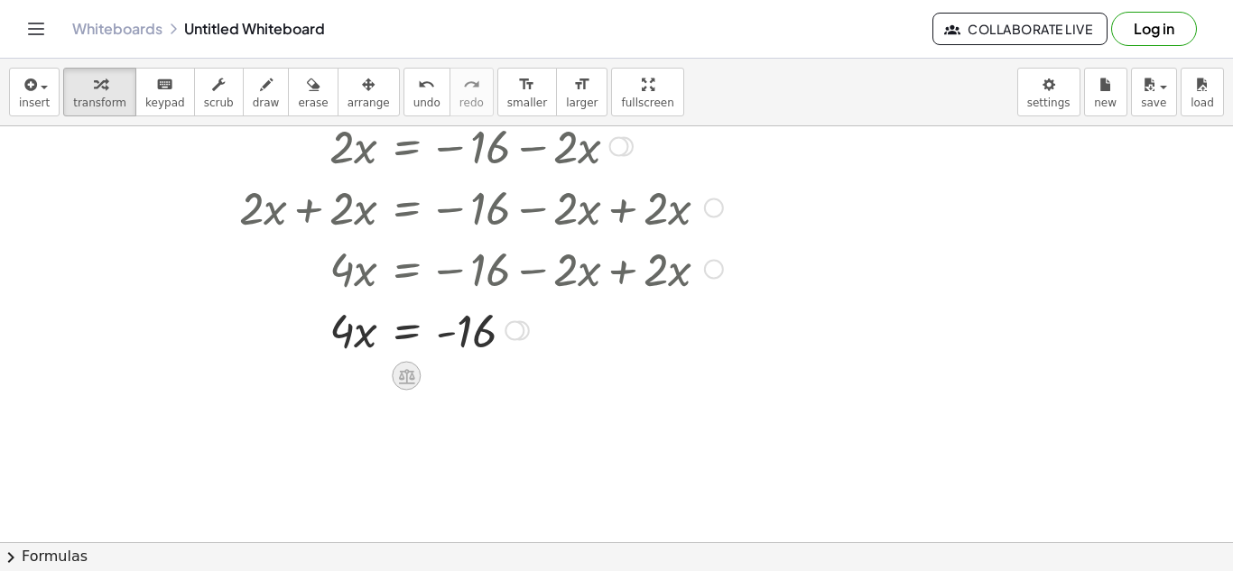
click at [412, 382] on icon at bounding box center [406, 376] width 16 height 15
click at [439, 376] on span "÷" at bounding box center [443, 377] width 10 height 26
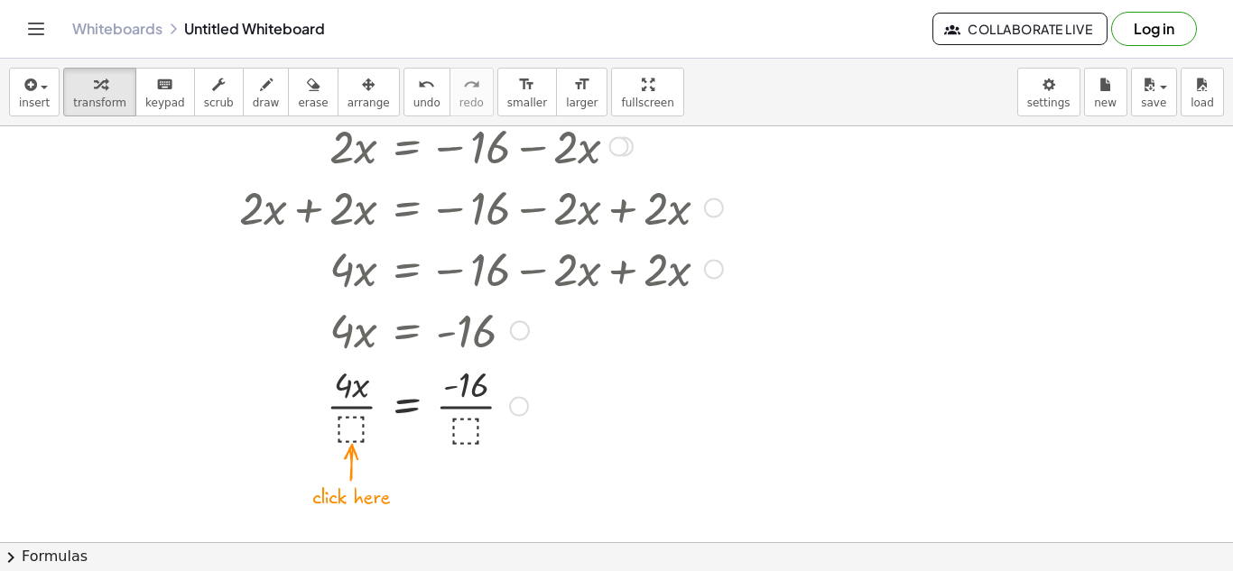
click at [352, 432] on div at bounding box center [437, 404] width 590 height 90
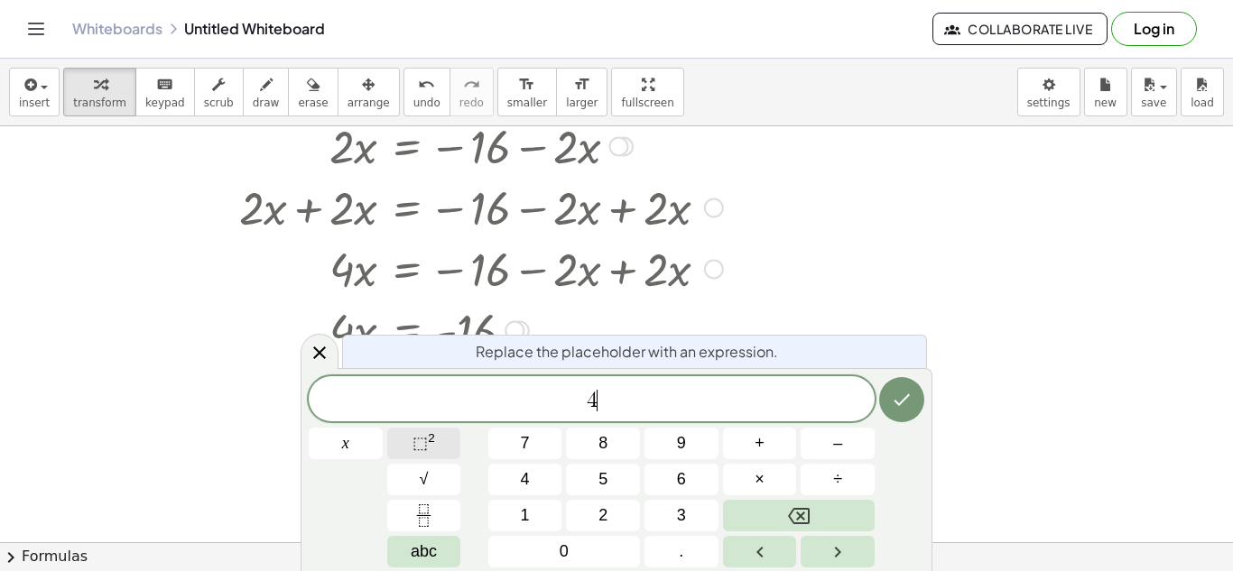
scroll to position [4, 0]
click at [891, 406] on icon "Done" at bounding box center [902, 400] width 22 height 22
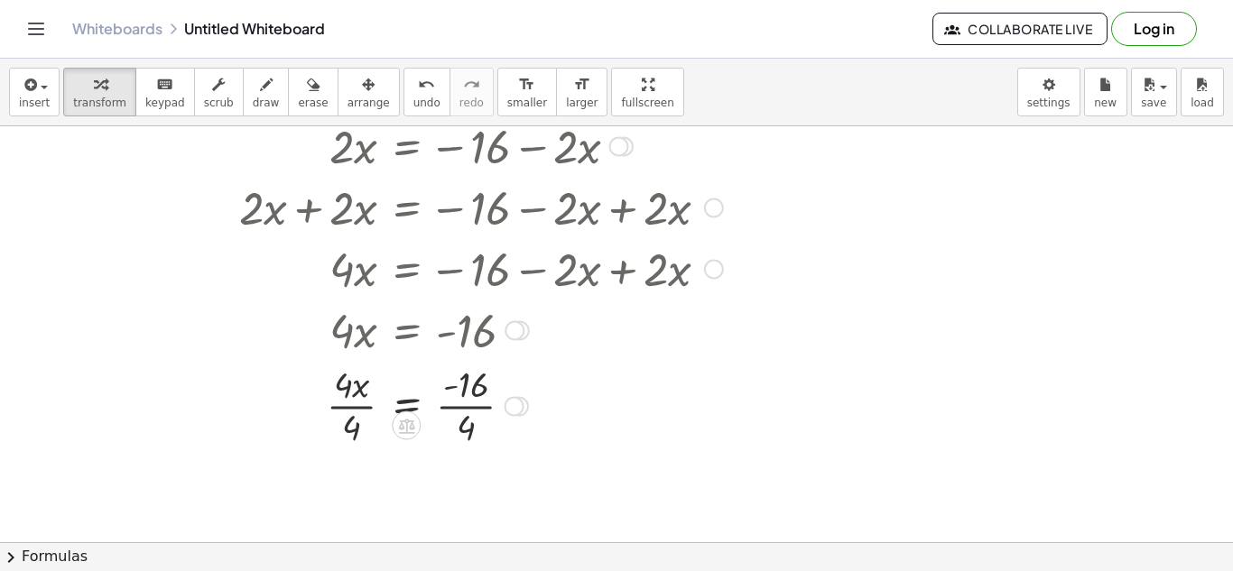
click at [469, 411] on div at bounding box center [437, 404] width 590 height 90
click at [354, 404] on div at bounding box center [437, 404] width 590 height 90
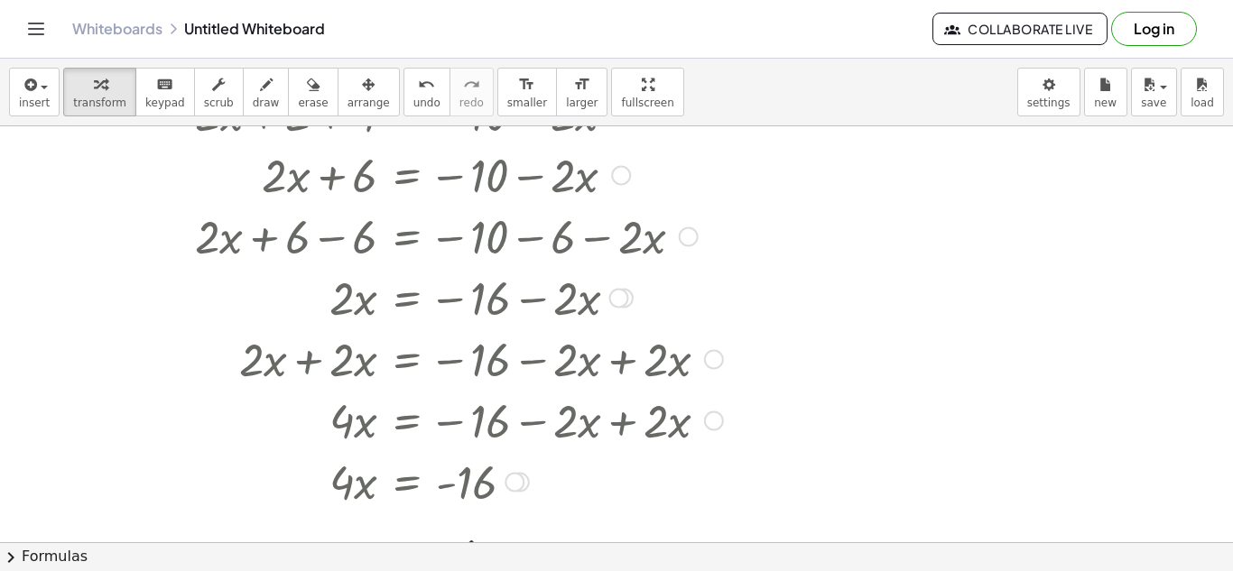
scroll to position [283, 0]
click at [518, 91] on icon "format_size" at bounding box center [526, 85] width 17 height 22
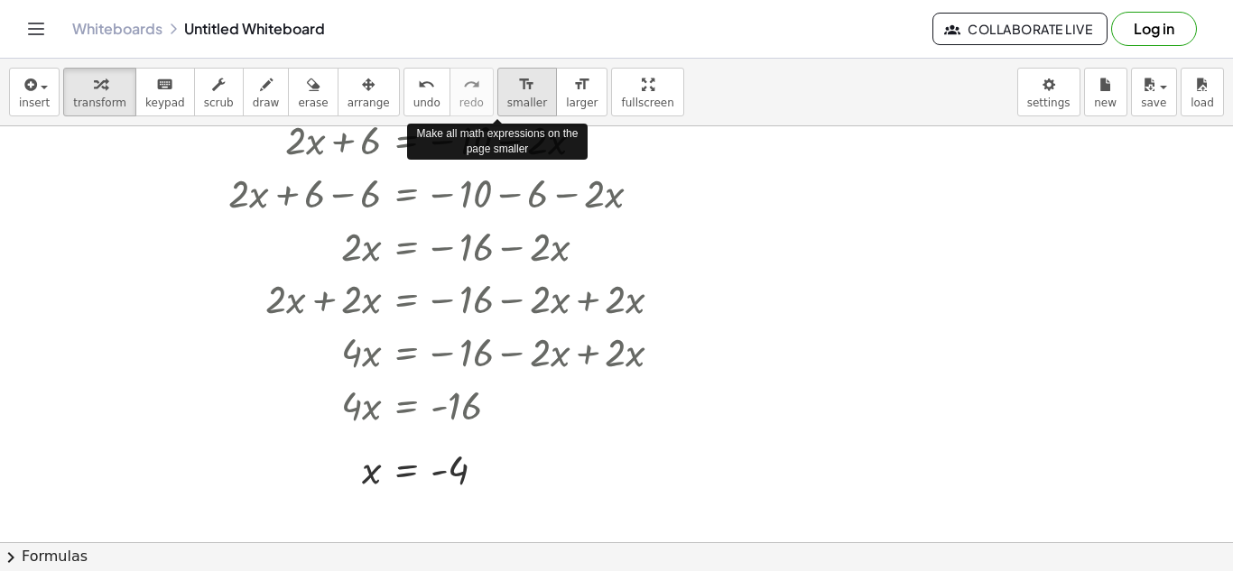
click at [510, 97] on span "smaller" at bounding box center [527, 103] width 40 height 13
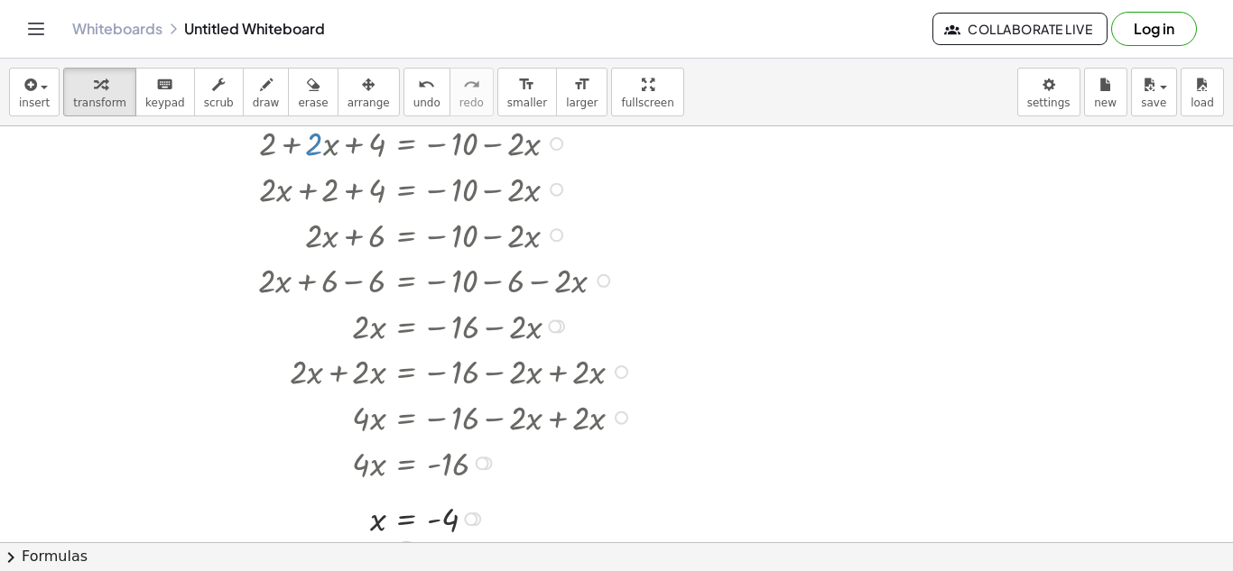
scroll to position [161, 0]
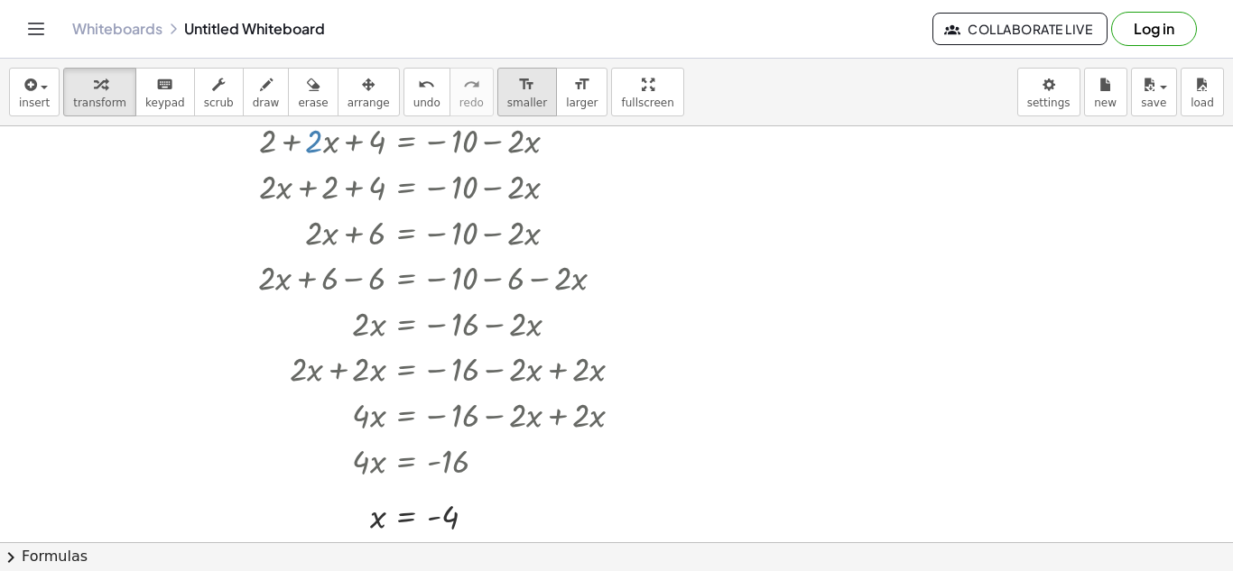
click at [518, 92] on icon "format_size" at bounding box center [526, 85] width 17 height 22
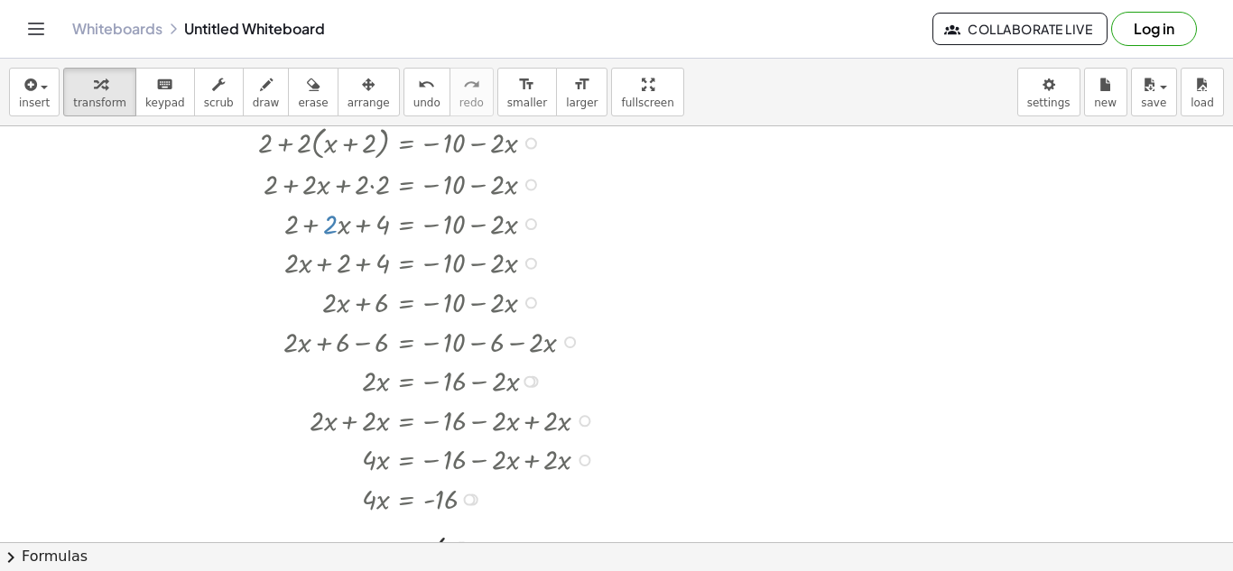
scroll to position [66, 0]
click at [507, 99] on span "smaller" at bounding box center [527, 103] width 40 height 13
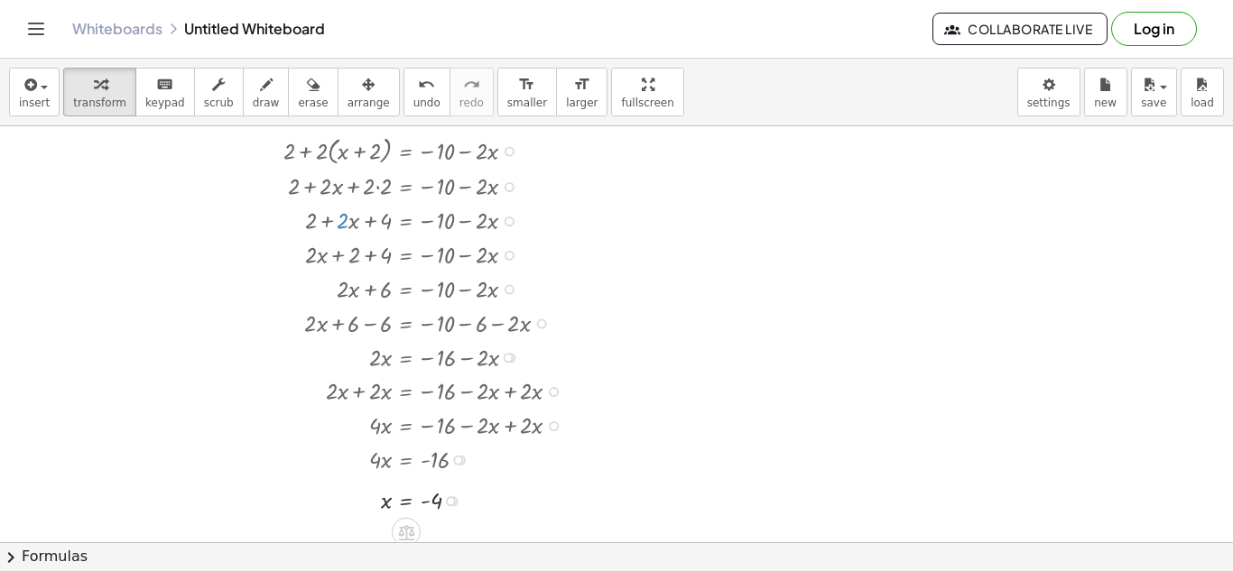
scroll to position [61, 0]
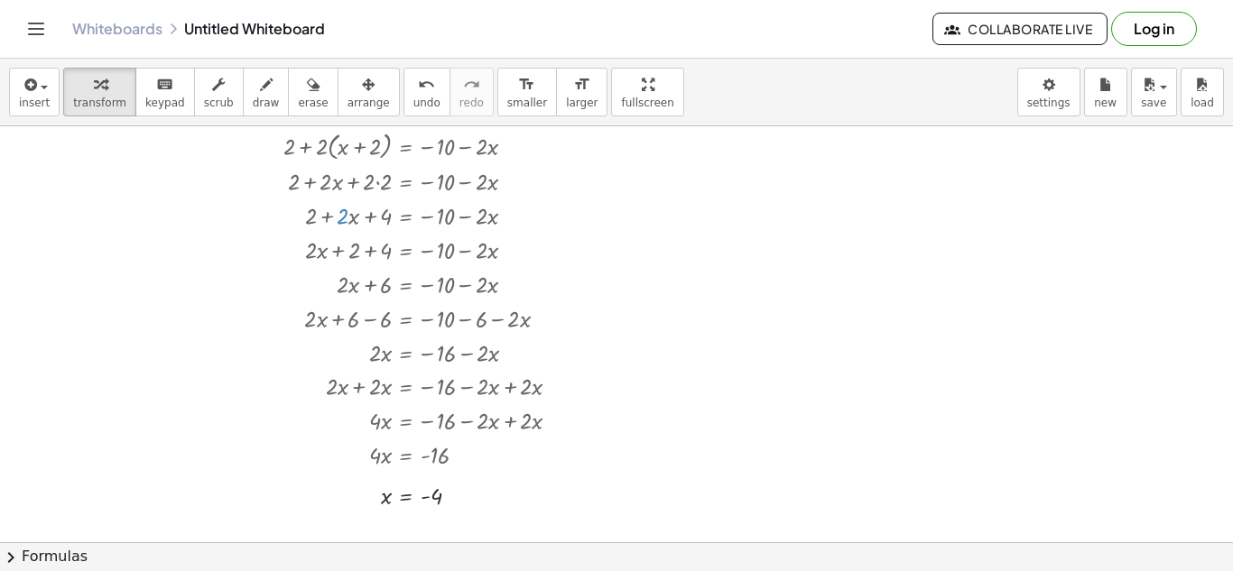
click at [766, 334] on div at bounding box center [616, 481] width 1233 height 832
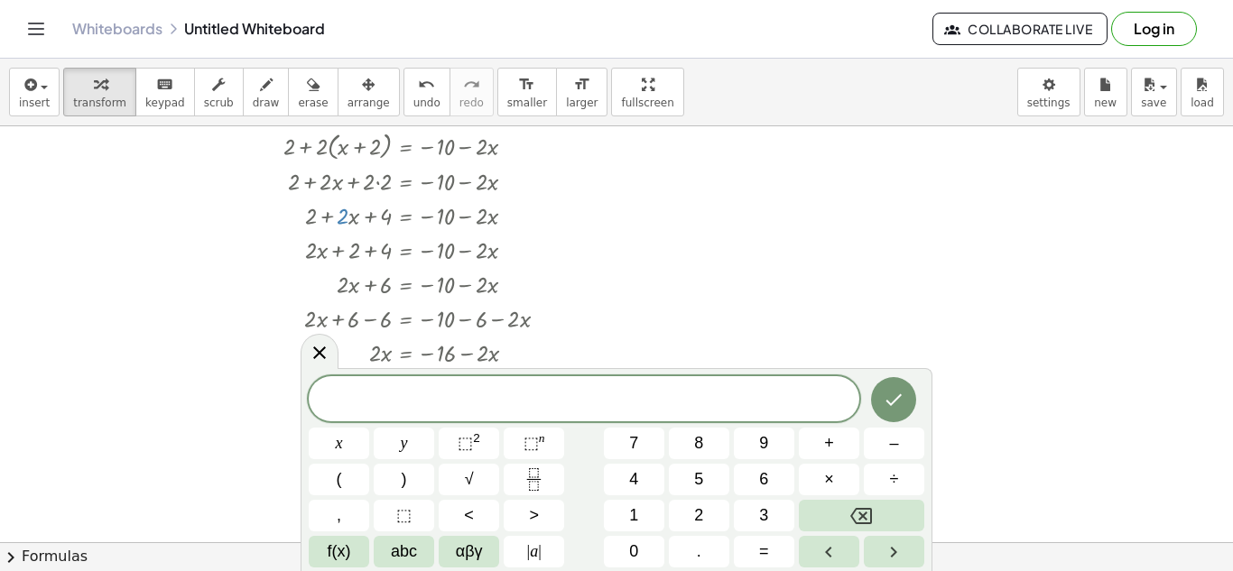
click at [995, 261] on div at bounding box center [616, 481] width 1233 height 832
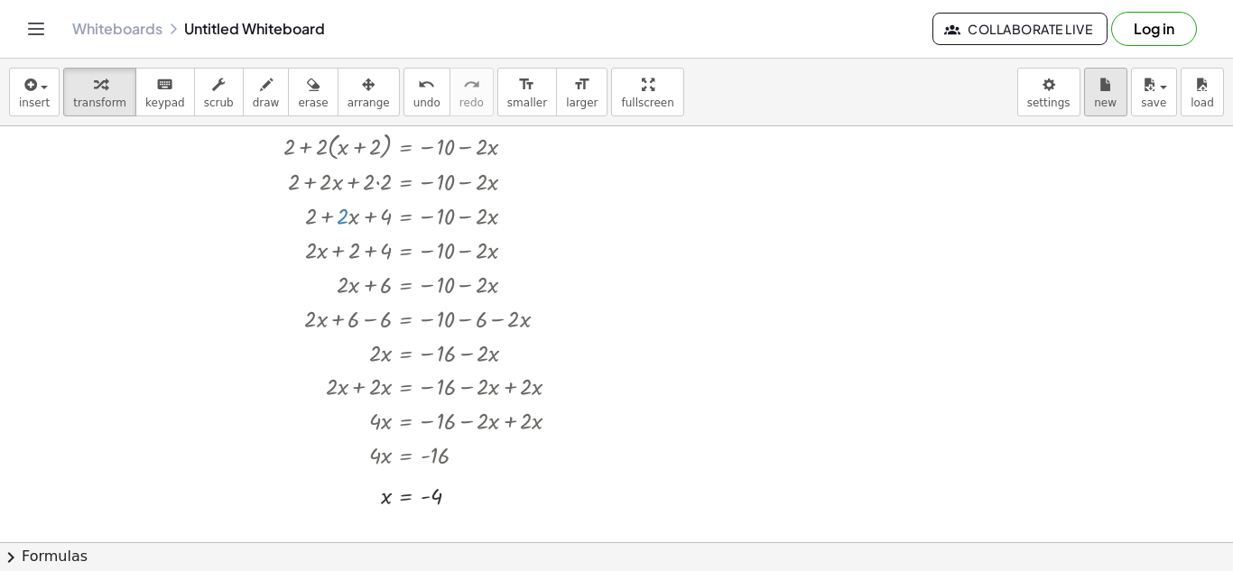
click at [1109, 97] on span "new" at bounding box center [1105, 103] width 23 height 13
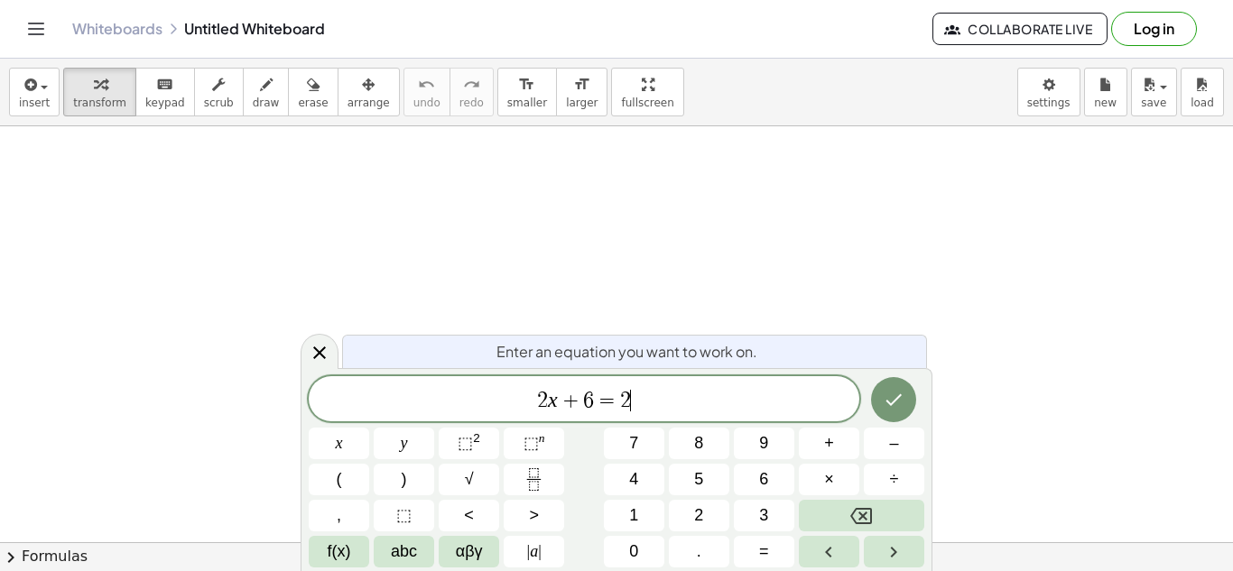
scroll to position [7, 0]
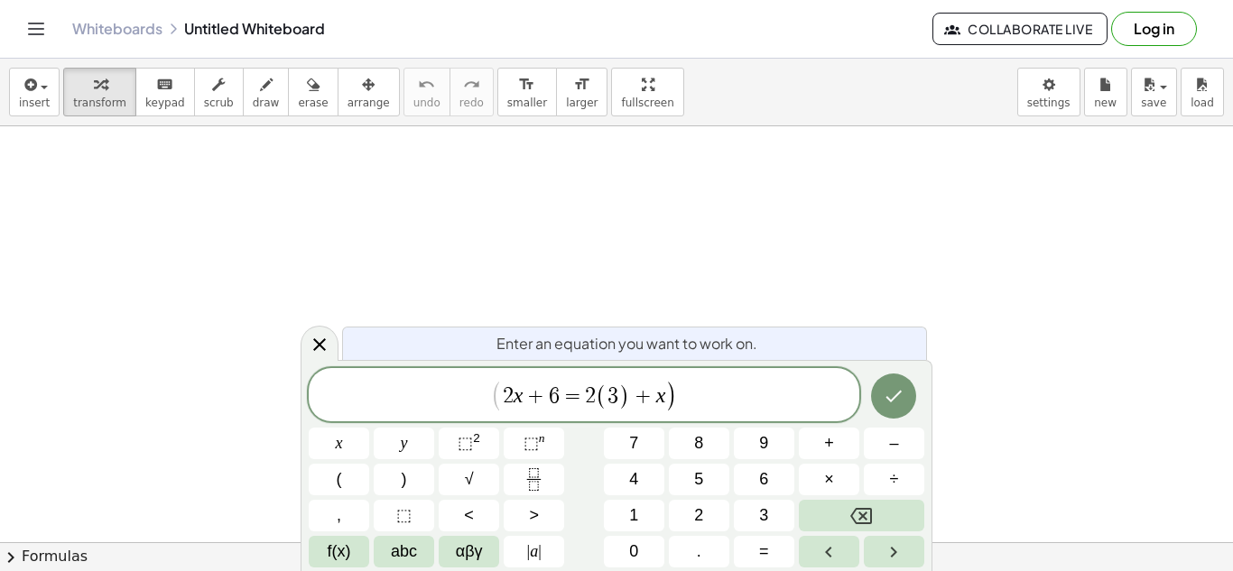
click at [629, 395] on span "2 x + 6 = 2 ( 3 ) + x" at bounding box center [584, 397] width 163 height 26
click at [881, 403] on button "Done" at bounding box center [893, 398] width 45 height 45
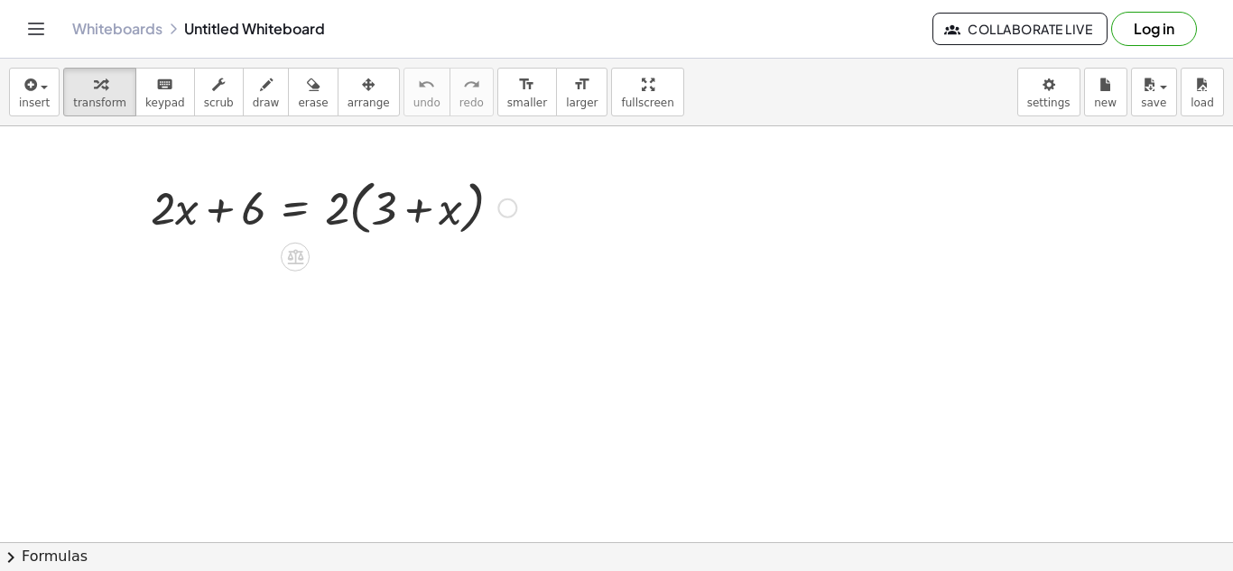
click at [357, 212] on div at bounding box center [334, 206] width 384 height 69
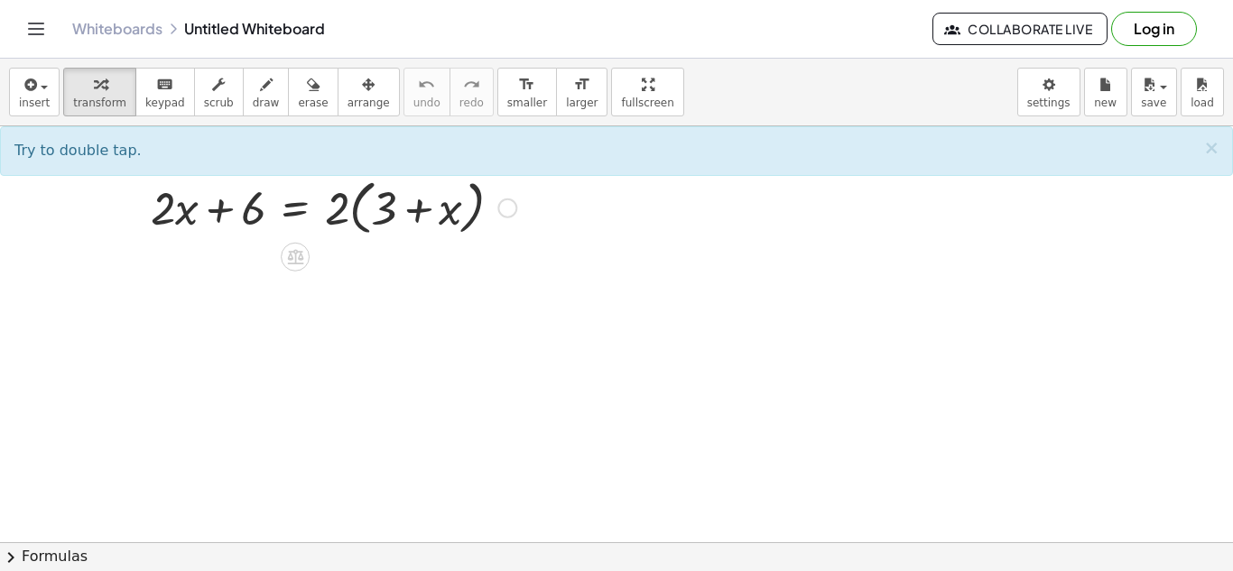
click at [371, 214] on div at bounding box center [334, 206] width 384 height 69
click at [372, 210] on div at bounding box center [334, 206] width 384 height 69
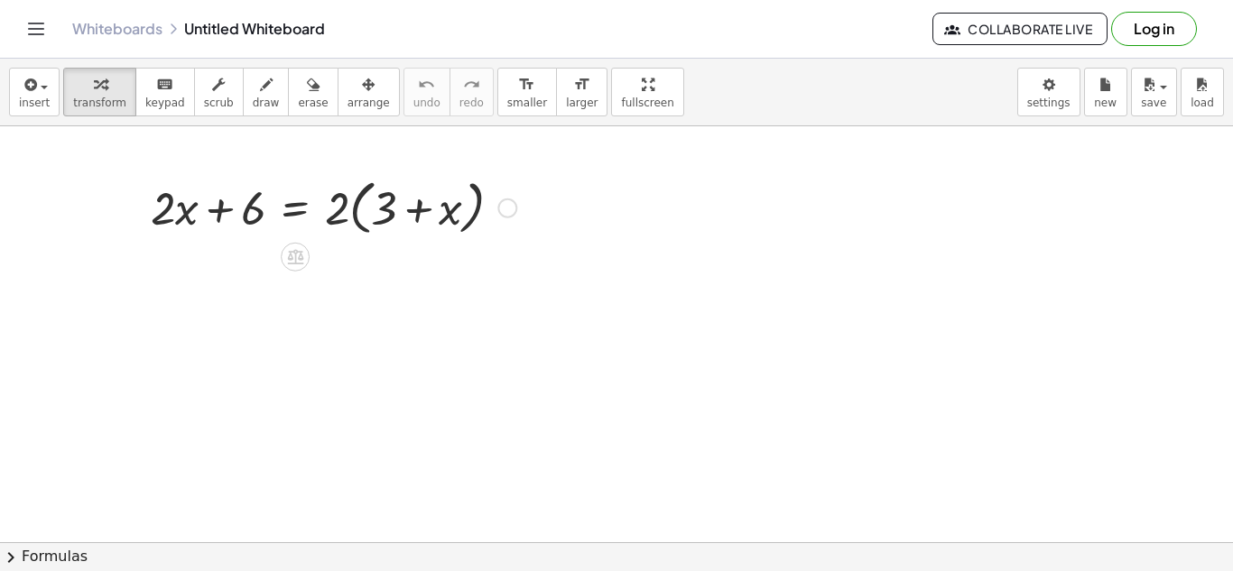
click at [372, 210] on div at bounding box center [334, 206] width 384 height 69
click at [347, 213] on div at bounding box center [334, 206] width 384 height 69
click at [375, 219] on div at bounding box center [334, 206] width 384 height 69
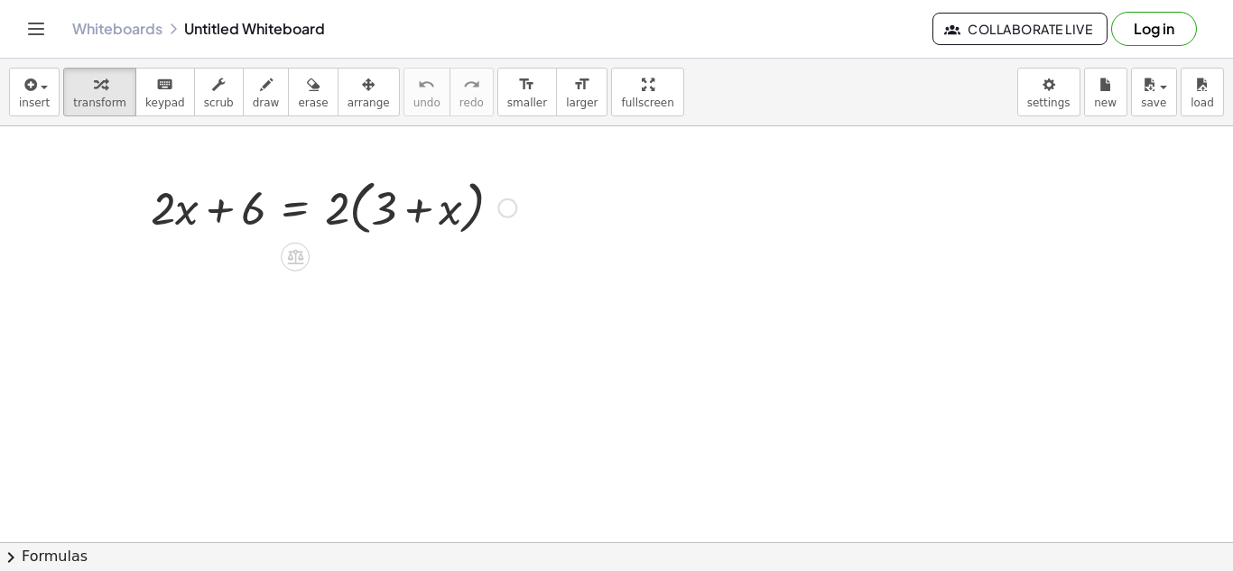
click at [422, 210] on div at bounding box center [334, 206] width 384 height 69
click at [363, 209] on div at bounding box center [334, 206] width 384 height 69
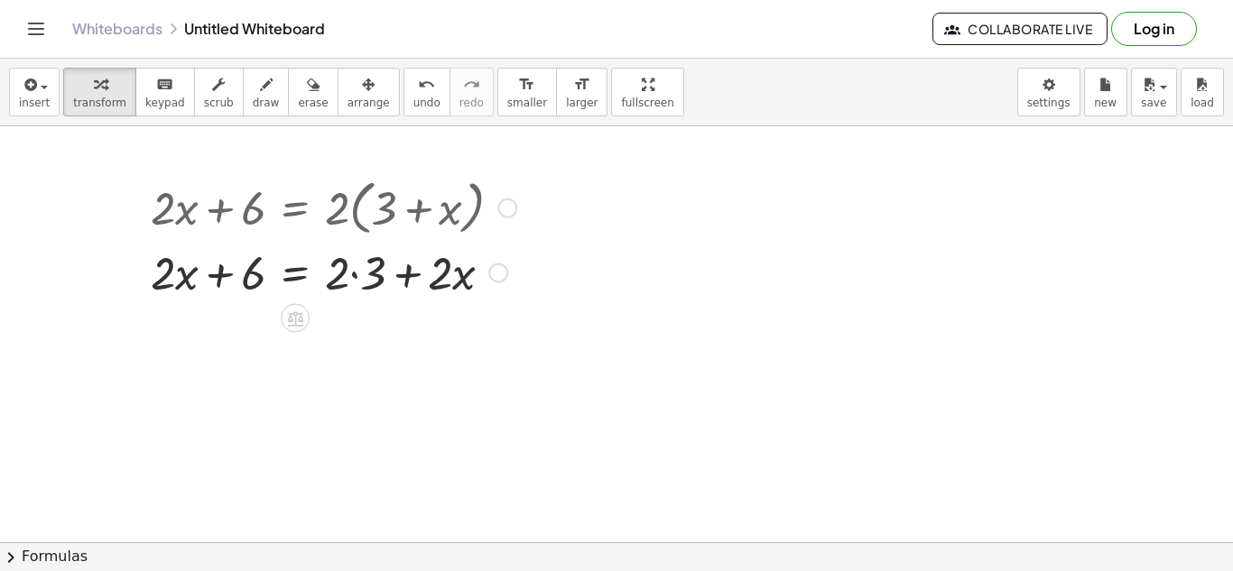
click at [362, 281] on div at bounding box center [334, 271] width 384 height 61
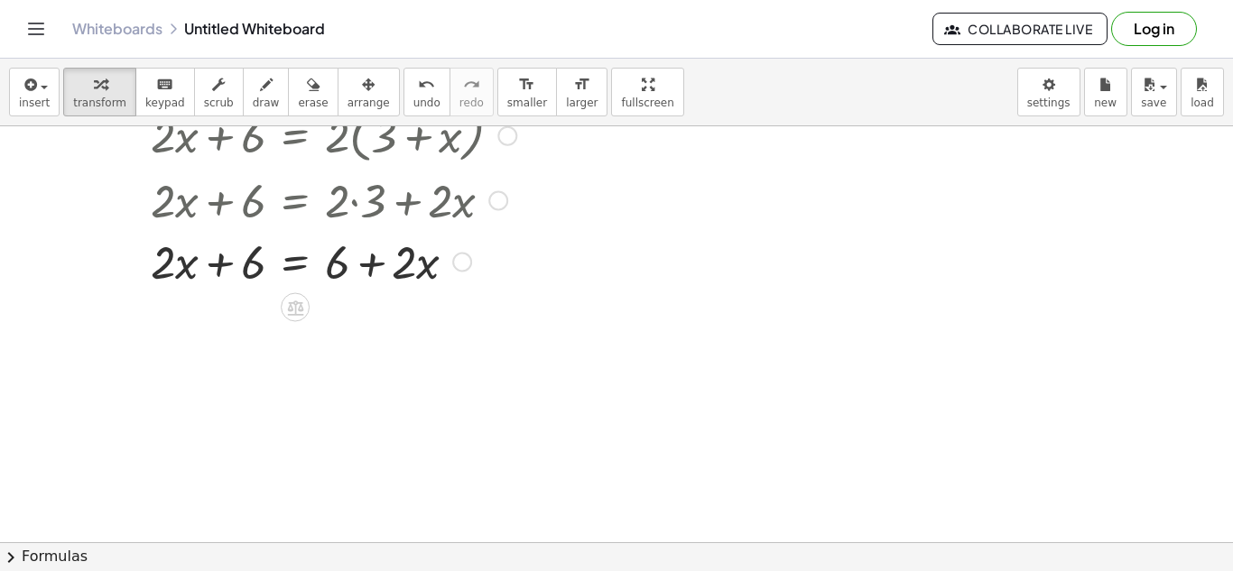
scroll to position [68, 0]
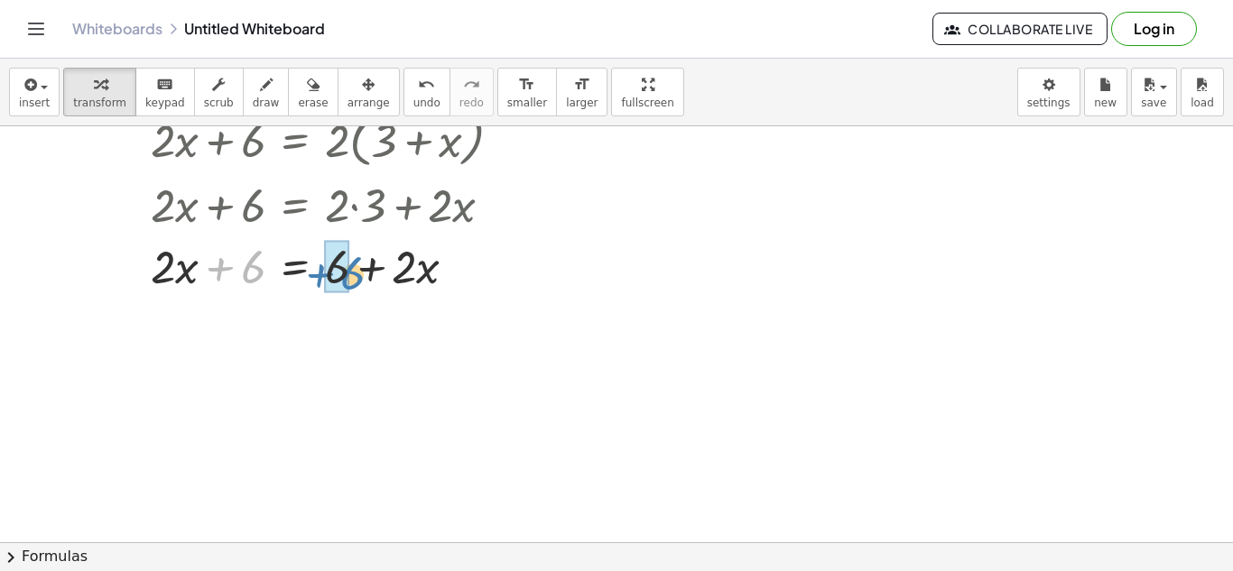
drag, startPoint x: 241, startPoint y: 267, endPoint x: 340, endPoint y: 273, distance: 99.4
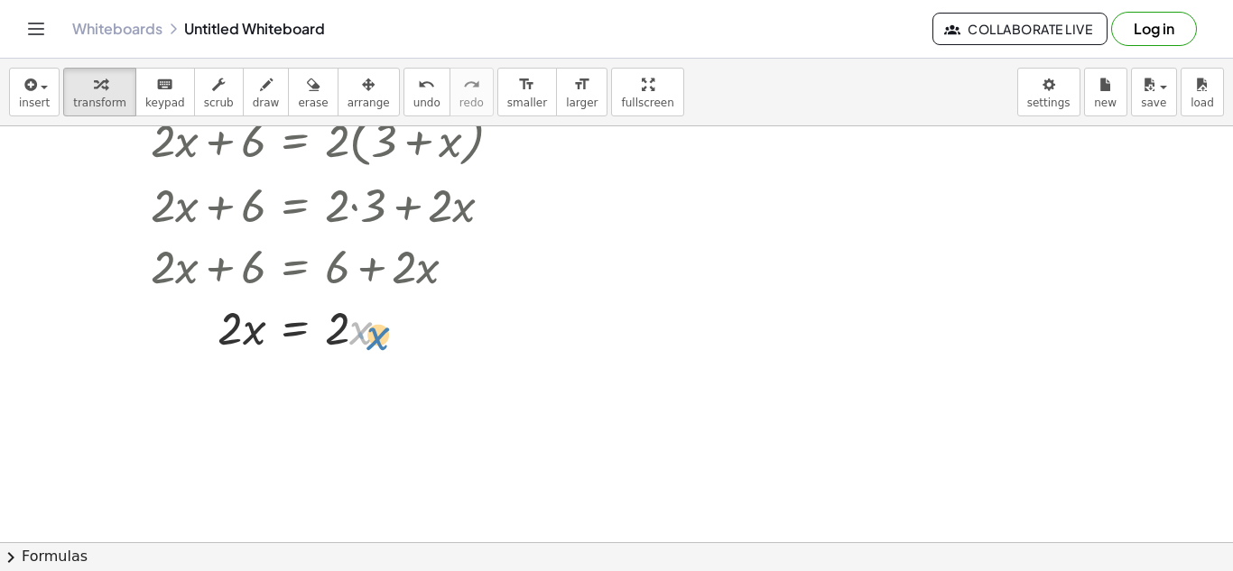
drag, startPoint x: 350, startPoint y: 332, endPoint x: 365, endPoint y: 335, distance: 14.7
click at [365, 335] on div at bounding box center [334, 326] width 384 height 61
drag, startPoint x: 347, startPoint y: 332, endPoint x: 265, endPoint y: 340, distance: 82.5
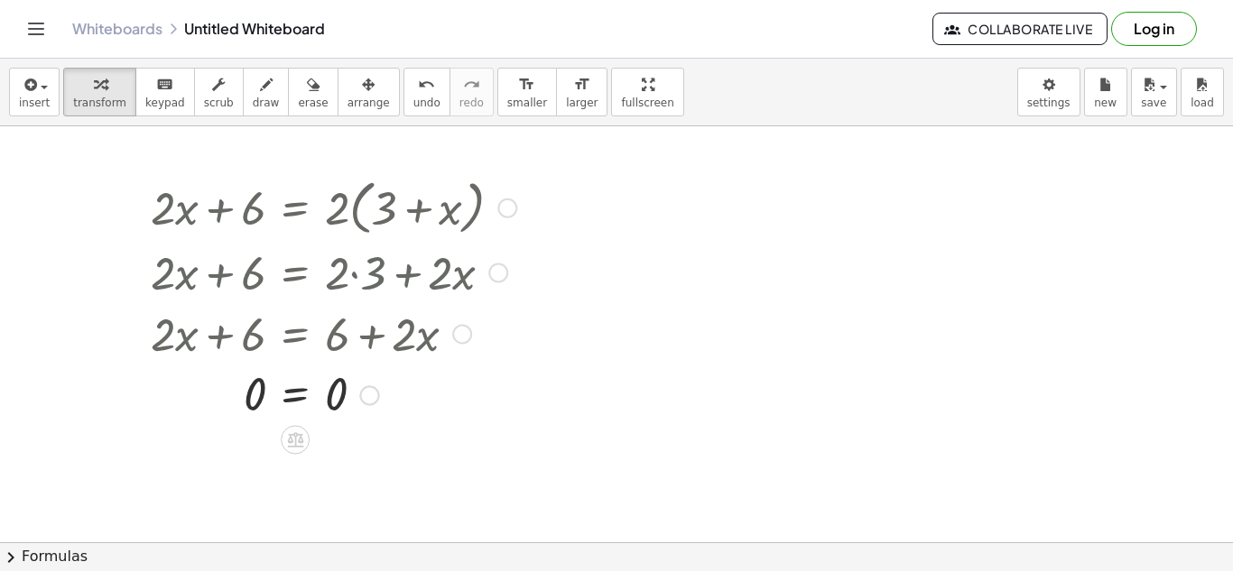
scroll to position [2, 0]
click at [345, 252] on div at bounding box center [334, 269] width 384 height 61
click at [500, 209] on div at bounding box center [507, 207] width 20 height 20
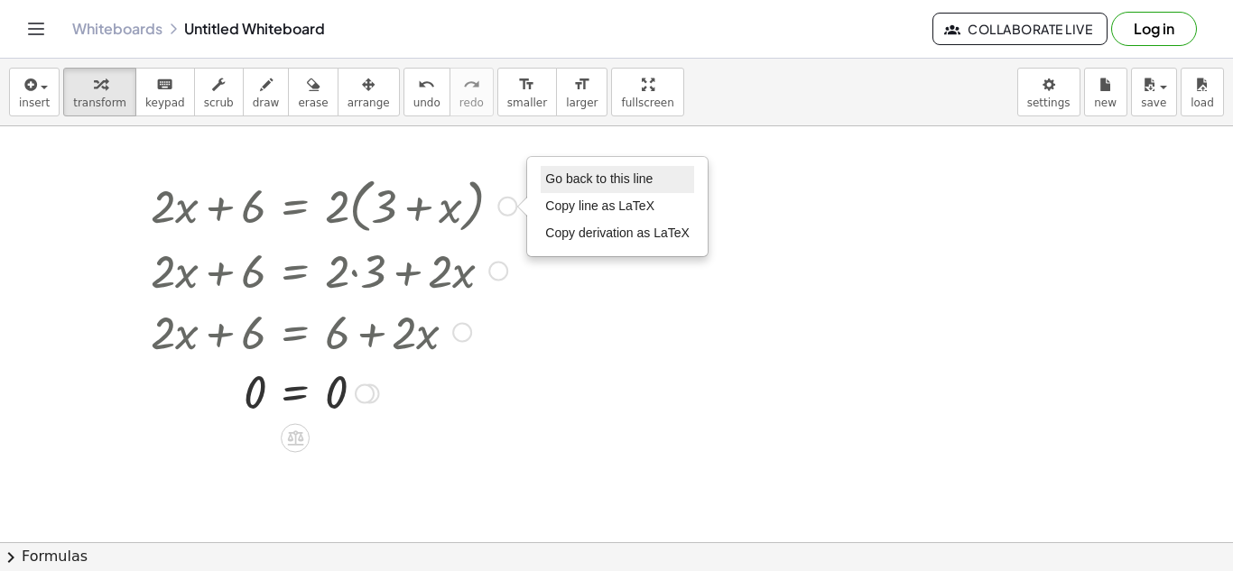
click at [559, 177] on span "Go back to this line" at bounding box center [598, 179] width 107 height 14
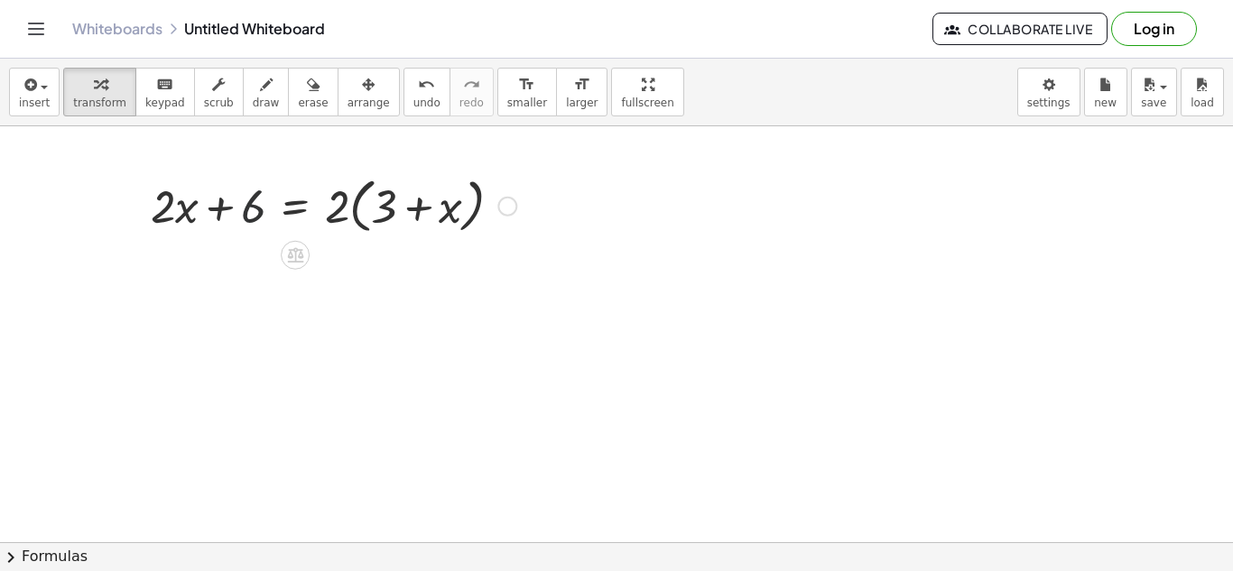
click at [250, 213] on div at bounding box center [334, 205] width 384 height 69
click at [502, 207] on div "Go back to this line Copy line as LaTeX Copy derivation as LaTeX" at bounding box center [507, 207] width 20 height 20
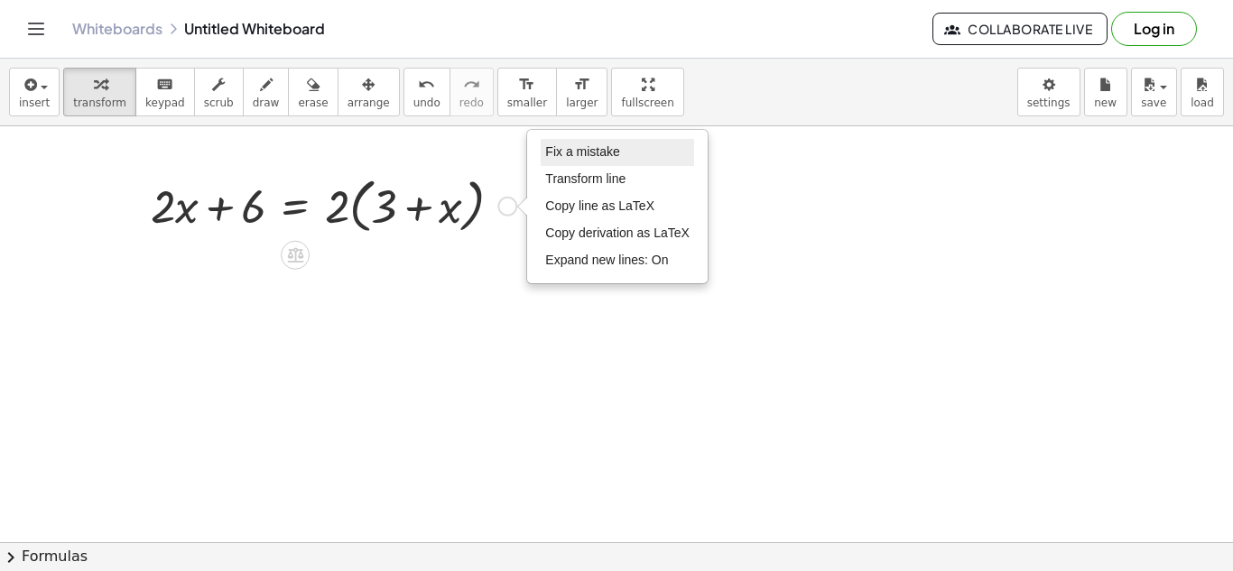
click at [617, 156] on span "Fix a mistake" at bounding box center [582, 151] width 74 height 14
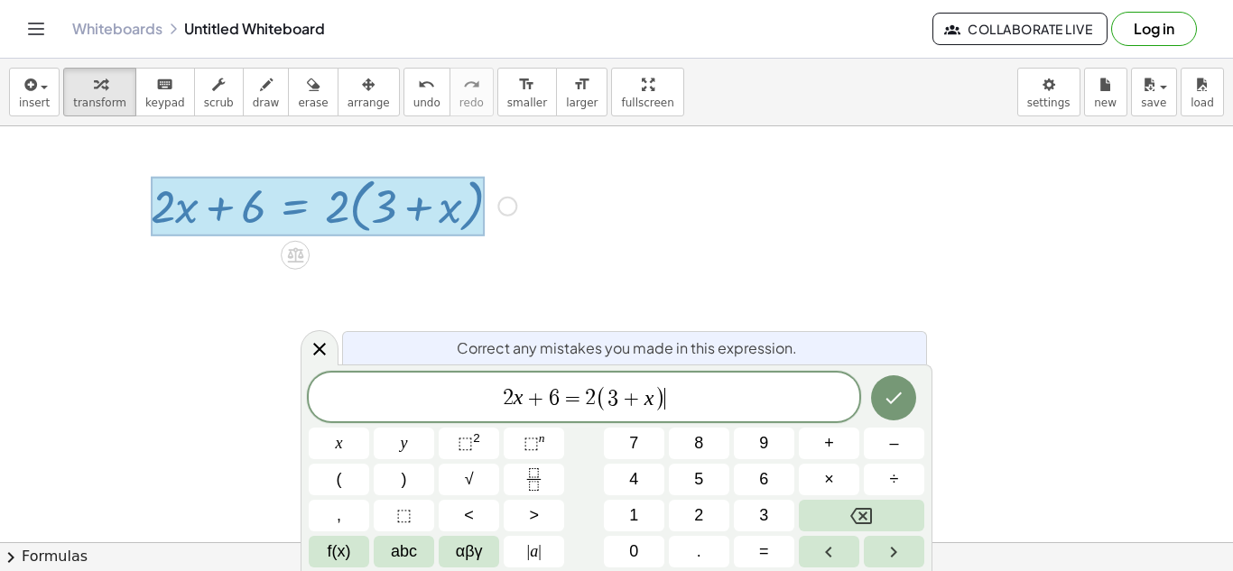
click at [554, 403] on span "6" at bounding box center [554, 399] width 11 height 22
click at [902, 411] on button "Done" at bounding box center [893, 398] width 45 height 45
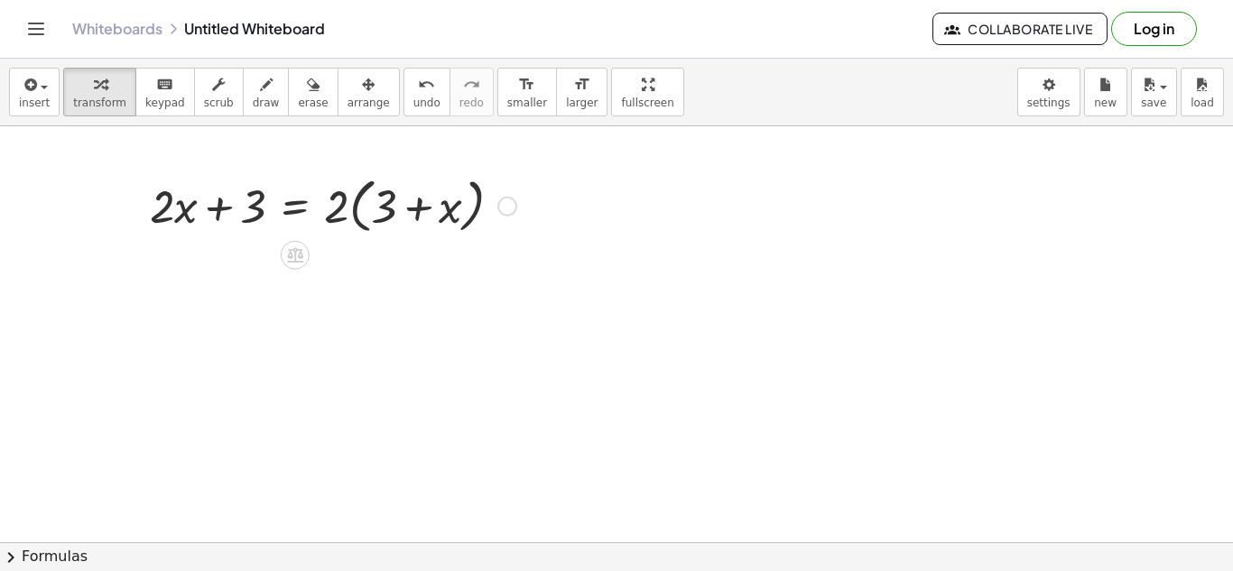
click at [385, 206] on div at bounding box center [333, 205] width 385 height 69
click at [346, 211] on div at bounding box center [333, 205] width 385 height 69
click at [339, 207] on div at bounding box center [333, 205] width 385 height 69
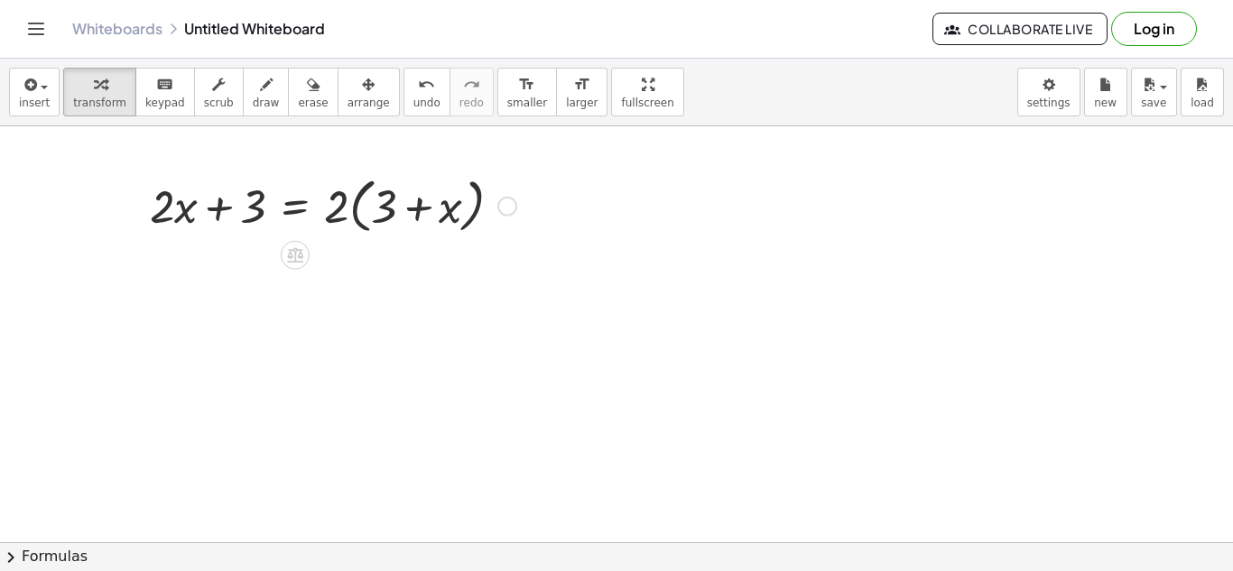
click at [339, 207] on div at bounding box center [333, 205] width 385 height 69
click at [385, 205] on div at bounding box center [333, 205] width 385 height 69
click at [424, 254] on div at bounding box center [616, 541] width 1233 height 832
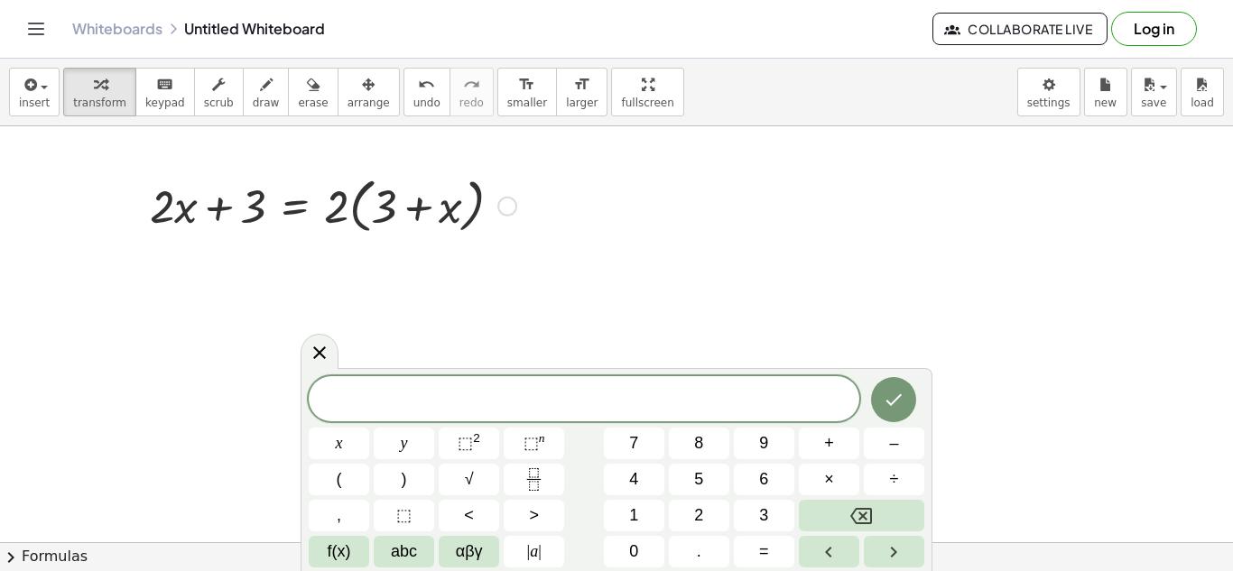
click at [380, 210] on div at bounding box center [333, 205] width 385 height 69
click at [320, 354] on icon at bounding box center [319, 353] width 13 height 13
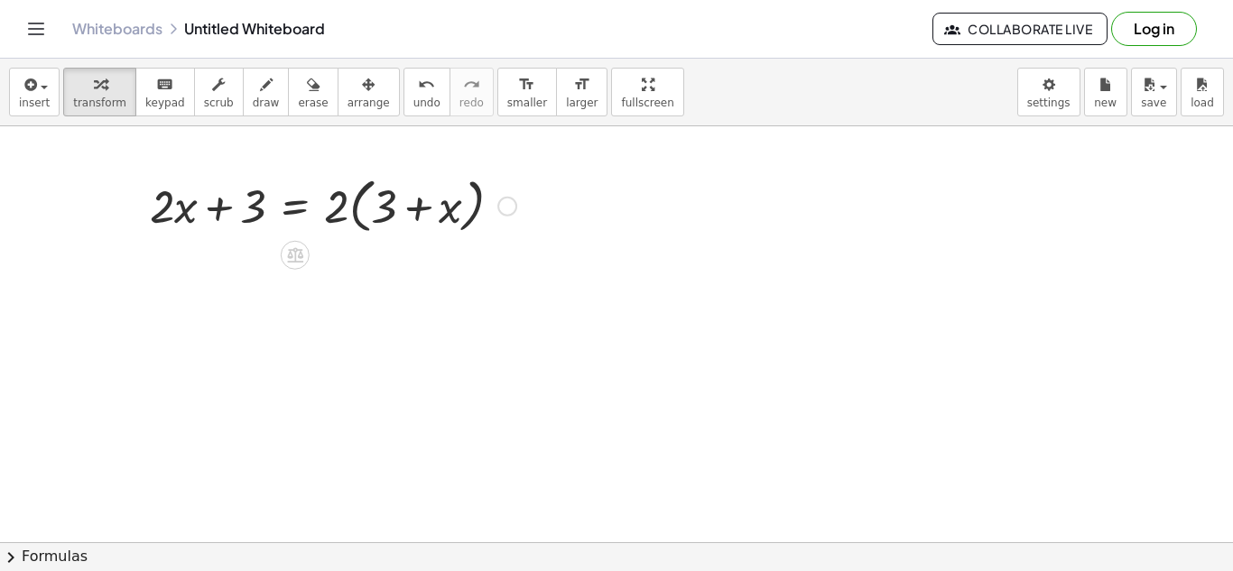
click at [344, 196] on div at bounding box center [333, 205] width 385 height 69
click at [355, 232] on div at bounding box center [333, 205] width 385 height 69
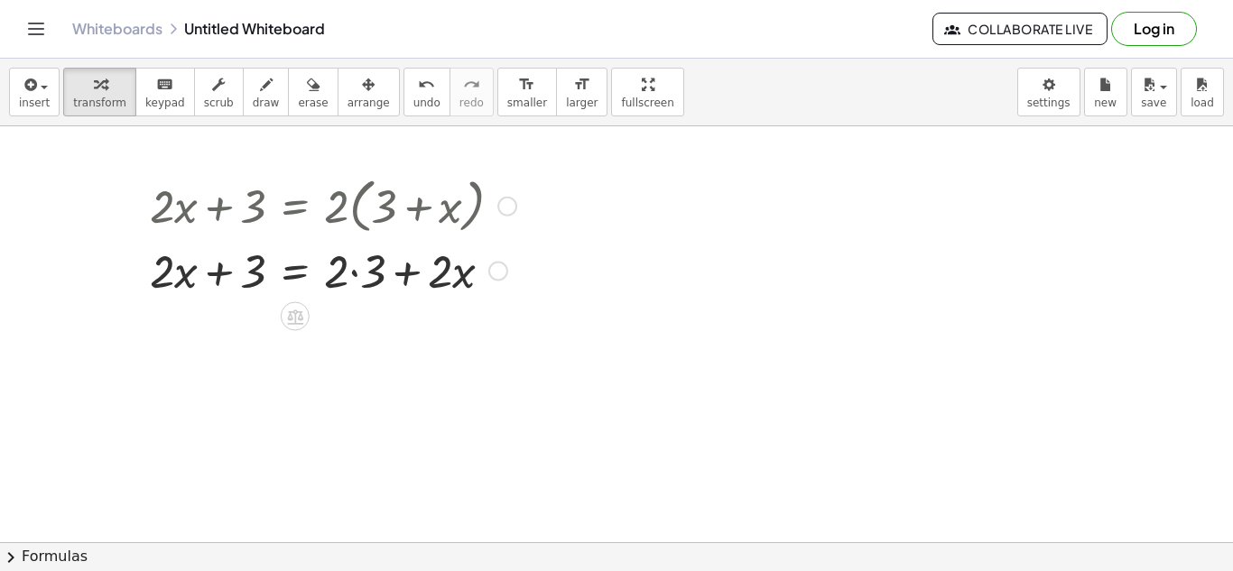
click at [366, 263] on div at bounding box center [333, 269] width 385 height 61
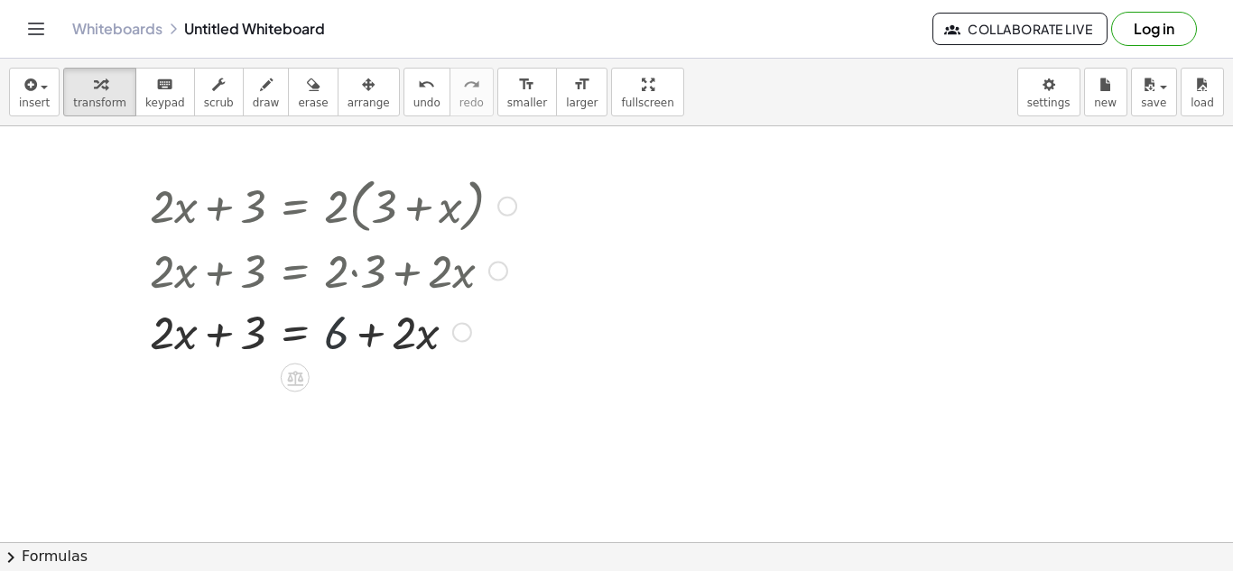
click at [339, 339] on div at bounding box center [333, 331] width 385 height 61
drag, startPoint x: 336, startPoint y: 339, endPoint x: 239, endPoint y: 339, distance: 96.6
click at [239, 339] on div at bounding box center [333, 331] width 385 height 61
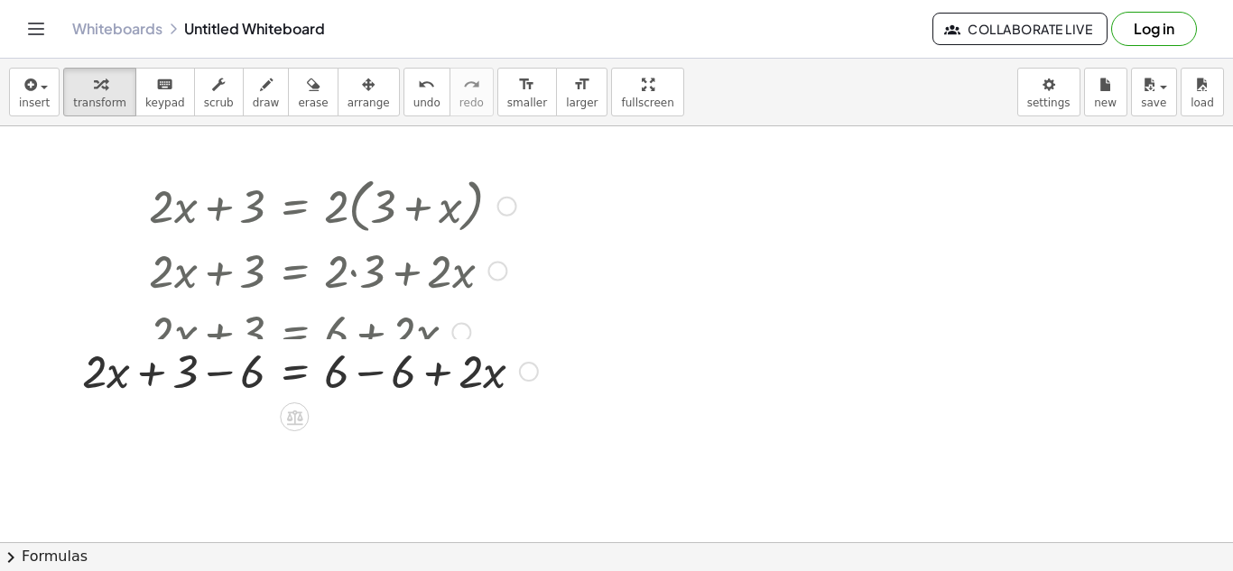
click at [234, 335] on div at bounding box center [310, 331] width 474 height 61
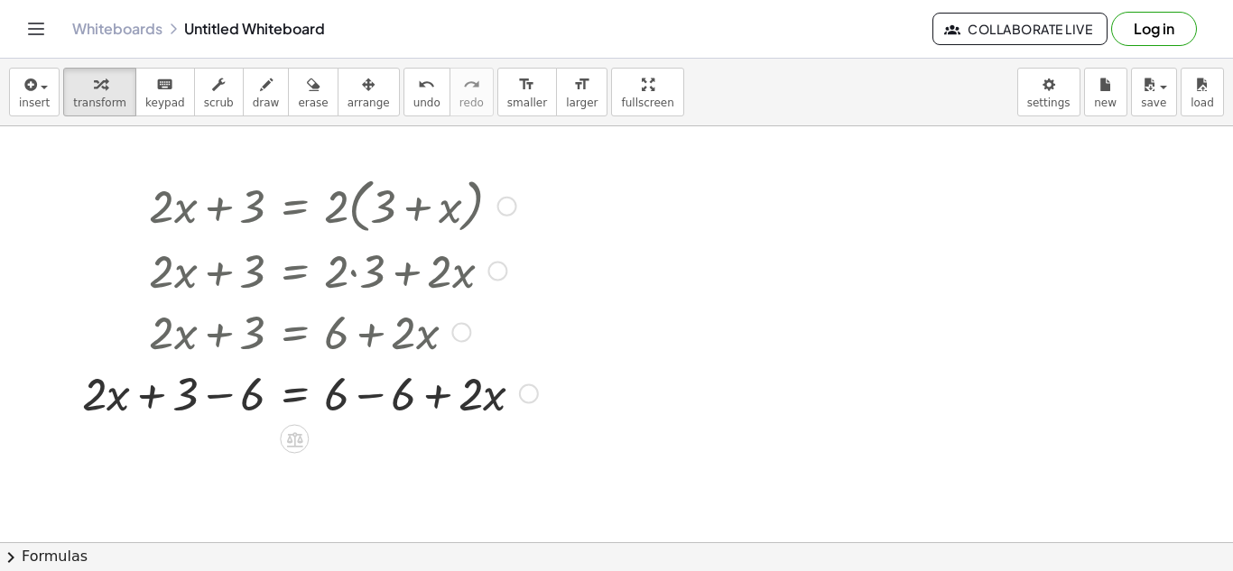
click at [229, 377] on div at bounding box center [310, 392] width 474 height 61
click at [404, 394] on div at bounding box center [310, 392] width 474 height 61
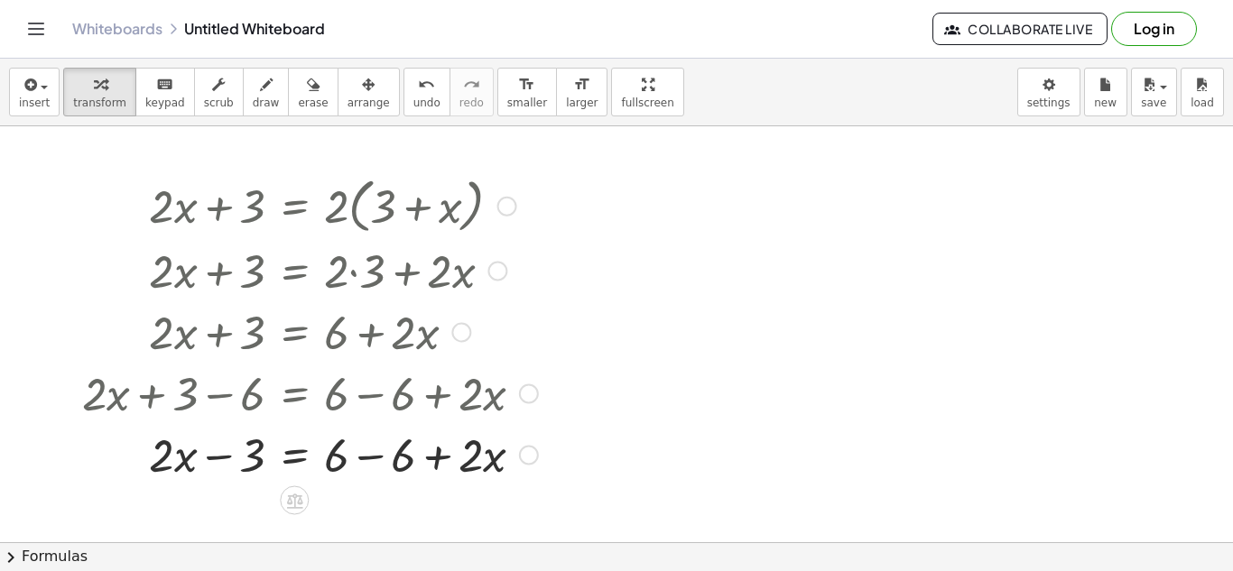
click at [382, 466] on div at bounding box center [310, 453] width 474 height 61
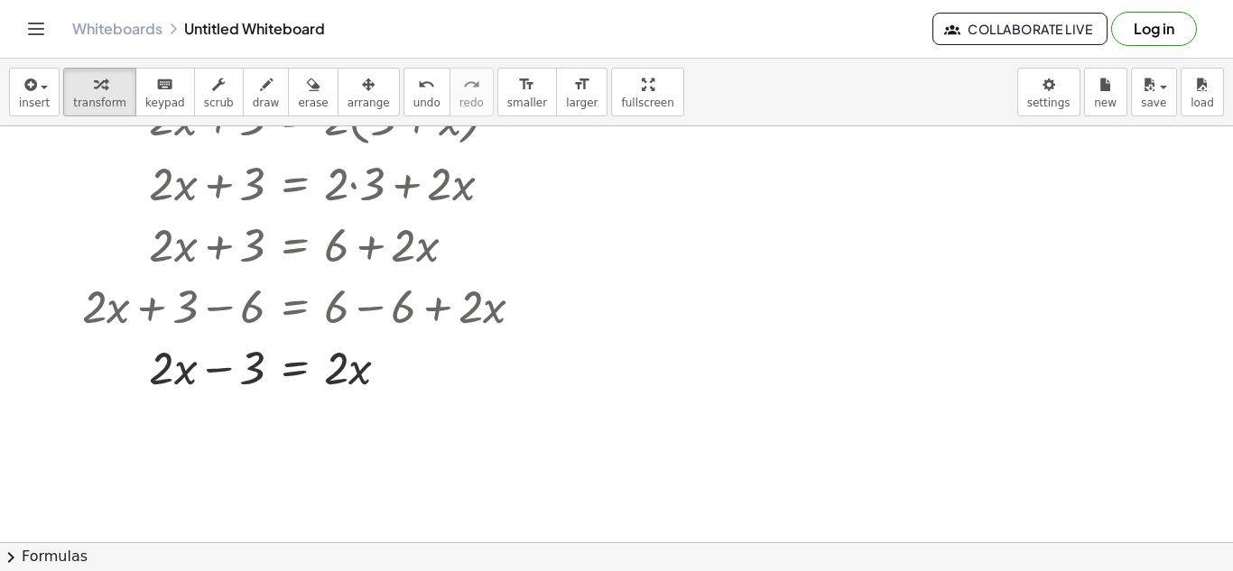
scroll to position [90, 0]
drag, startPoint x: 177, startPoint y: 355, endPoint x: 349, endPoint y: 352, distance: 172.4
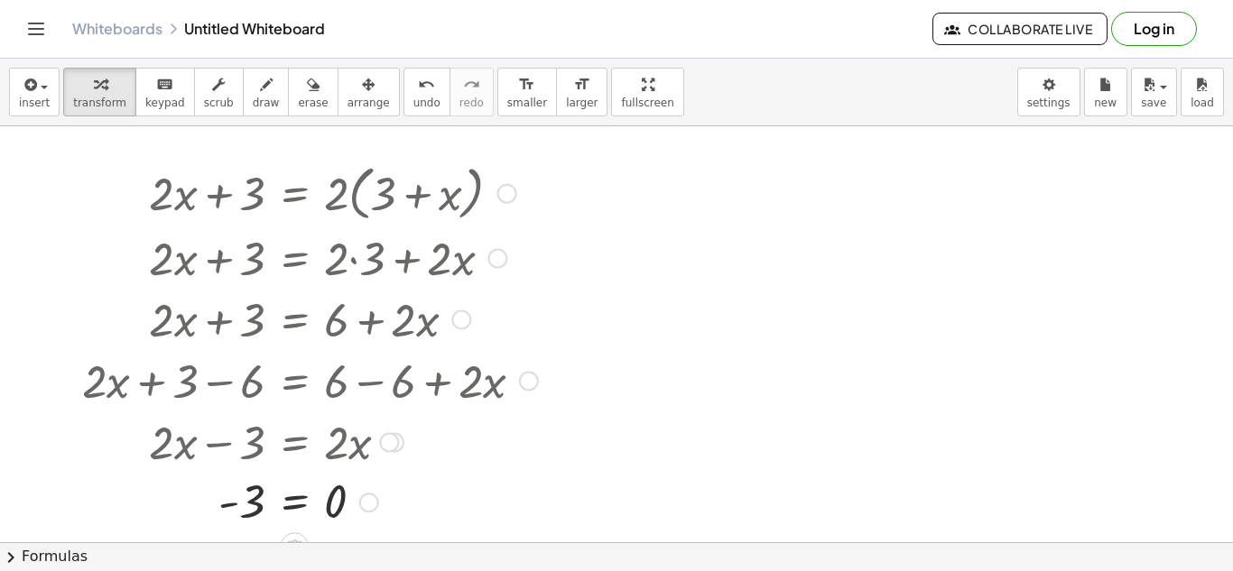
scroll to position [16, 0]
